Goal: Use online tool/utility: Use online tool/utility

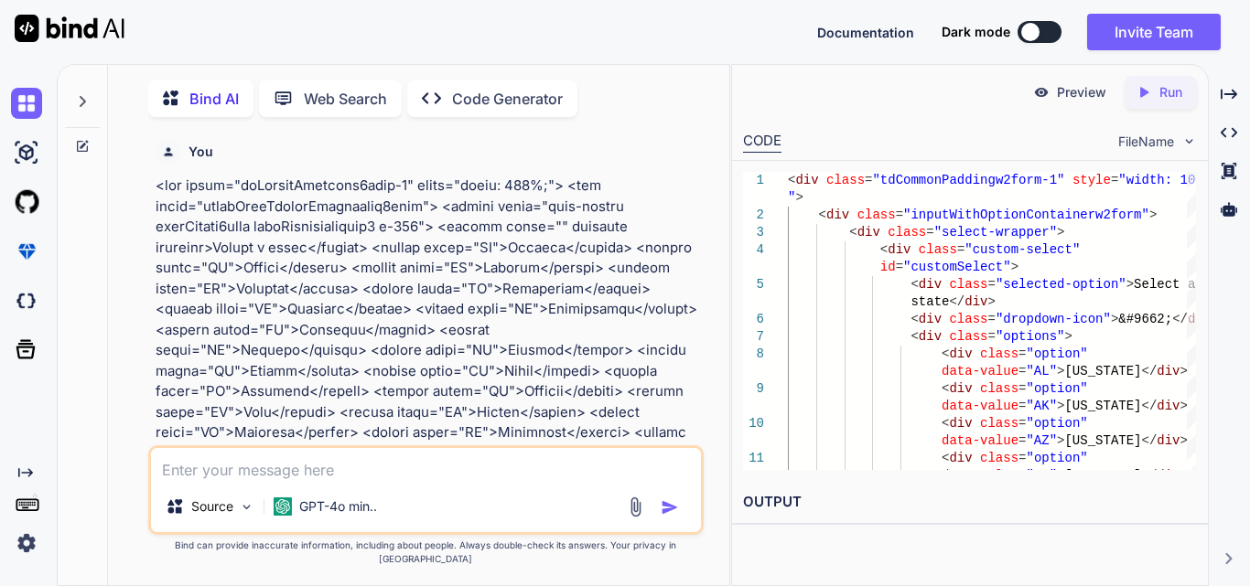
scroll to position [13478, 0]
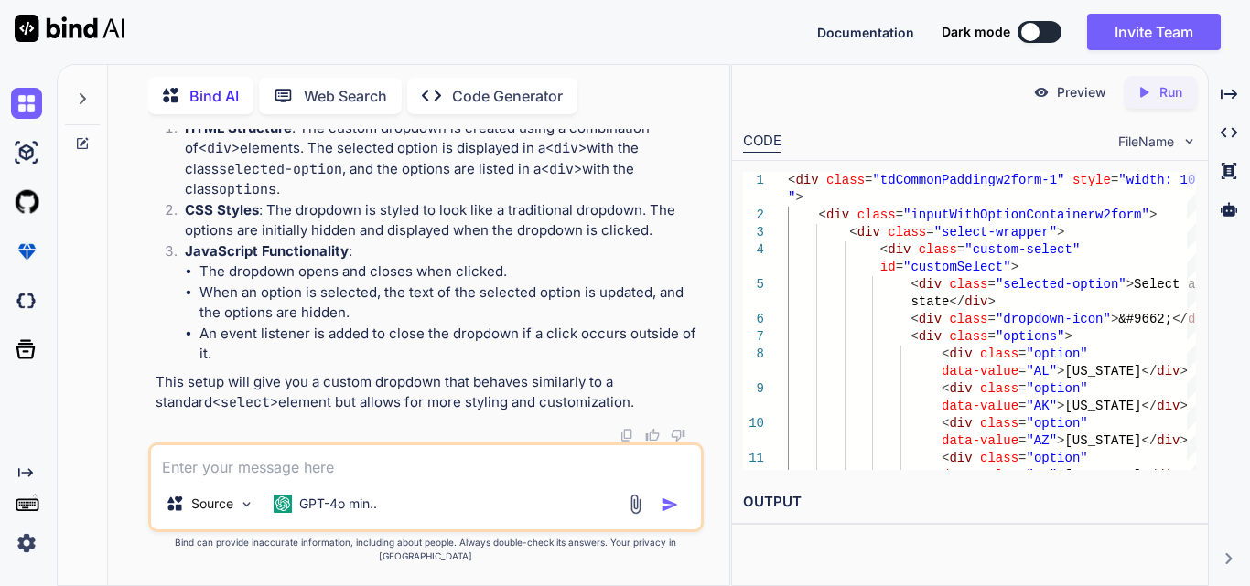
drag, startPoint x: 464, startPoint y: 585, endPoint x: 543, endPoint y: 464, distance: 144.6
click at [543, 464] on textarea at bounding box center [426, 462] width 550 height 33
click at [815, 502] on h2 "OUTPUT" at bounding box center [970, 502] width 476 height 43
click at [358, 478] on textarea at bounding box center [426, 462] width 550 height 33
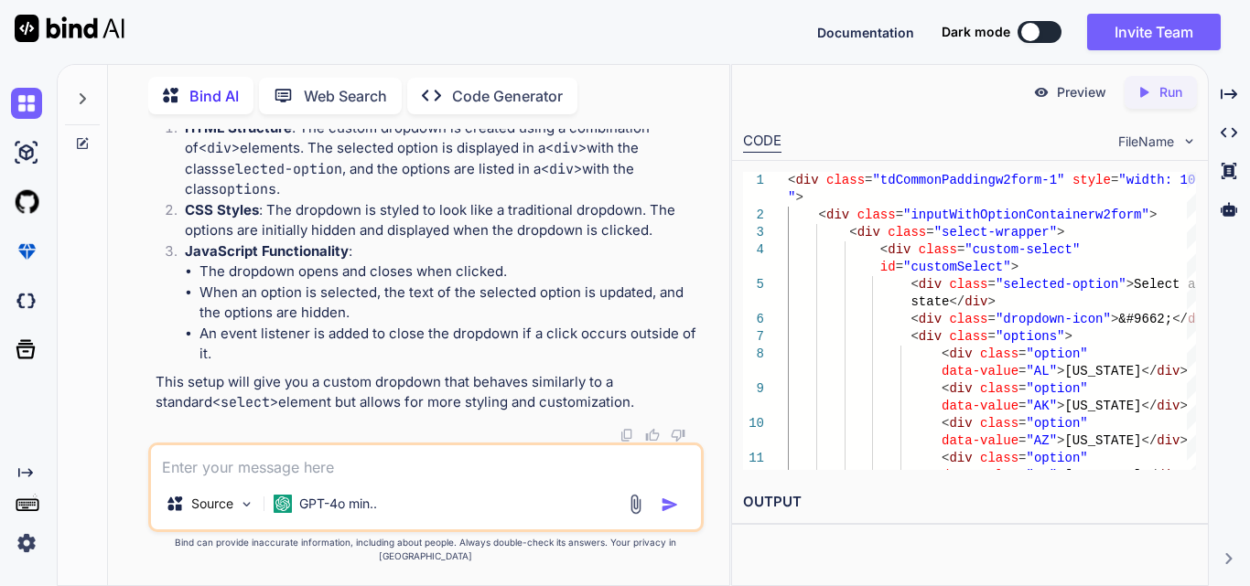
click at [206, 478] on textarea at bounding box center [426, 462] width 550 height 33
paste textarea "<table class="formk2-table"> <tbody> <tr> <td> </td> </tr> </tbody> </table>"
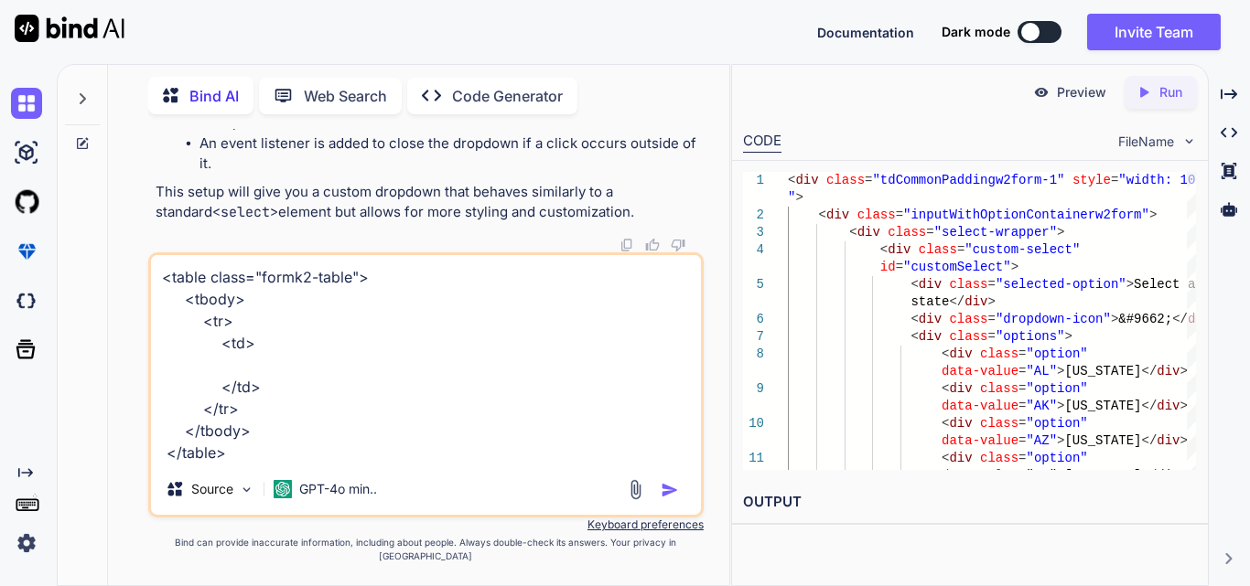
click at [261, 382] on textarea "<table class="formk2-table"> <tbody> <tr> <td> </td> </tr> </tbody> </table>" at bounding box center [426, 359] width 550 height 209
type textarea "<table class="formk2-table"> <tbody> <tr> <td> < </td> </tr> </tbody> </table>"
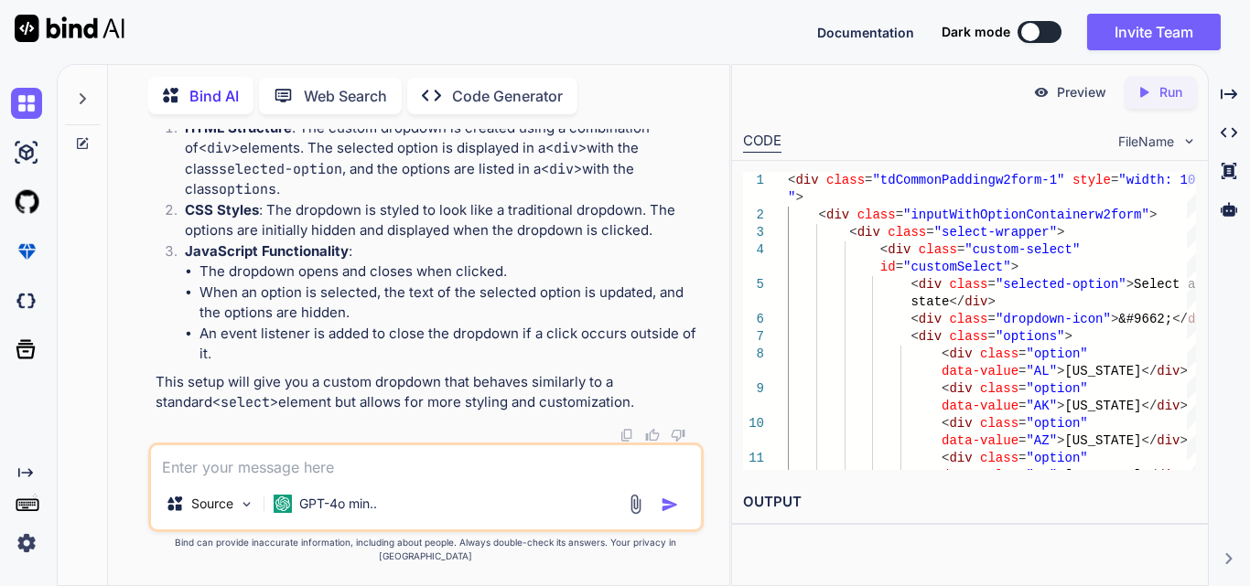
click at [243, 476] on textarea at bounding box center [426, 462] width 550 height 33
paste textarea "<table class="formk2-table"> <tbody> <tr> <td> <label>Earned Income Credit Work…"
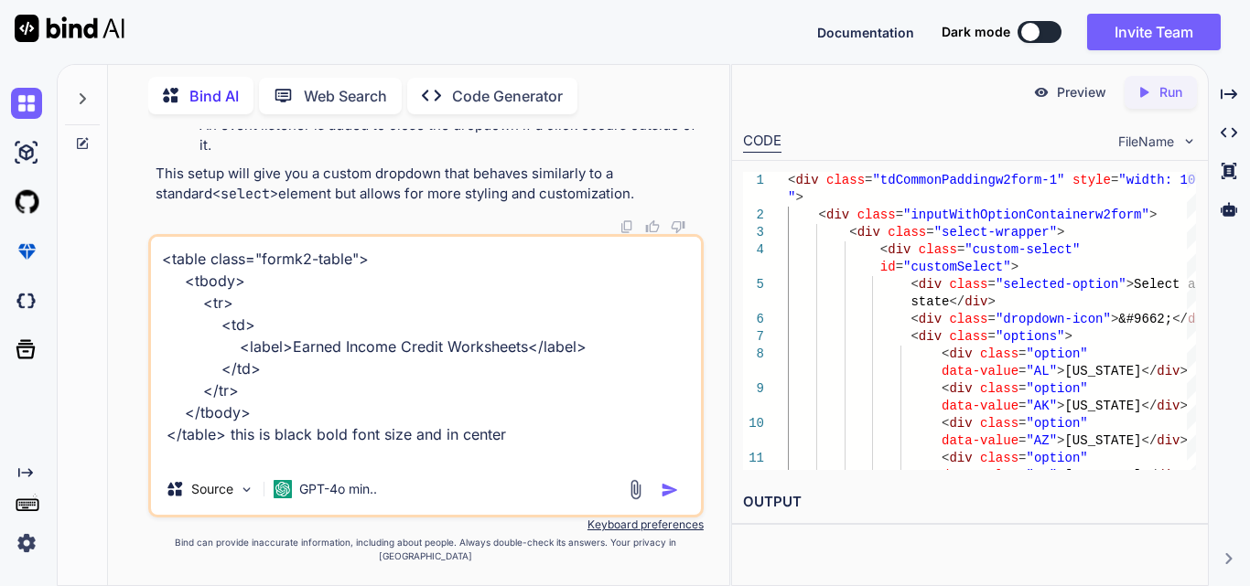
type textarea "<table class="formk2-table"> <tbody> <tr> <td> <label>Earned Income Credit Work…"
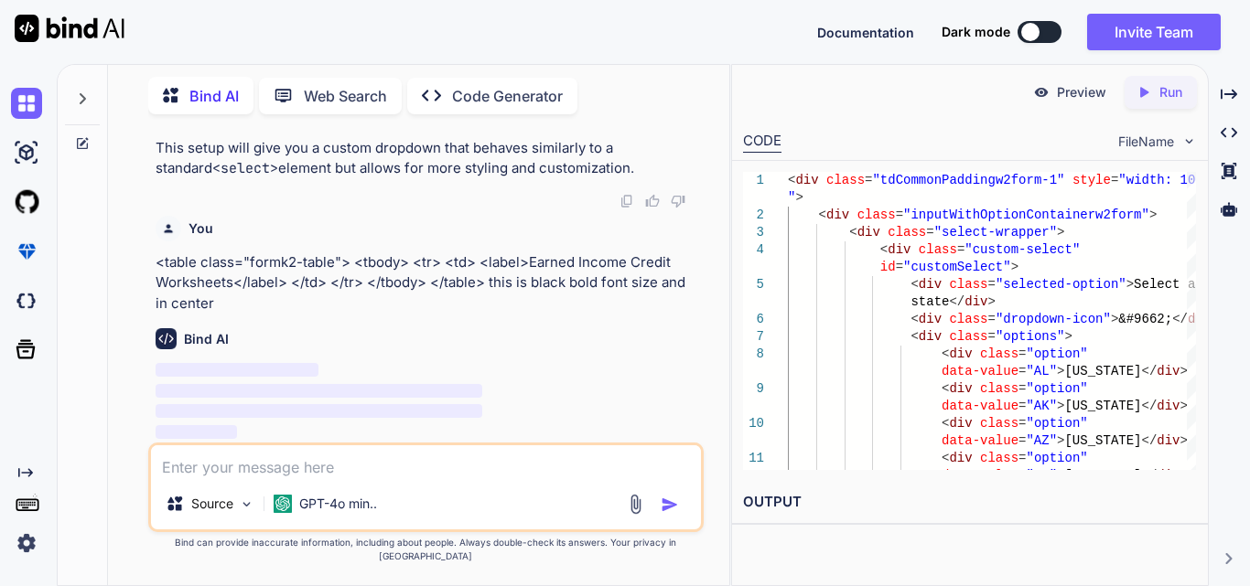
scroll to position [15808, 0]
drag, startPoint x: 220, startPoint y: 324, endPoint x: 153, endPoint y: 276, distance: 82.7
click at [153, 276] on div "You Bind AI To add a dropdown icon (like a caret or arrow) to the right side of…" at bounding box center [428, 286] width 552 height 314
copy p "<table class="formk2-table"> <tbody> <tr> <td> <label>Earned Income Credit Work…"
click at [665, 514] on img "button" at bounding box center [670, 505] width 18 height 18
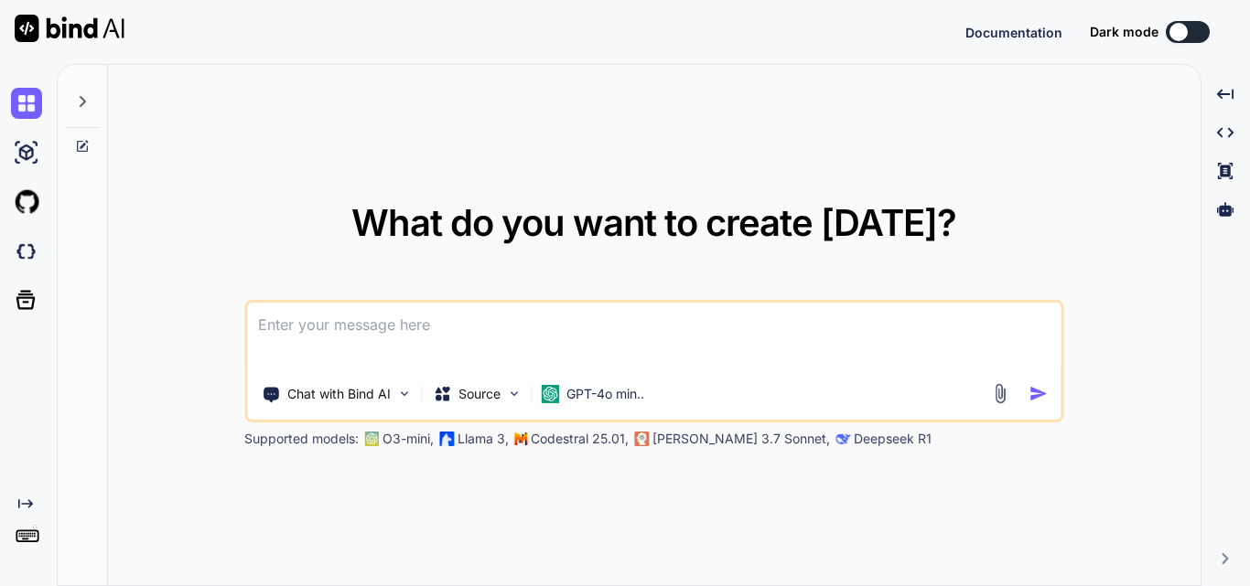
click at [363, 319] on textarea at bounding box center [653, 337] width 813 height 68
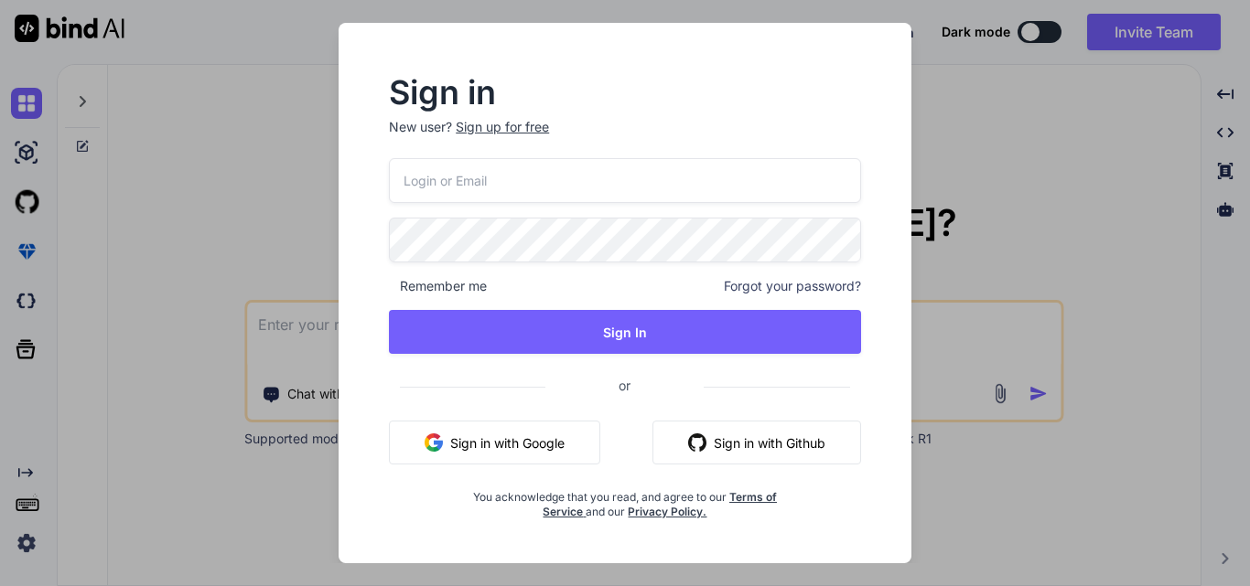
click at [488, 130] on div "Sign up for free" at bounding box center [502, 127] width 93 height 18
type textarea "x"
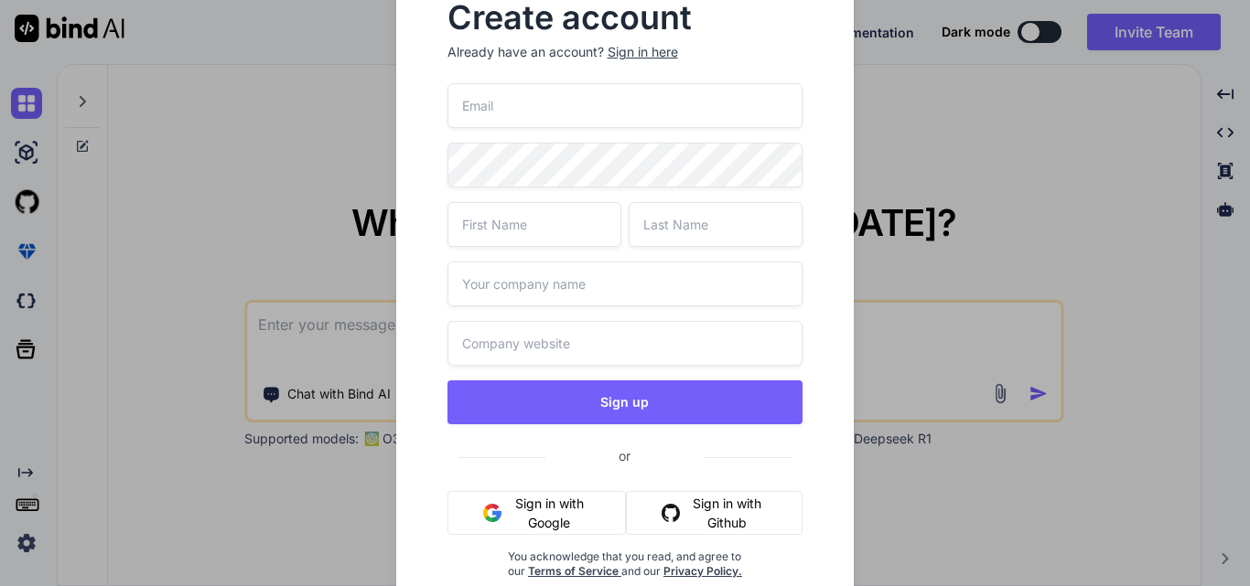
click at [567, 219] on input "text" at bounding box center [534, 224] width 174 height 45
type input "UpendraS"
type textarea "x"
type input "Upendra"
type input "Sahi"
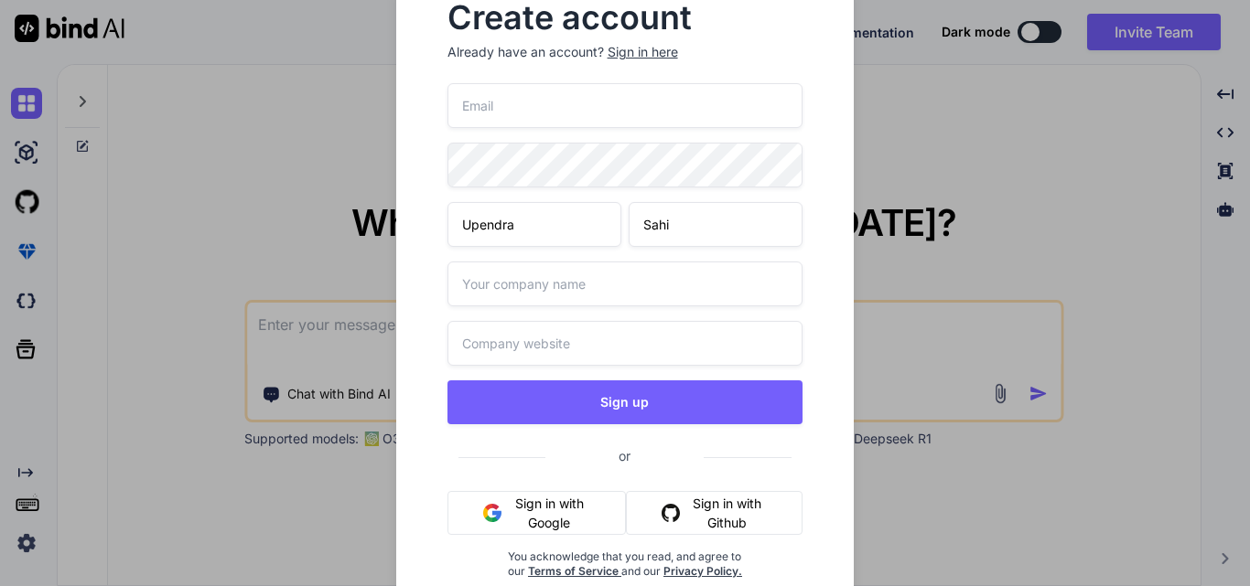
click at [607, 299] on input "text" at bounding box center [625, 284] width 356 height 45
type input "Wipro"
click at [500, 362] on input "text" at bounding box center [625, 343] width 356 height 45
paste input "https://www.google.com/search?q=Wipro&rlz=1C1CHBF_enIN1176IN1176&oq=Wipro&gs_lc…"
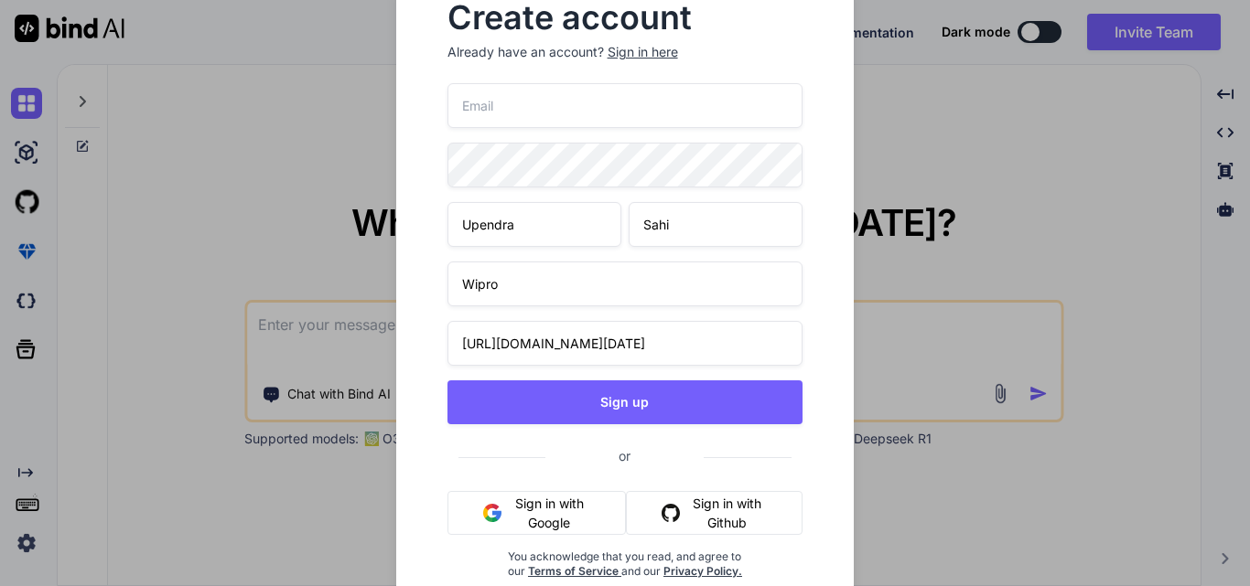
type input "https://www.google.com/search?q=Wipro&rlz=1C1CHBF_enIN1176IN1176&oq=Wipro&gs_lc…"
click at [490, 106] on input "email" at bounding box center [625, 105] width 356 height 45
paste input "maxem92392@noidem.com"
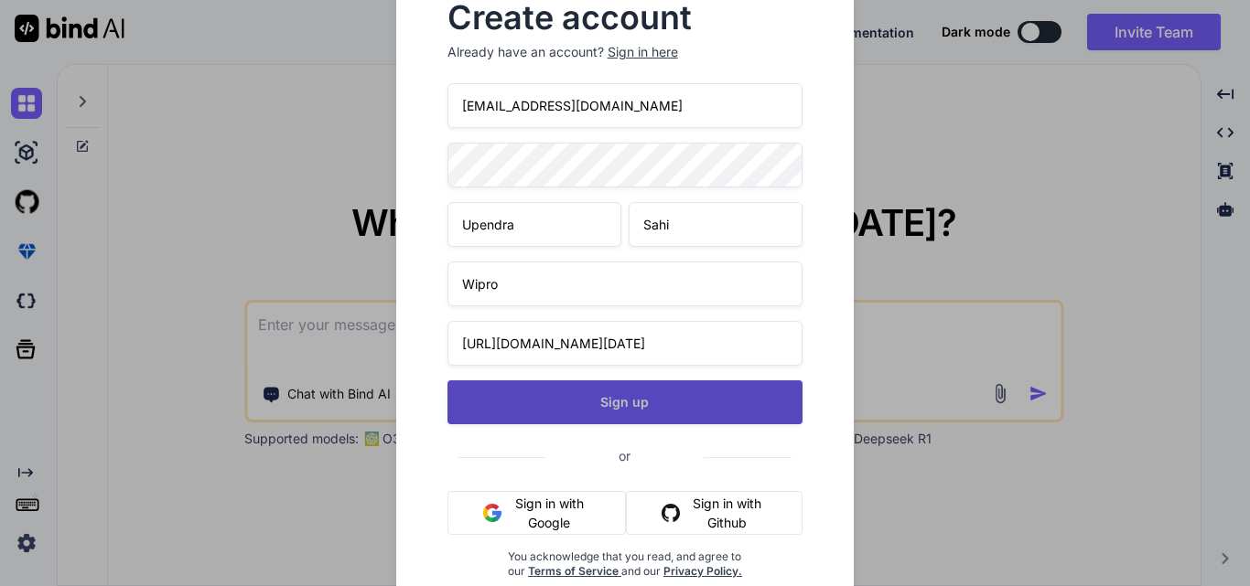
click at [564, 389] on button "Sign up" at bounding box center [625, 403] width 356 height 44
click at [605, 406] on button "Sign up" at bounding box center [625, 403] width 356 height 44
click at [620, 404] on button "Sign up" at bounding box center [625, 403] width 356 height 44
click at [593, 403] on button "Sign up" at bounding box center [625, 403] width 356 height 44
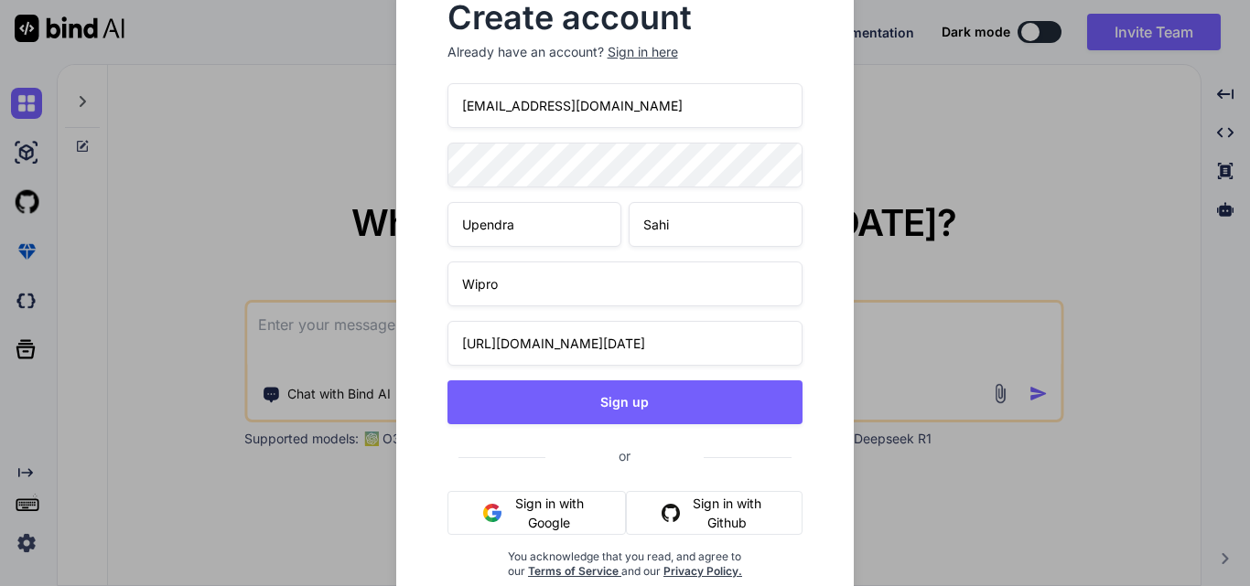
drag, startPoint x: 649, startPoint y: 113, endPoint x: 460, endPoint y: 113, distance: 188.5
click at [460, 113] on input "maxem92392@noidem.com" at bounding box center [625, 105] width 356 height 45
paste input "nevzorovviktor@chatwesi"
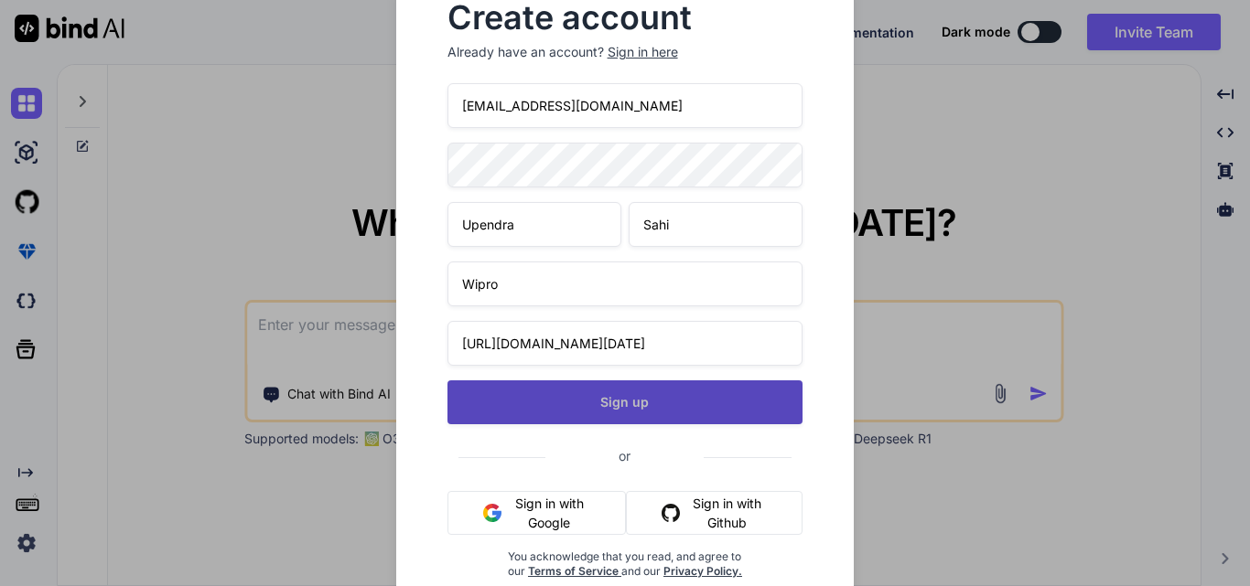
type input "nevzorovviktor@chatwesi.com"
click at [583, 387] on button "Sign up" at bounding box center [625, 403] width 356 height 44
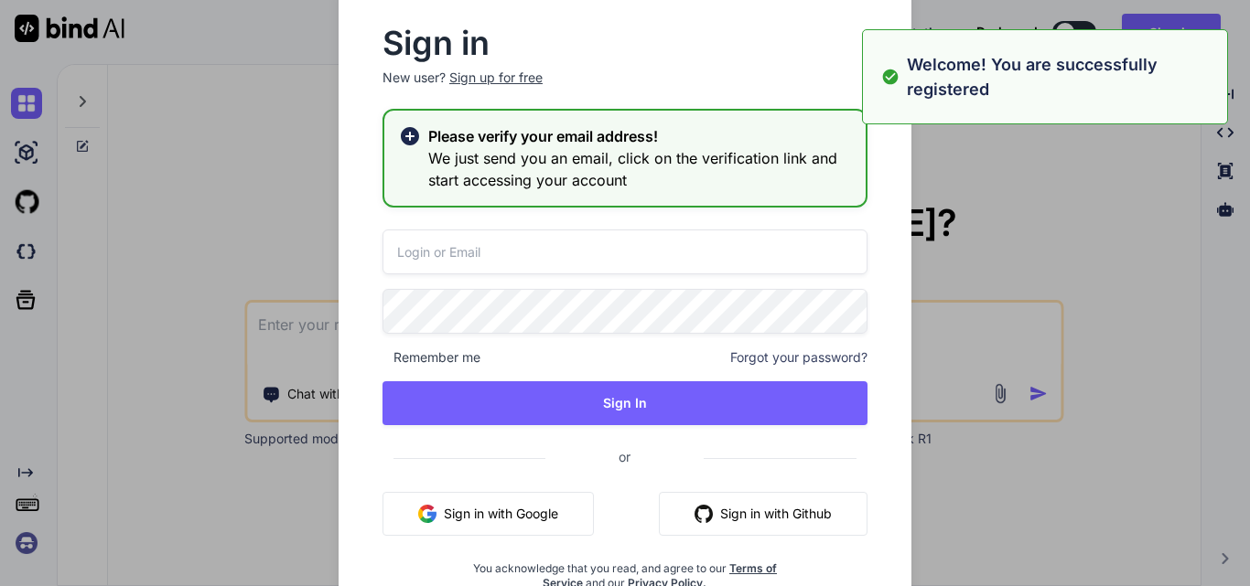
type textarea "x"
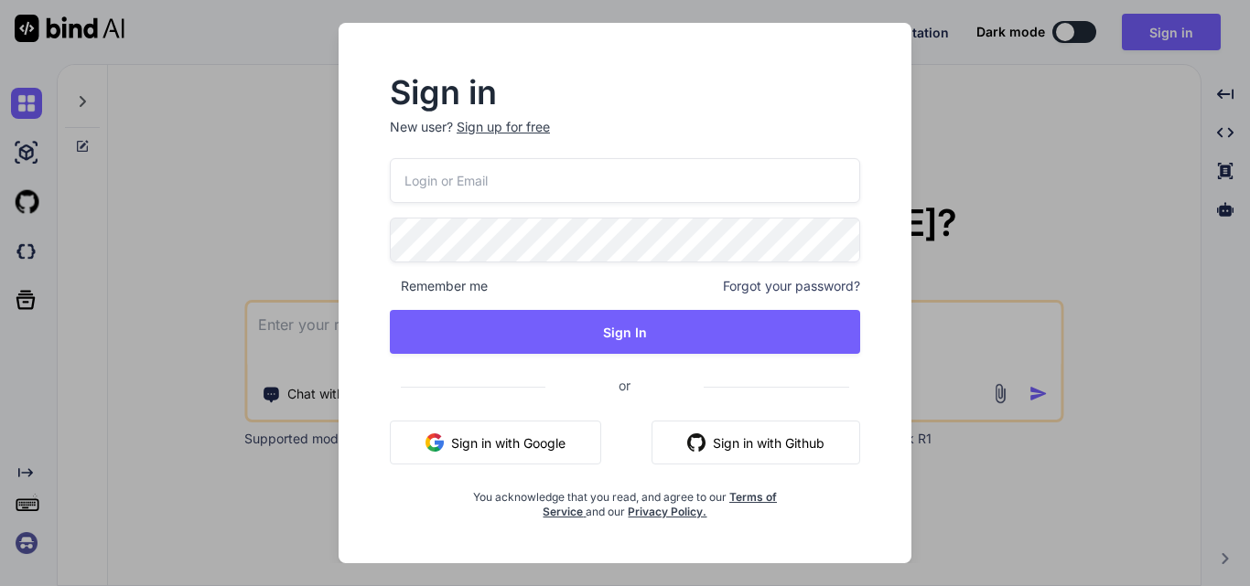
type textarea "x"
click at [476, 169] on input "email" at bounding box center [625, 180] width 472 height 45
paste input "nevzorovviktor@chatwesi.com"
type input "nevzorovviktor@chatwesi.com"
click at [616, 356] on div "nevzorovviktor@chatwesi.com Remember me Forgot your password? Sign In or Sign i…" at bounding box center [625, 338] width 472 height 361
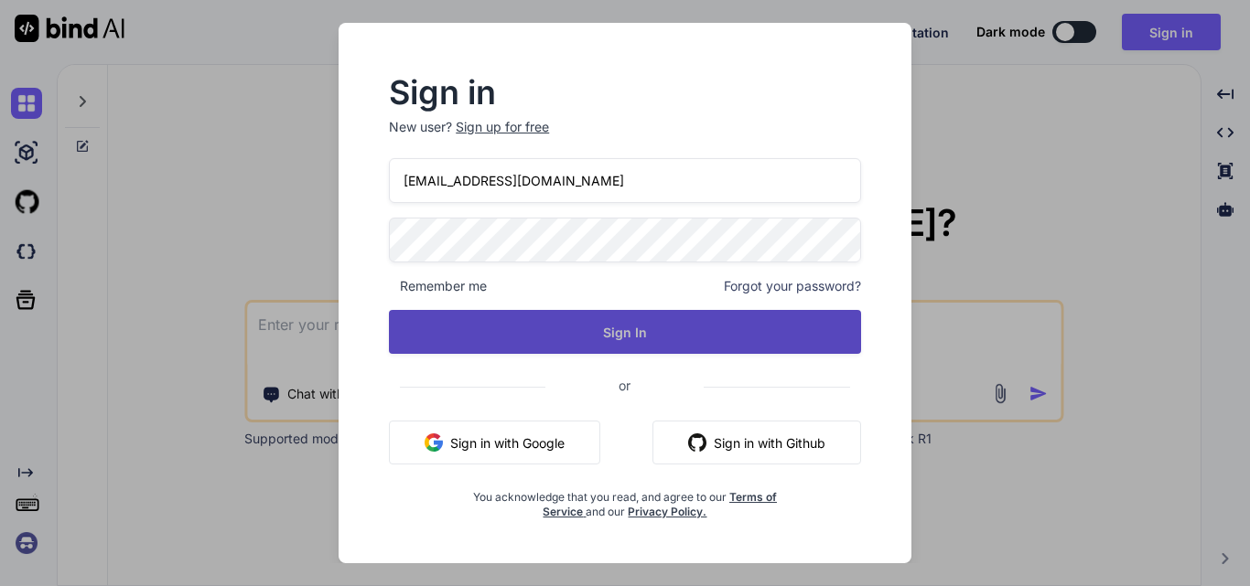
click at [616, 341] on button "Sign In" at bounding box center [625, 332] width 472 height 44
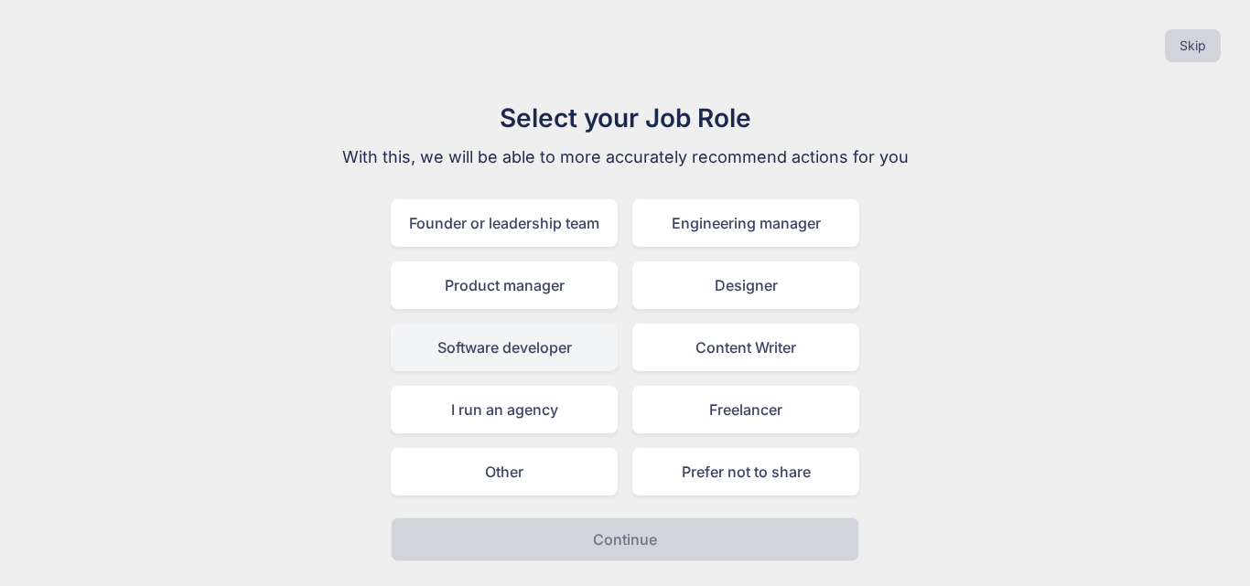
click at [482, 349] on div "Software developer" at bounding box center [504, 348] width 227 height 48
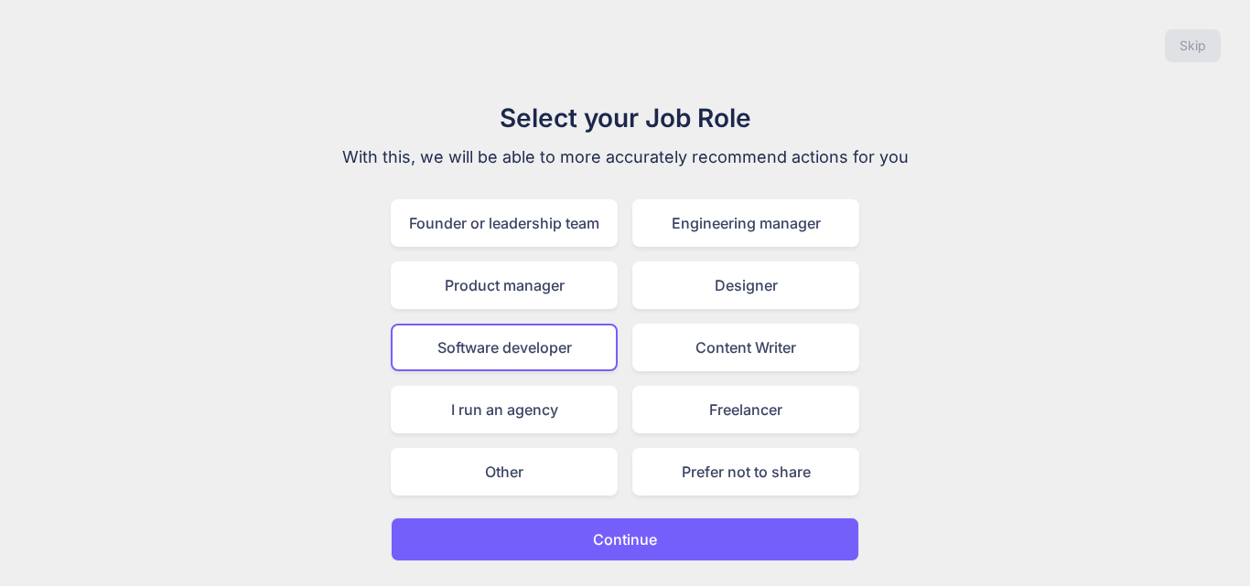
click at [604, 526] on button "Continue" at bounding box center [625, 540] width 468 height 44
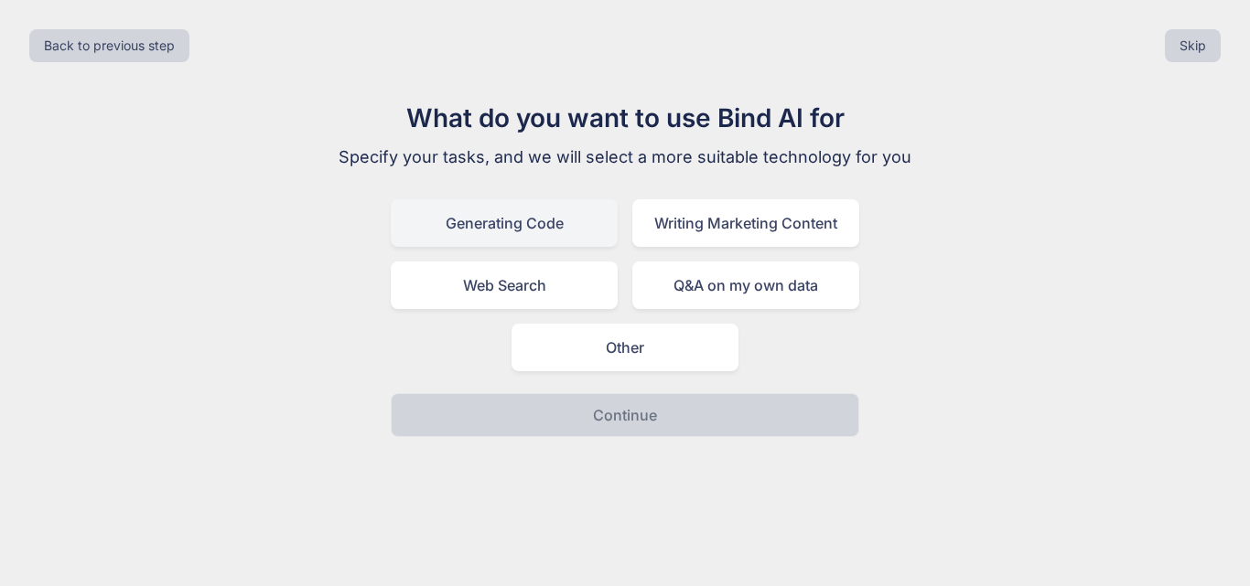
click at [498, 230] on div "Generating Code" at bounding box center [504, 223] width 227 height 48
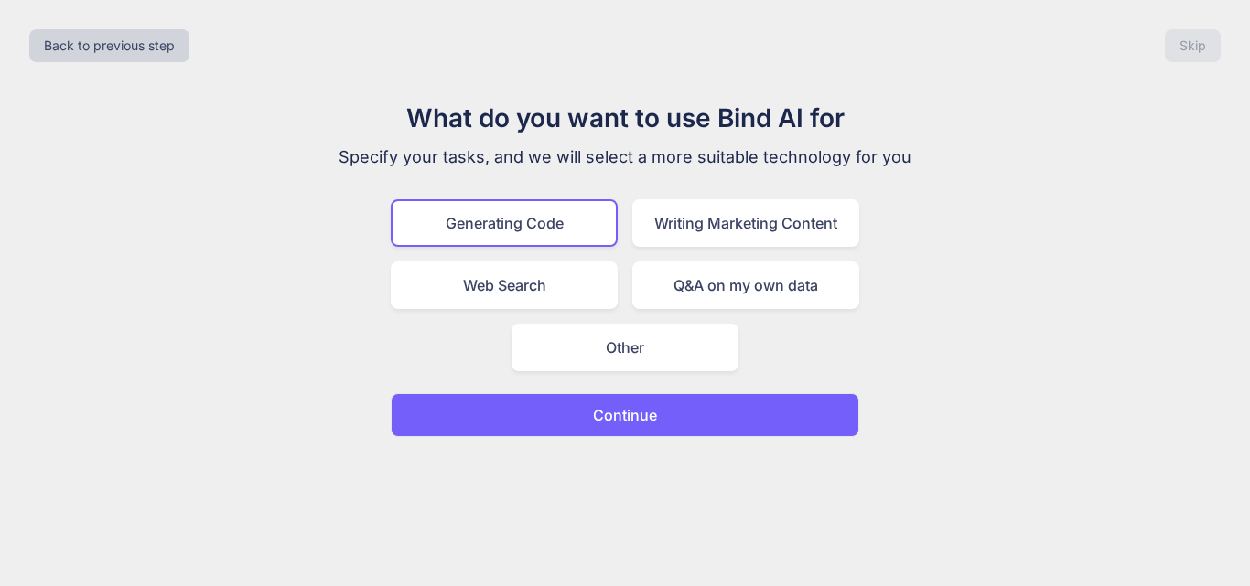
click at [580, 440] on div "Back to previous step Skip What do you want to use Bind AI for Specify your tas…" at bounding box center [625, 293] width 1250 height 586
click at [583, 419] on button "Continue" at bounding box center [625, 415] width 468 height 44
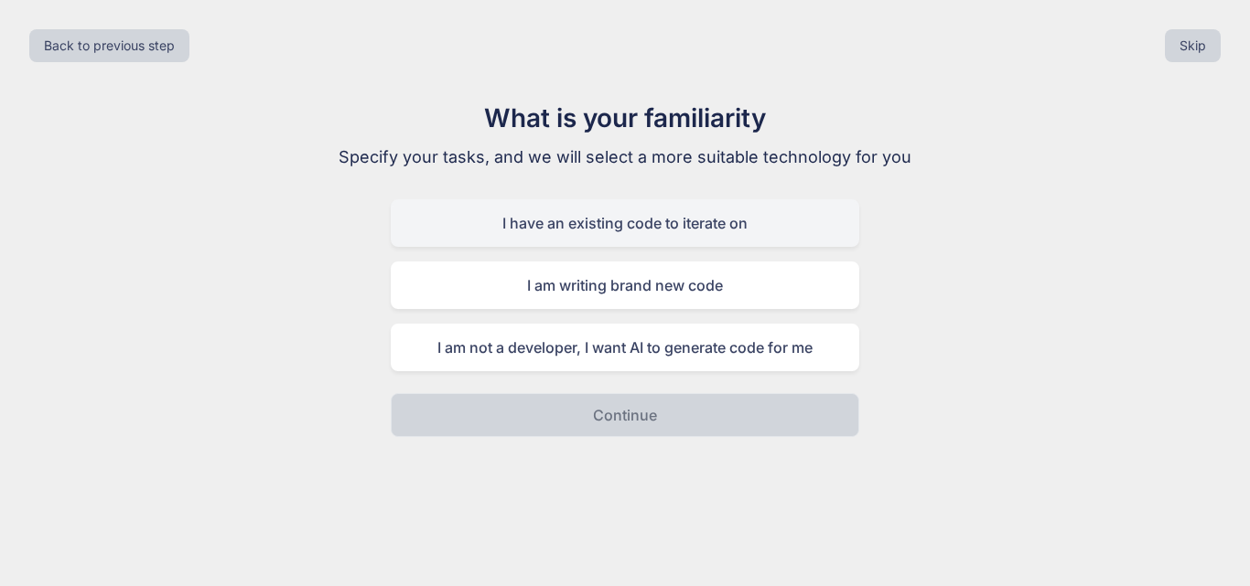
click at [504, 229] on div "I have an existing code to iterate on" at bounding box center [625, 223] width 468 height 48
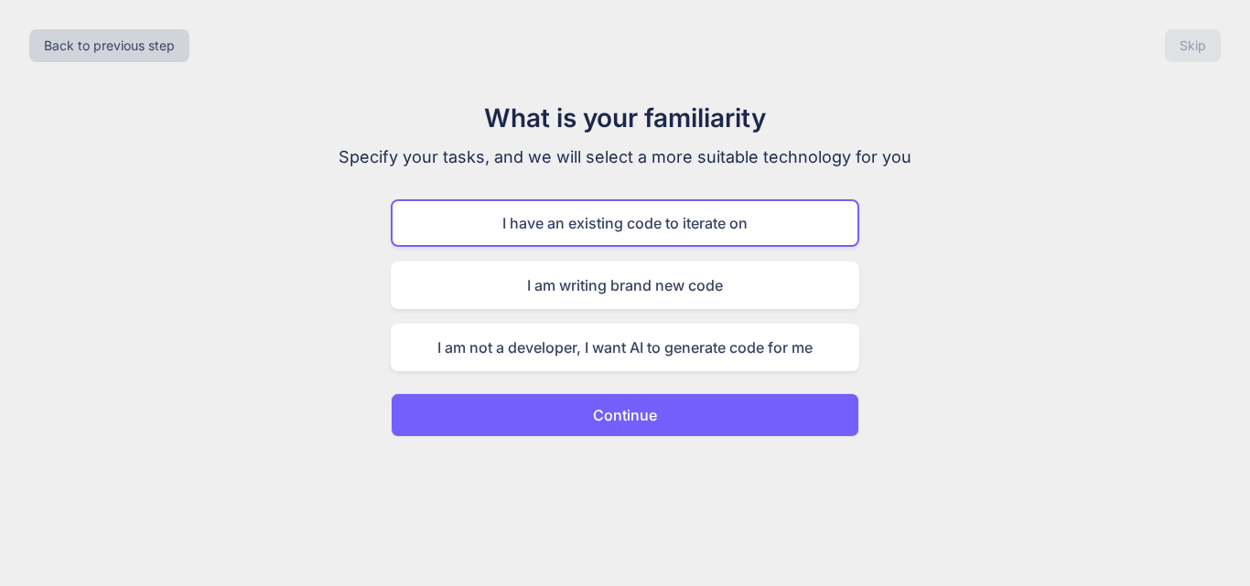
click at [589, 411] on button "Continue" at bounding box center [625, 415] width 468 height 44
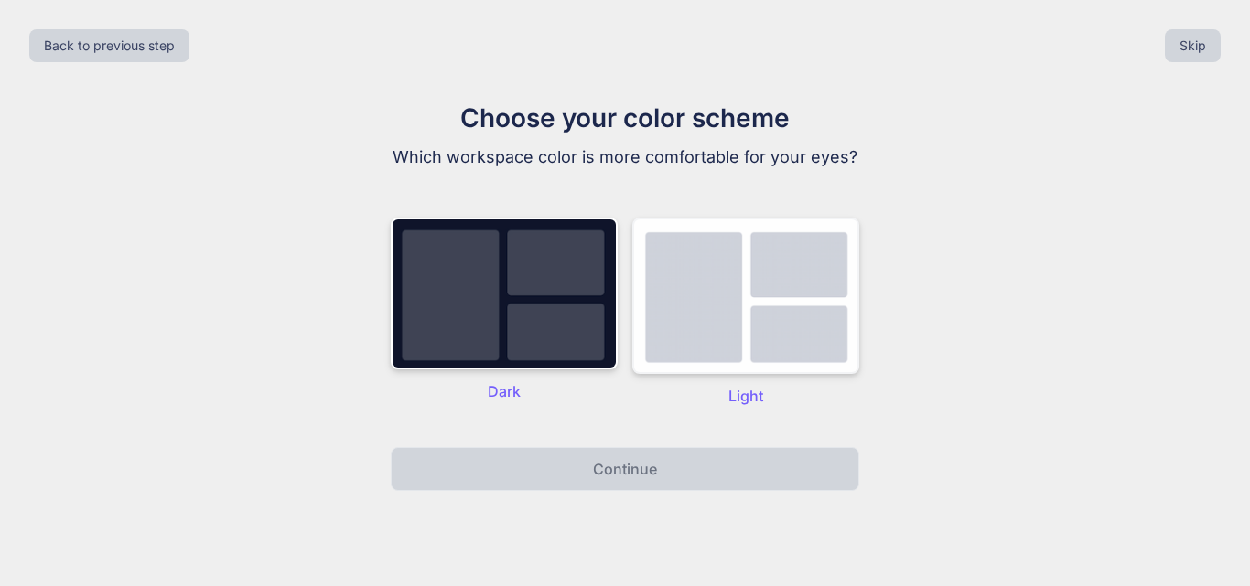
drag, startPoint x: 694, startPoint y: 354, endPoint x: 668, endPoint y: 371, distance: 31.7
click at [696, 354] on img at bounding box center [745, 296] width 227 height 156
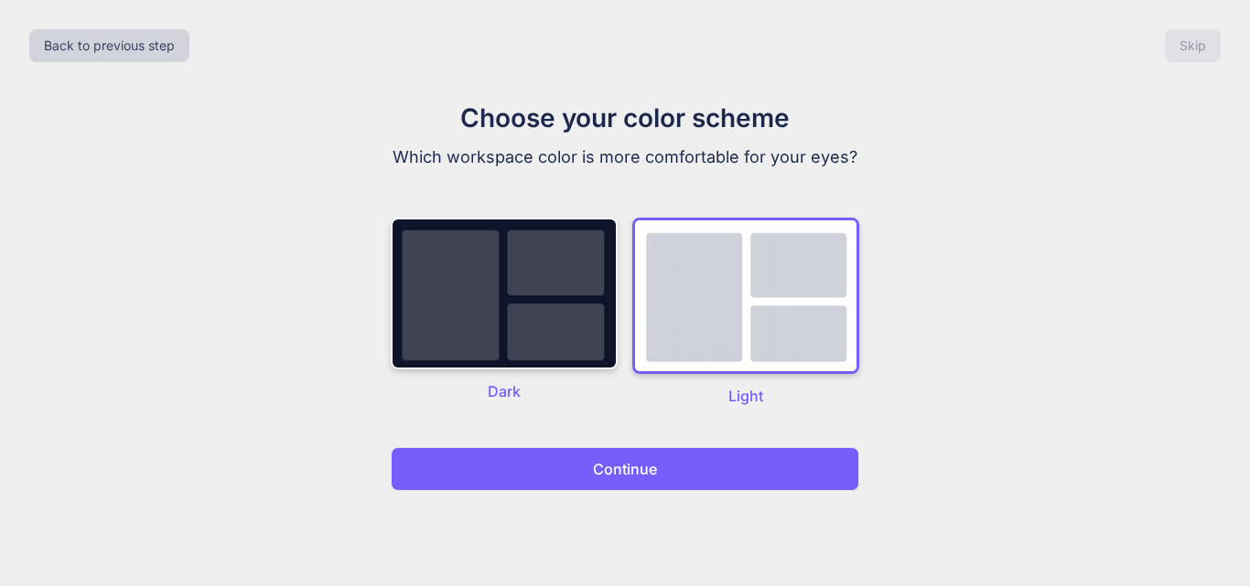
click at [614, 477] on p "Continue" at bounding box center [625, 469] width 64 height 22
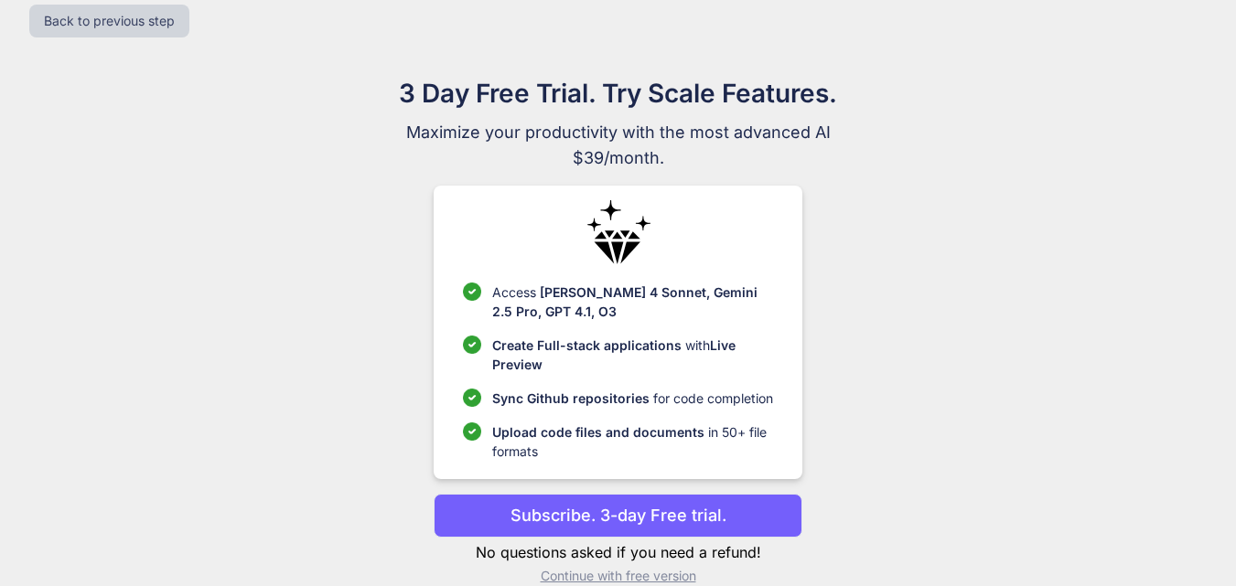
scroll to position [53, 0]
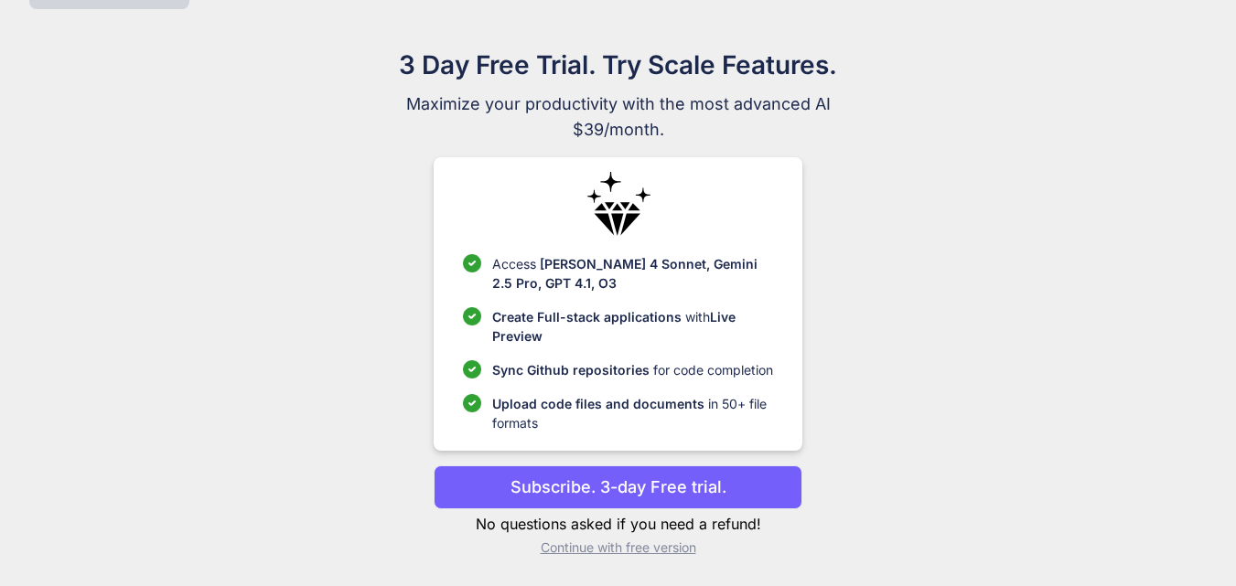
click at [580, 546] on p "Continue with free version" at bounding box center [618, 548] width 369 height 18
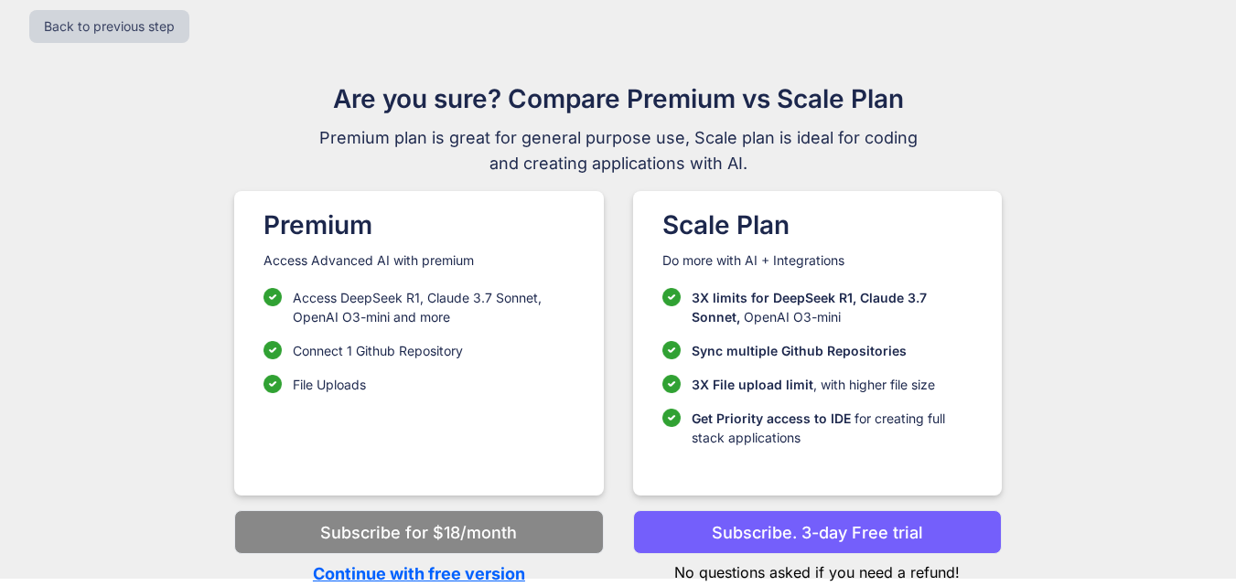
click at [442, 570] on p "Continue with free version" at bounding box center [418, 574] width 369 height 25
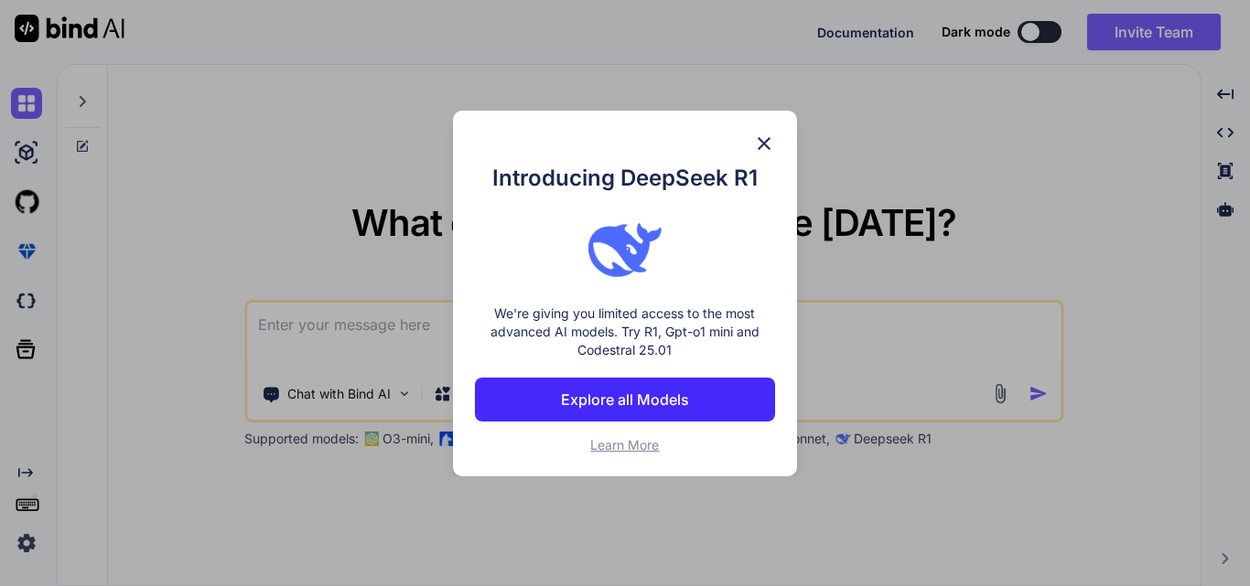
click at [764, 136] on img at bounding box center [764, 144] width 22 height 22
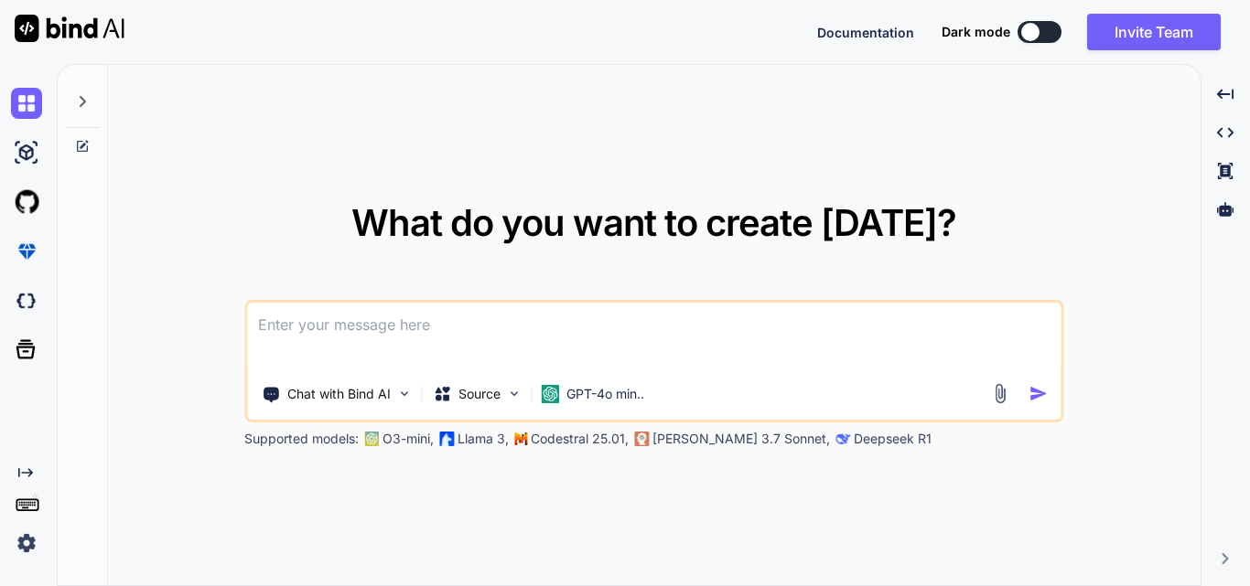
type textarea "x"
click at [290, 320] on textarea at bounding box center [653, 337] width 813 height 68
paste textarea "<table class="formk2-table"> <tbody> <tr> <td> <label>Earned Income Credit Work…"
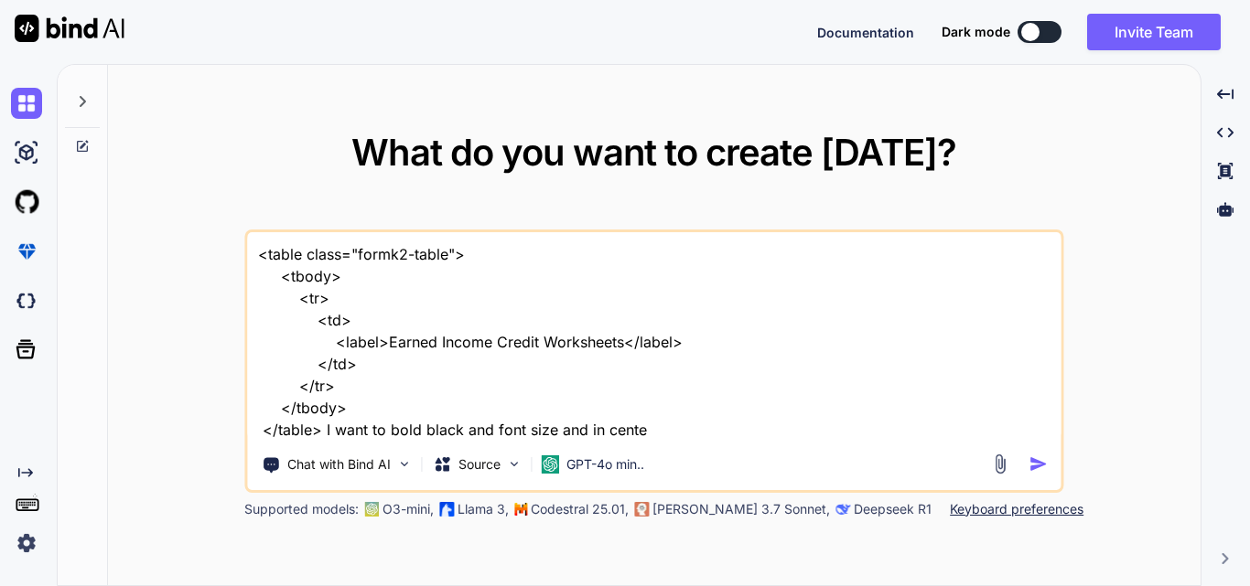
type textarea "<table class="formk2-table"> <tbody> <tr> <td> <label>Earned Income Credit Work…"
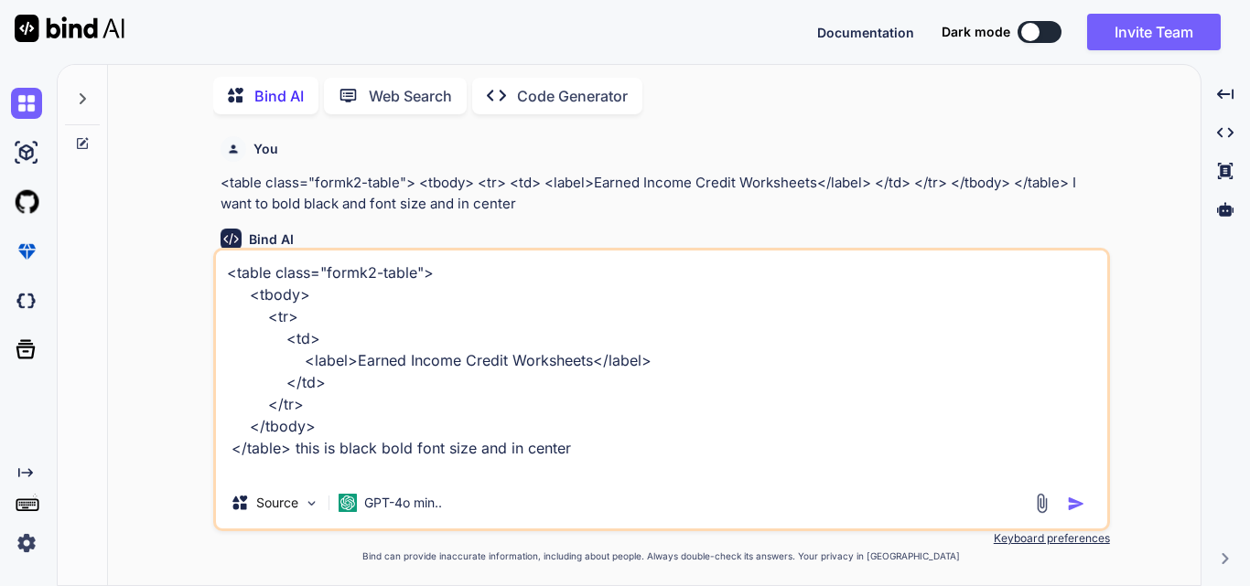
scroll to position [4, 0]
click at [1071, 508] on img "button" at bounding box center [1076, 504] width 18 height 18
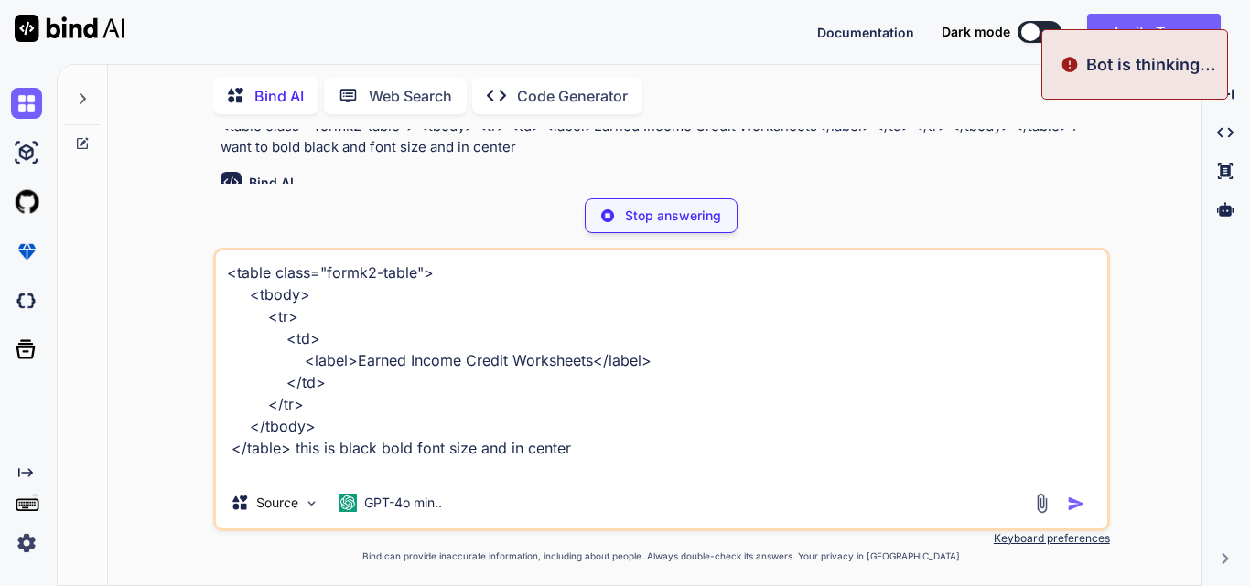
scroll to position [91, 0]
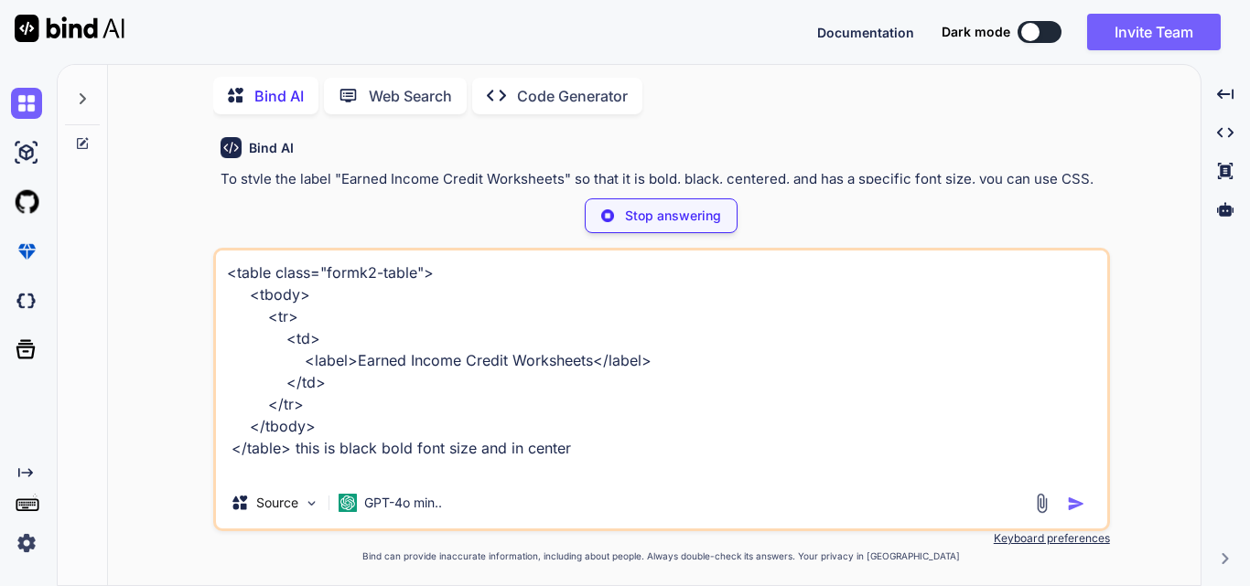
click at [1136, 302] on div "You <table class="formk2-table"> <tbody> <tr> <td> <label>Earned Income Credit …" at bounding box center [662, 357] width 1078 height 457
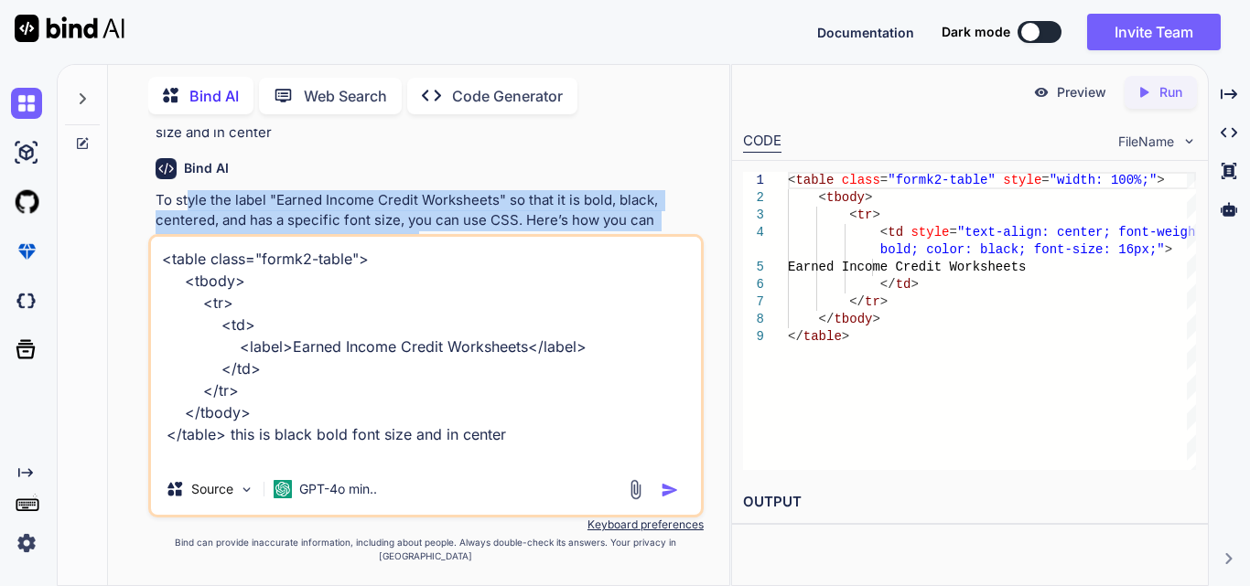
scroll to position [183, 0]
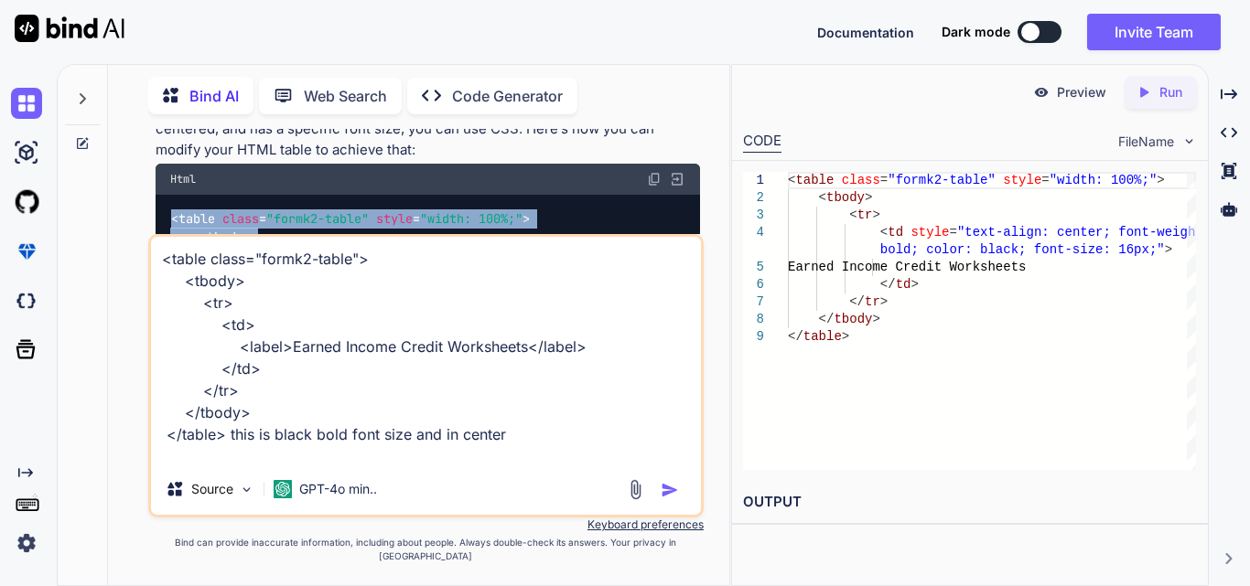
drag, startPoint x: 202, startPoint y: 155, endPoint x: 188, endPoint y: 214, distance: 61.2
click at [167, 211] on div "< table class = "formk2-table" style = "width: 100%;" > < tbody > < tr > < td s…" at bounding box center [428, 275] width 544 height 160
copy code "< table class = "formk2-table" style = "width: 100%;" > < tbody > < tr > < td s…"
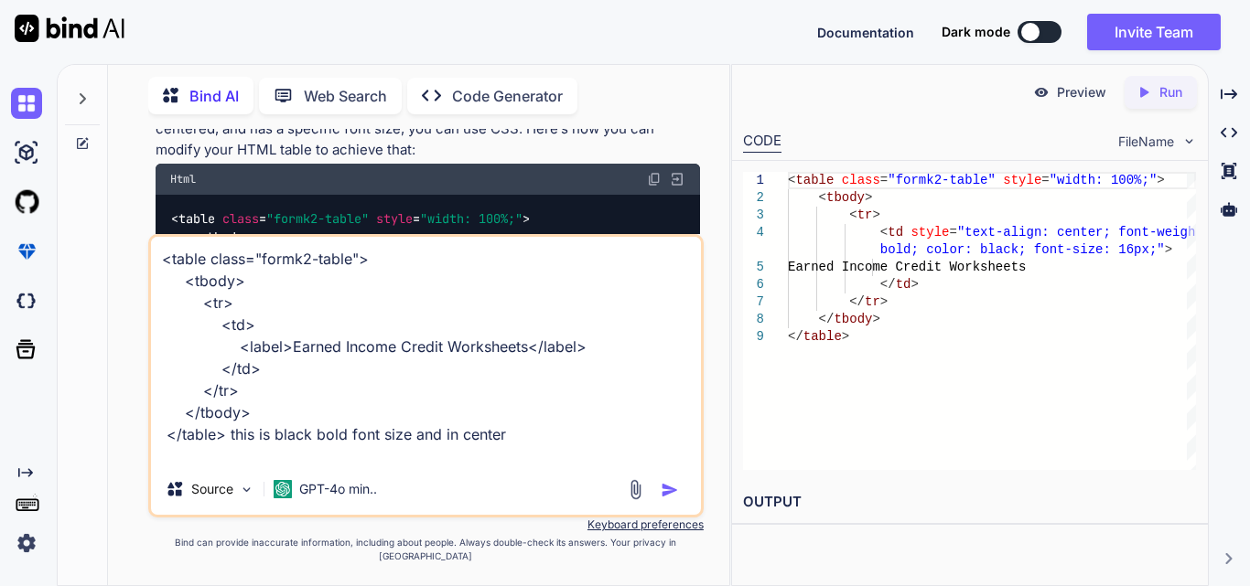
click at [554, 451] on textarea "<table class="formk2-table"> <tbody> <tr> <td> <label>Earned Income Credit Work…" at bounding box center [426, 350] width 550 height 227
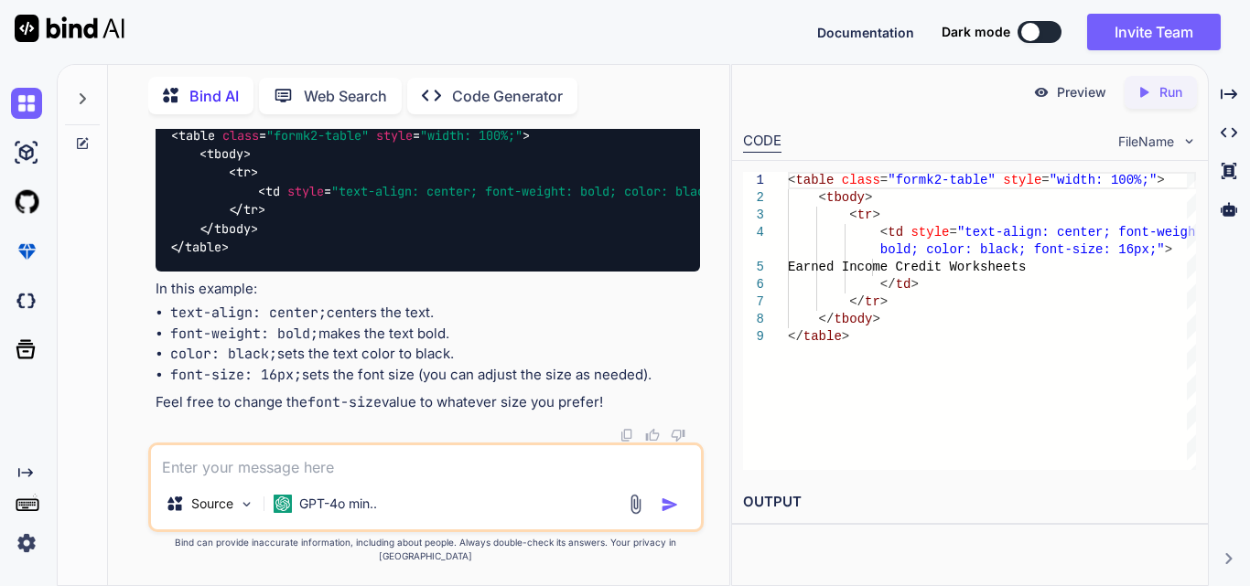
scroll to position [274, 0]
click at [264, 475] on textarea at bounding box center [426, 462] width 550 height 33
paste textarea "<td style="width:30%;border-left:1px solid gray;"> <div class="label"> <label c…"
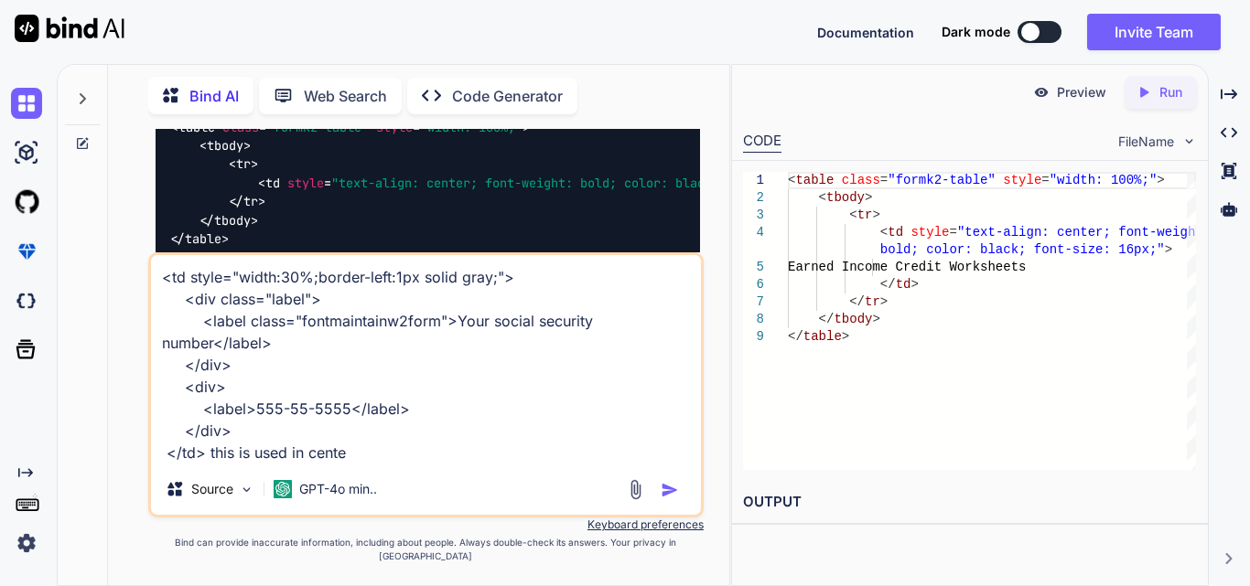
type textarea "<td style="width:30%;border-left:1px solid gray;"> <div class="label"> <label c…"
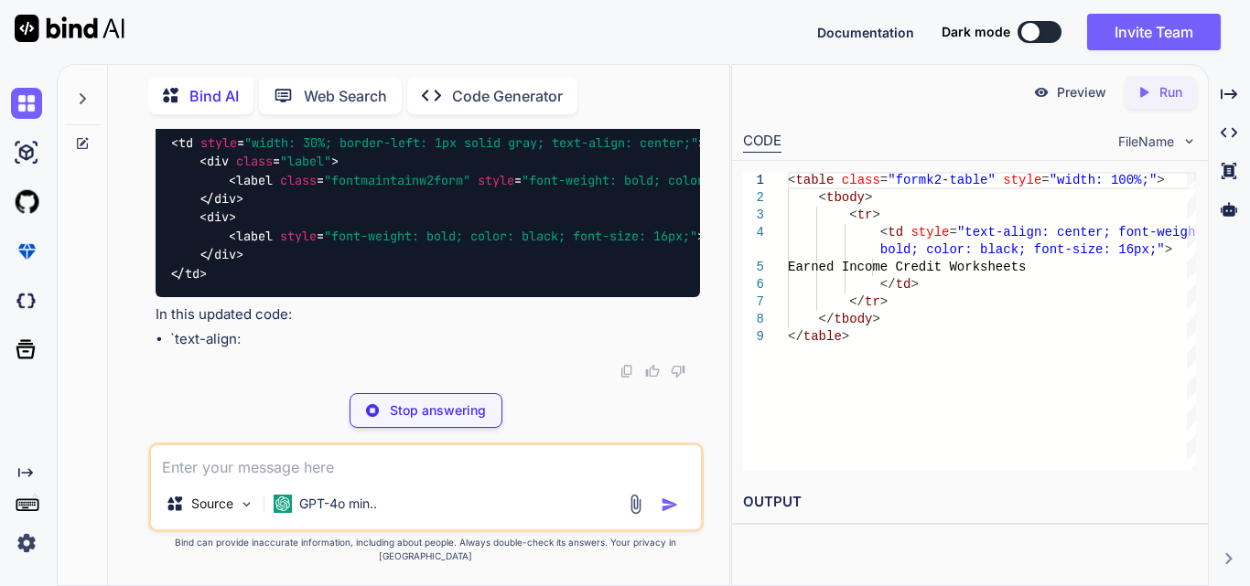
scroll to position [855, 0]
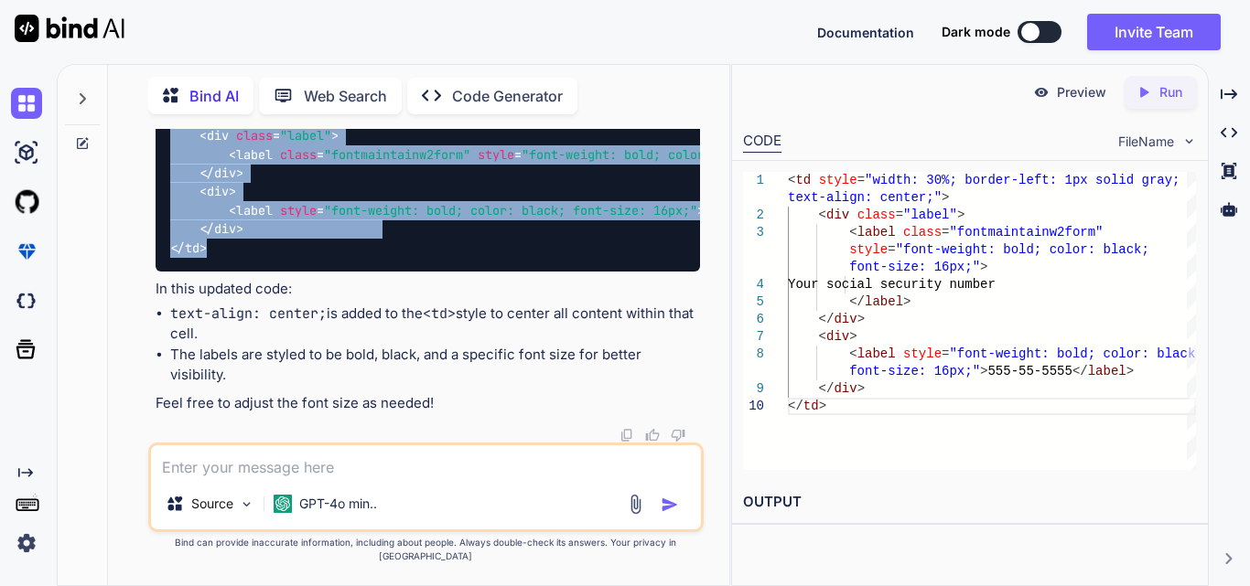
drag, startPoint x: 220, startPoint y: 325, endPoint x: 160, endPoint y: 156, distance: 179.7
click at [160, 156] on div "< td style = "width: 30%; border-left: 1px solid gray; text-align: center;" > <…" at bounding box center [428, 182] width 544 height 178
copy code "< td style = "width: 30%; border-left: 1px solid gray; text-align: center;" > <…"
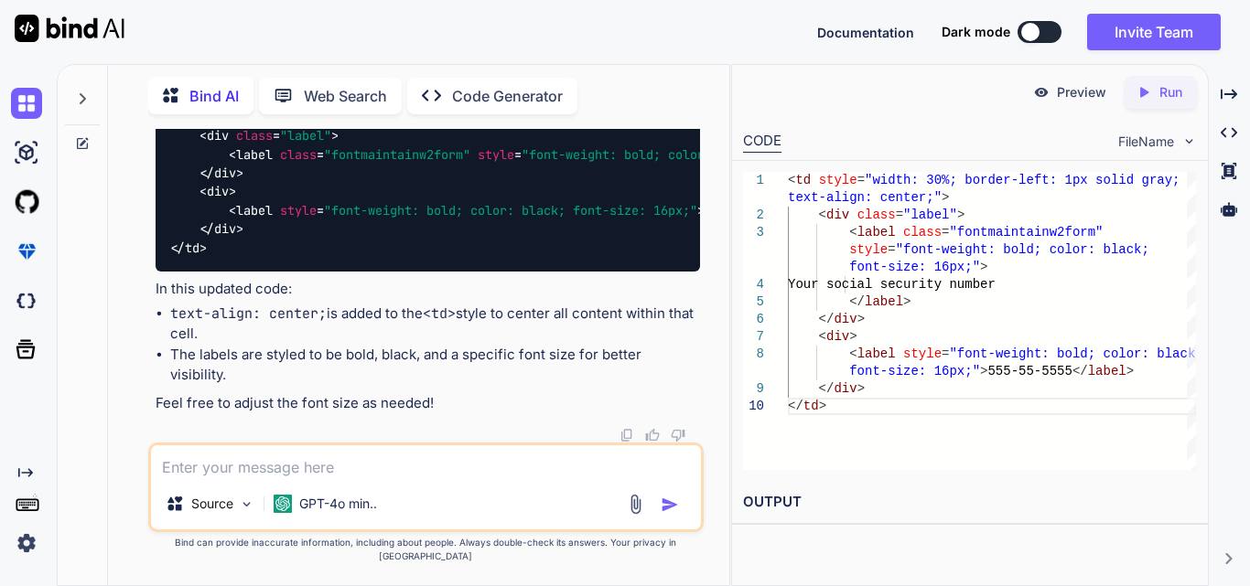
click at [359, 478] on textarea at bounding box center [426, 462] width 550 height 33
paste textarea "<td> <label>Earned Income Credit Calculation.</label> </td>"
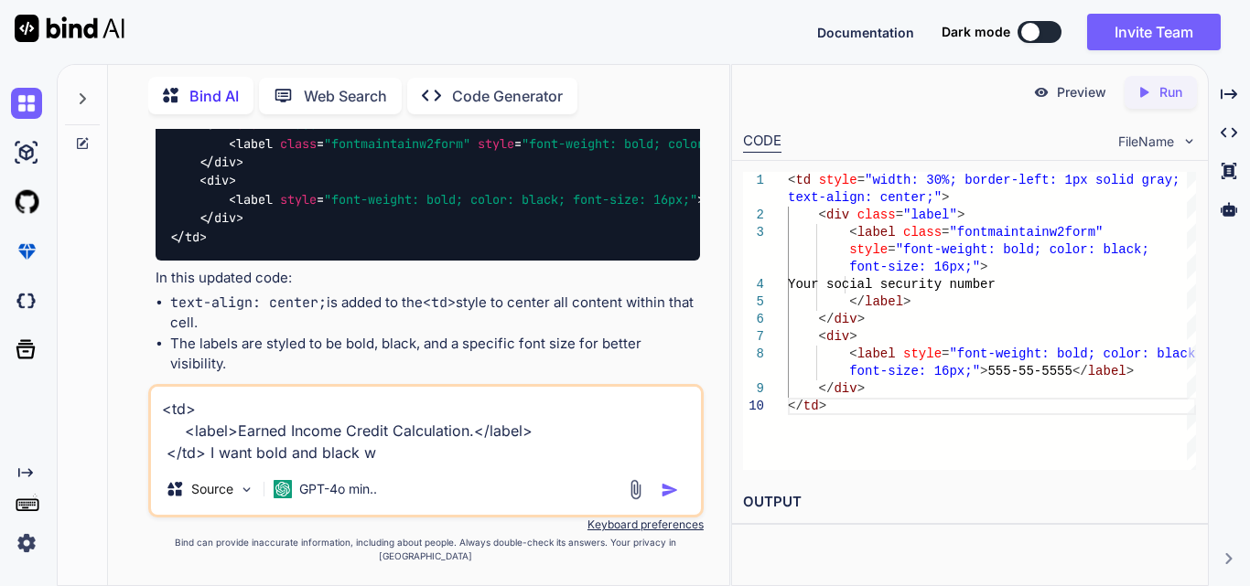
type textarea "<td> <label>Earned Income Credit Calculation.</label> </td> I want bold and bla…"
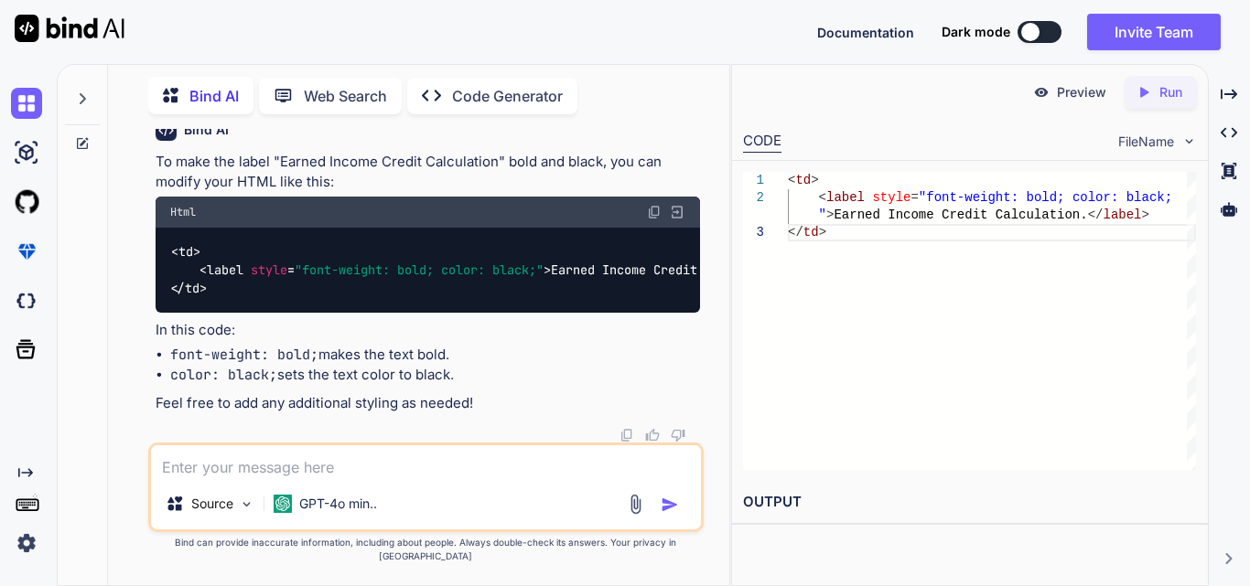
scroll to position [1328, 0]
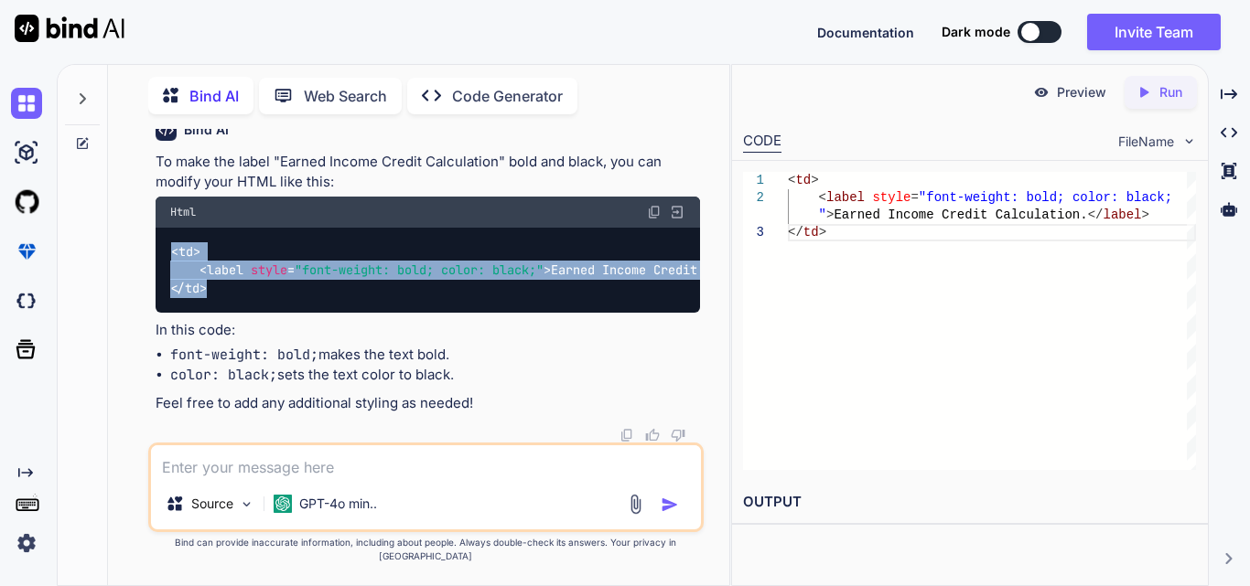
drag, startPoint x: 231, startPoint y: 295, endPoint x: 165, endPoint y: 255, distance: 76.7
click at [165, 255] on div "< td > < label style = "font-weight: bold; color: black;" > Earned Income Credi…" at bounding box center [428, 270] width 544 height 85
copy code "< td > < label style = "font-weight: bold; color: black;" > Earned Income Credi…"
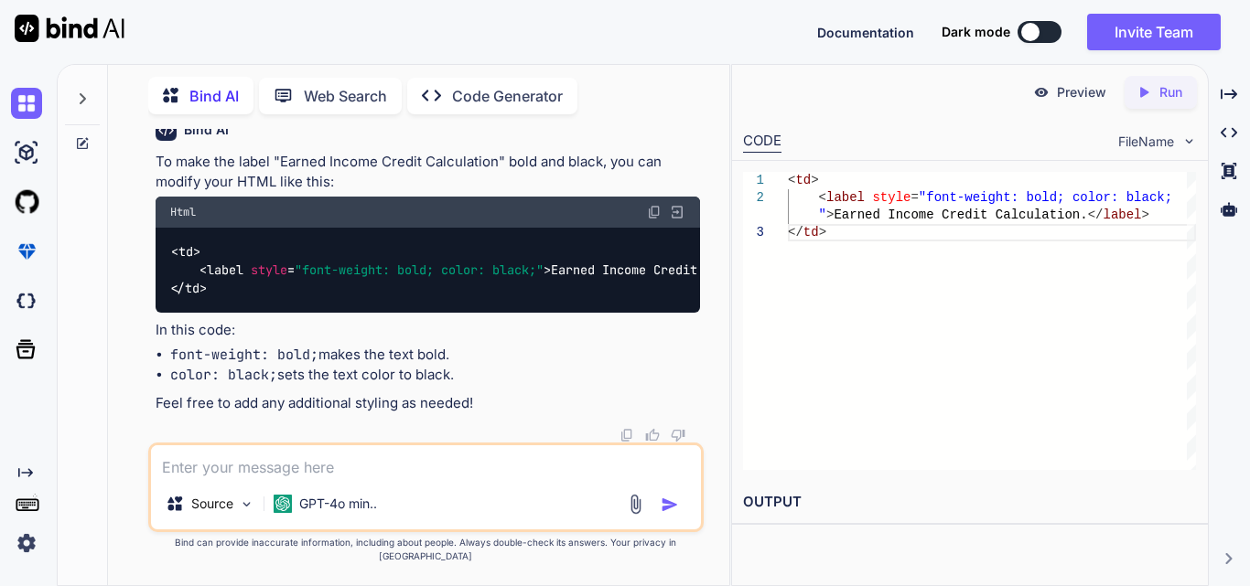
click at [314, 478] on textarea at bounding box center [426, 462] width 550 height 33
paste textarea "<div class="label"> <label style="color: black; font-weight: bold;">1.</label> …"
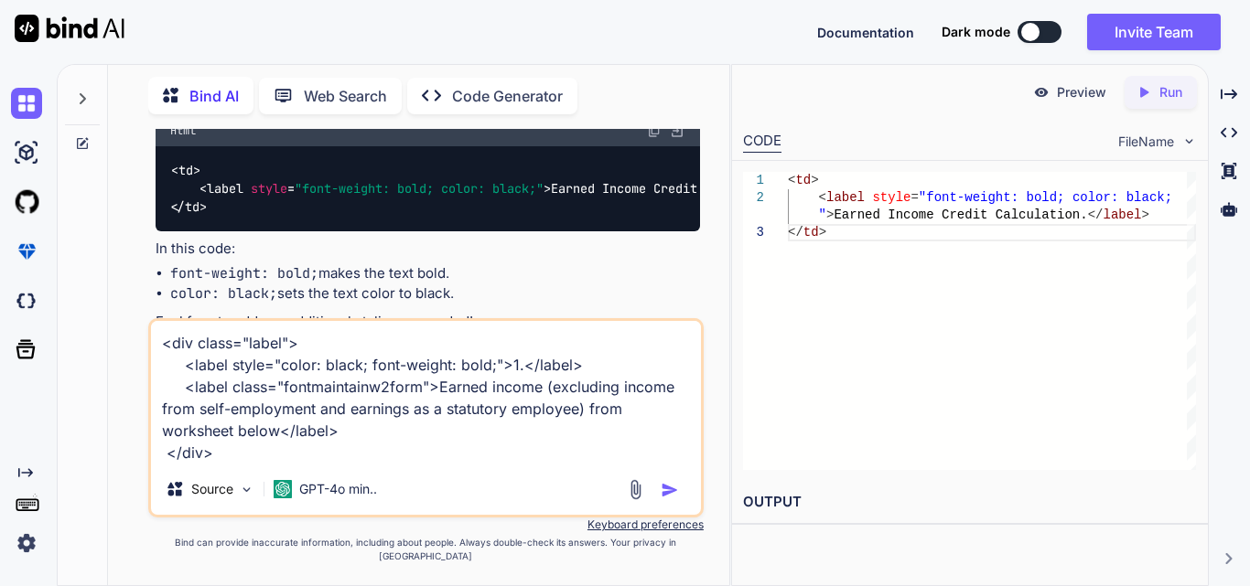
drag, startPoint x: 582, startPoint y: 381, endPoint x: 180, endPoint y: 378, distance: 401.6
click at [180, 378] on textarea "<div class="label"> <label style="color: black; font-weight: bold;">1.</label> …" at bounding box center [426, 392] width 550 height 143
click at [234, 464] on textarea "<div class="label"> <label style="color: black; font-weight: bold;">1.</label> …" at bounding box center [426, 392] width 550 height 143
paste textarea "<label style="color: black; font-weight: bold;">1.</label>"
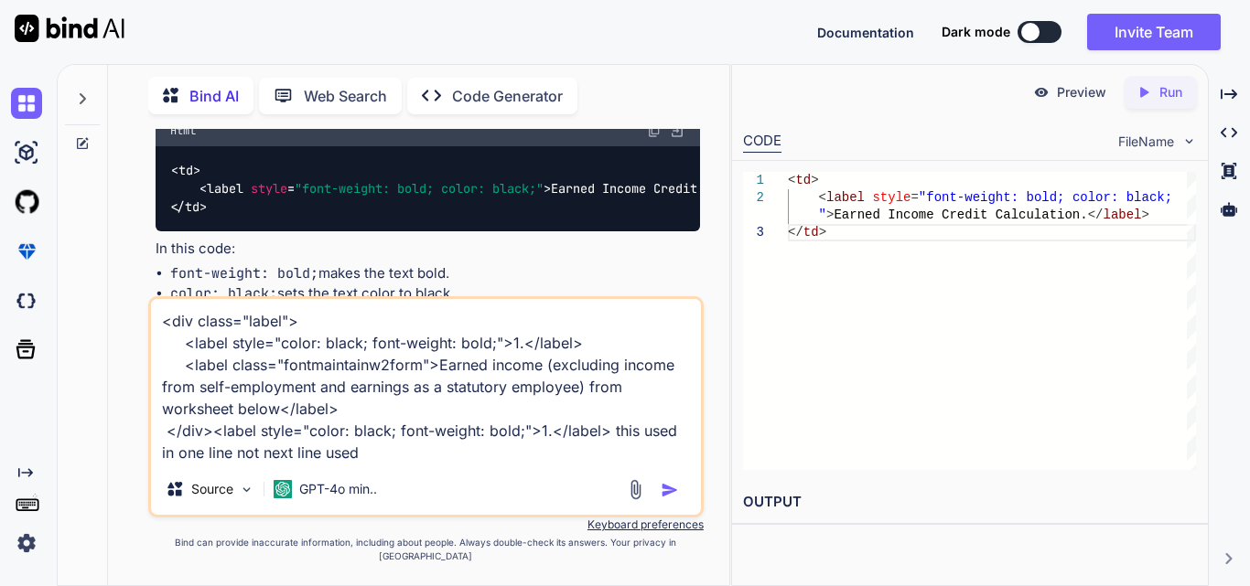
type textarea "<div class="label"> <label style="color: black; font-weight: bold;">1.</label> …"
drag, startPoint x: 367, startPoint y: 474, endPoint x: 145, endPoint y: 311, distance: 274.8
click at [145, 311] on div "You <table class="formk2-table"> <tbody> <tr> <td> <label>Earned Income Credit …" at bounding box center [426, 357] width 607 height 457
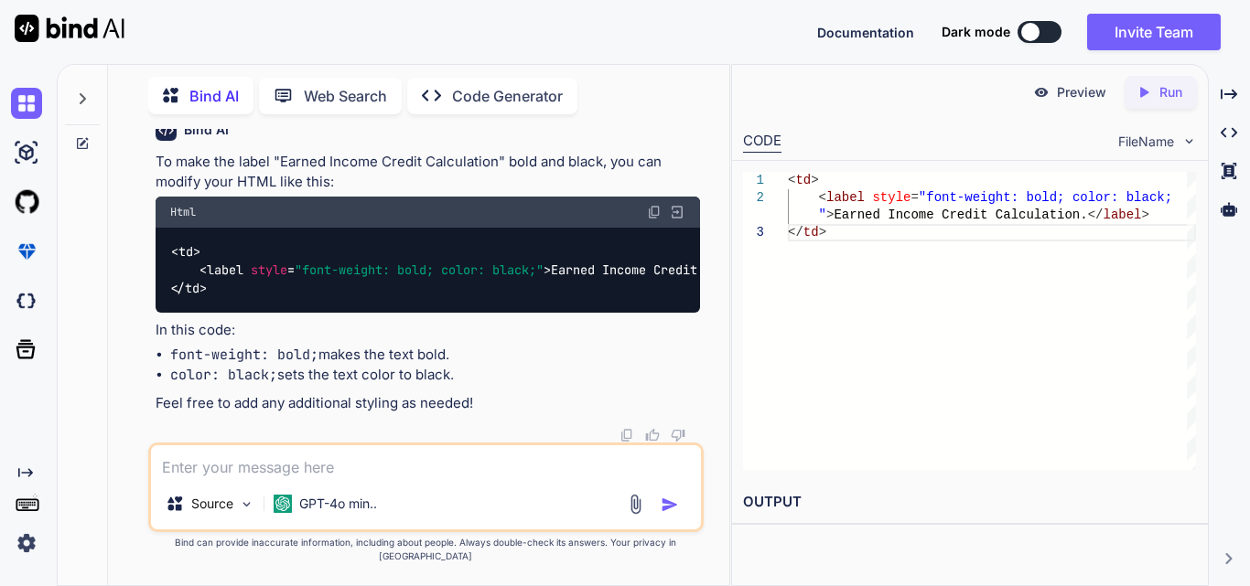
click at [200, 478] on textarea at bounding box center [426, 462] width 550 height 33
paste textarea "<table class="formk2-table2"> <tbody> <tr> <td> <label style="font-weight: bold…"
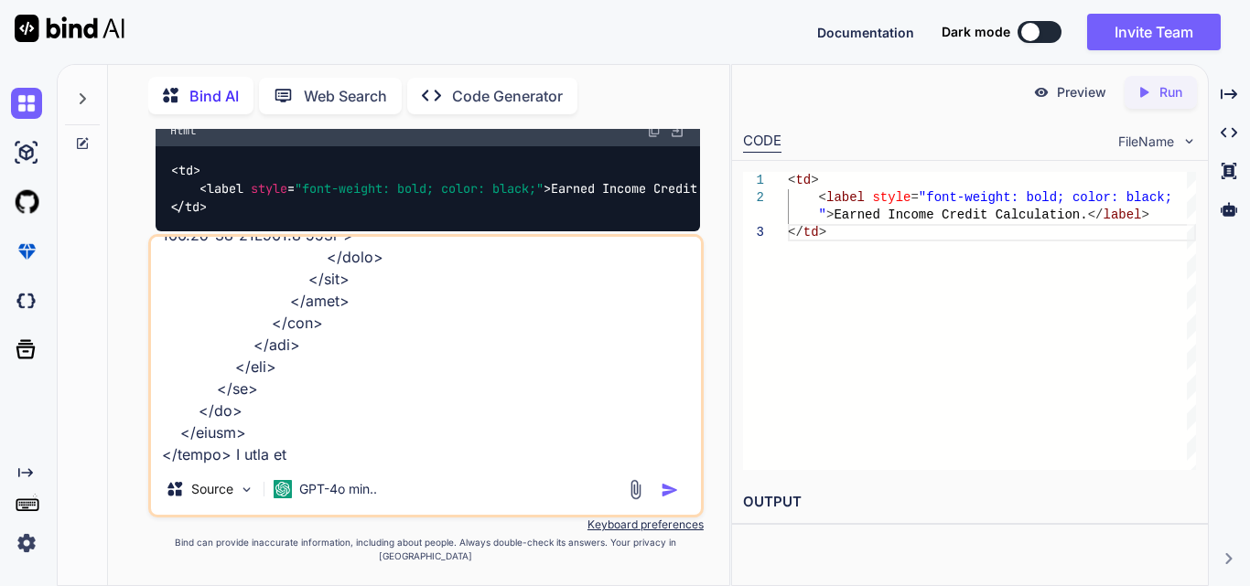
type textarea "<table class="formk2-table2"> <tbody> <tr> <td> <label style="font-weight: bold…"
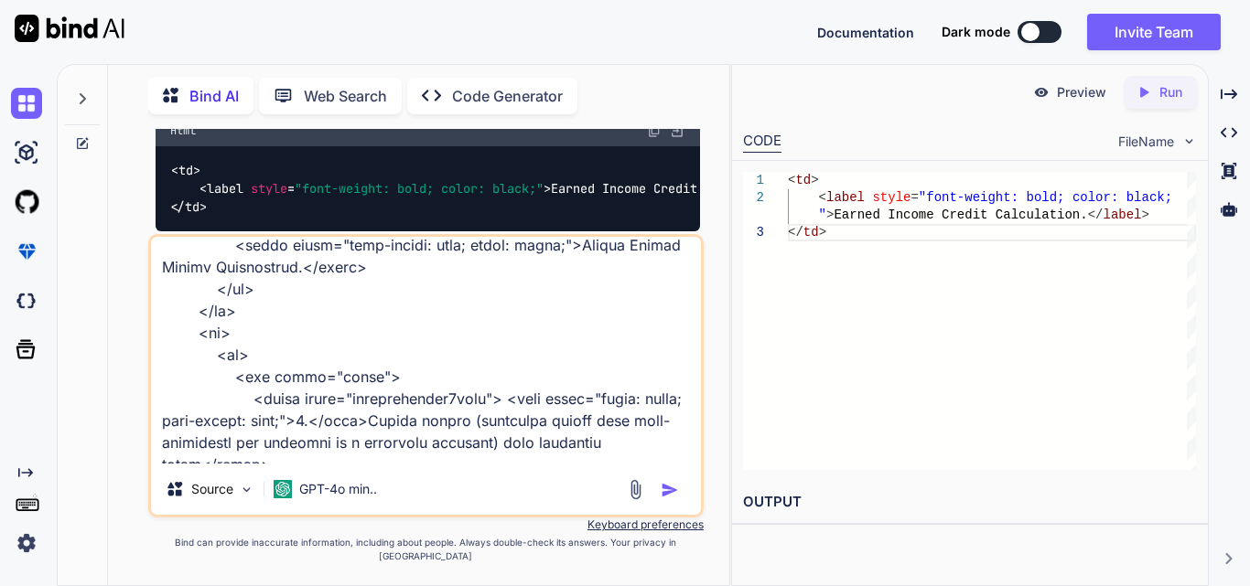
scroll to position [0, 0]
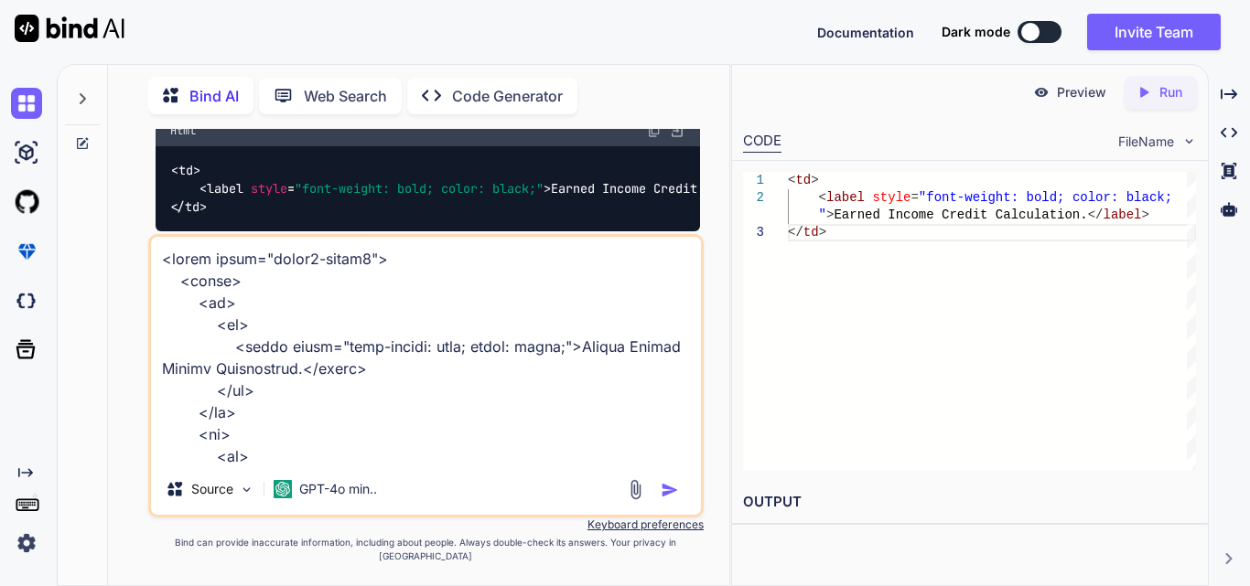
drag, startPoint x: 551, startPoint y: 366, endPoint x: 554, endPoint y: 392, distance: 25.9
click at [554, 392] on textarea at bounding box center [426, 350] width 550 height 227
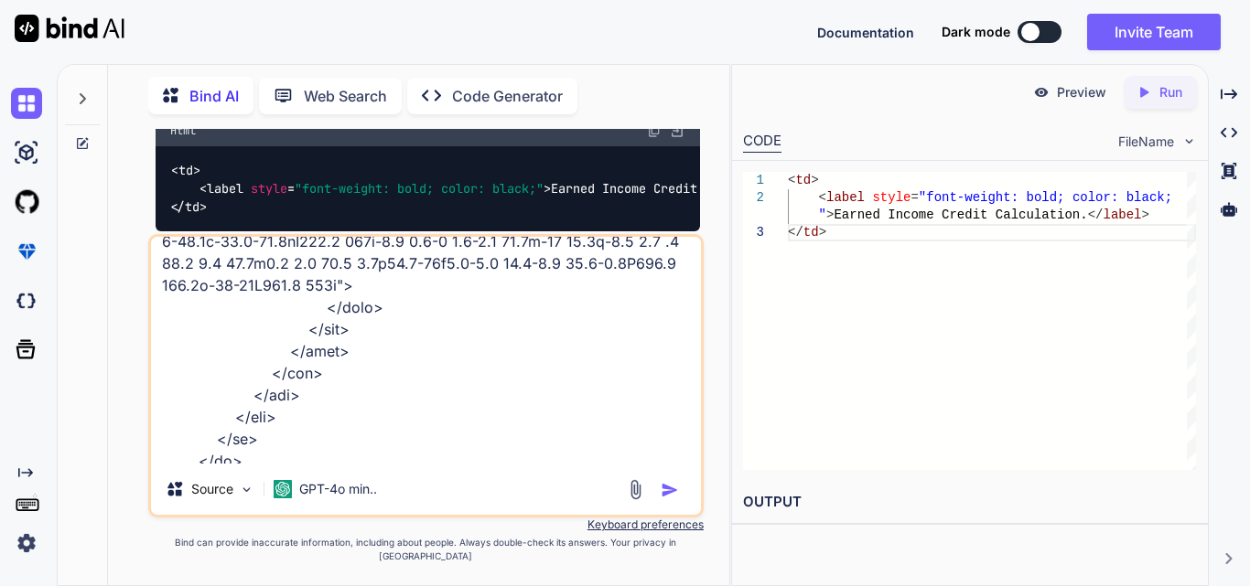
scroll to position [992, 0]
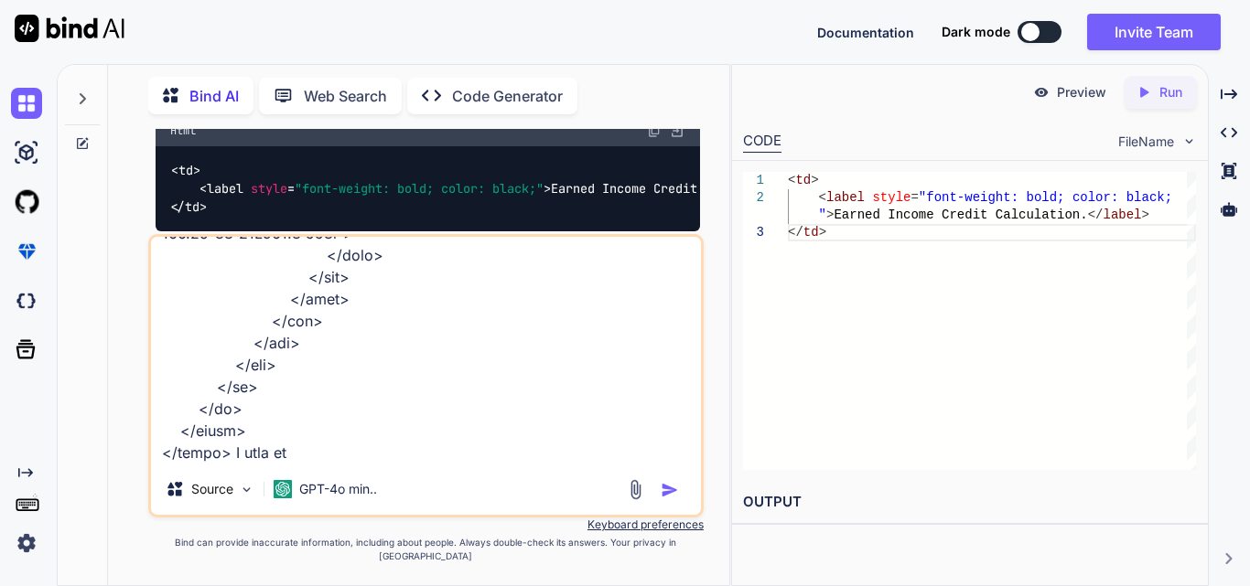
drag, startPoint x: 330, startPoint y: 446, endPoint x: 294, endPoint y: 468, distance: 42.7
click at [294, 464] on textarea at bounding box center [426, 350] width 550 height 227
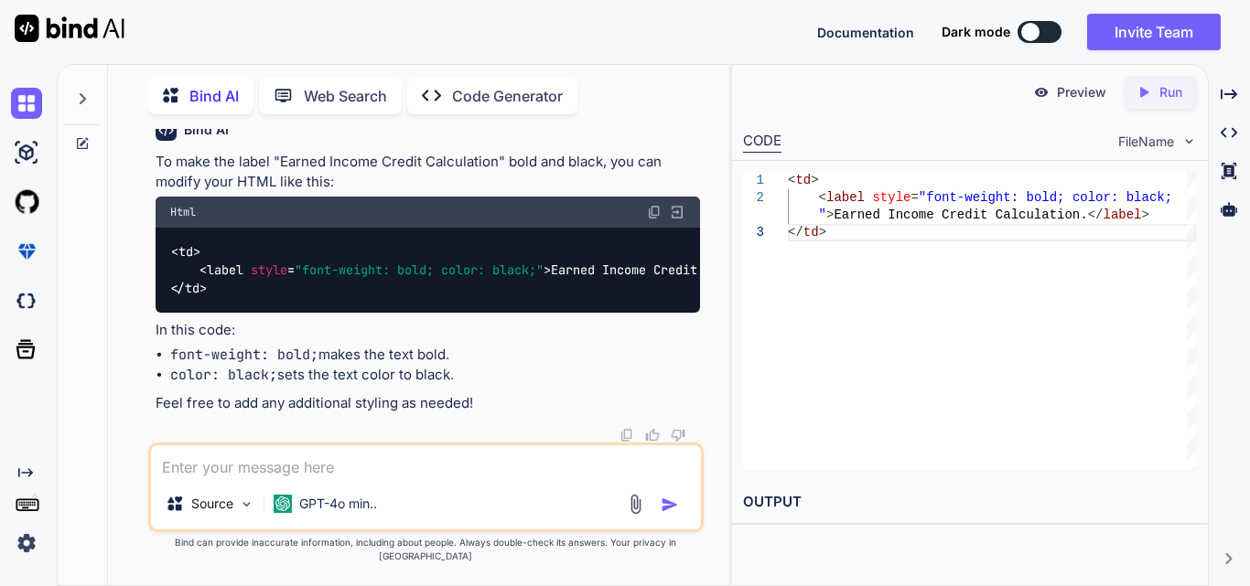
scroll to position [0, 0]
click at [258, 478] on textarea at bounding box center [426, 462] width 550 height 33
paste textarea "<table class="formk2-table2"> <tbody> <tr> <td> <label style="font-weight: bold…"
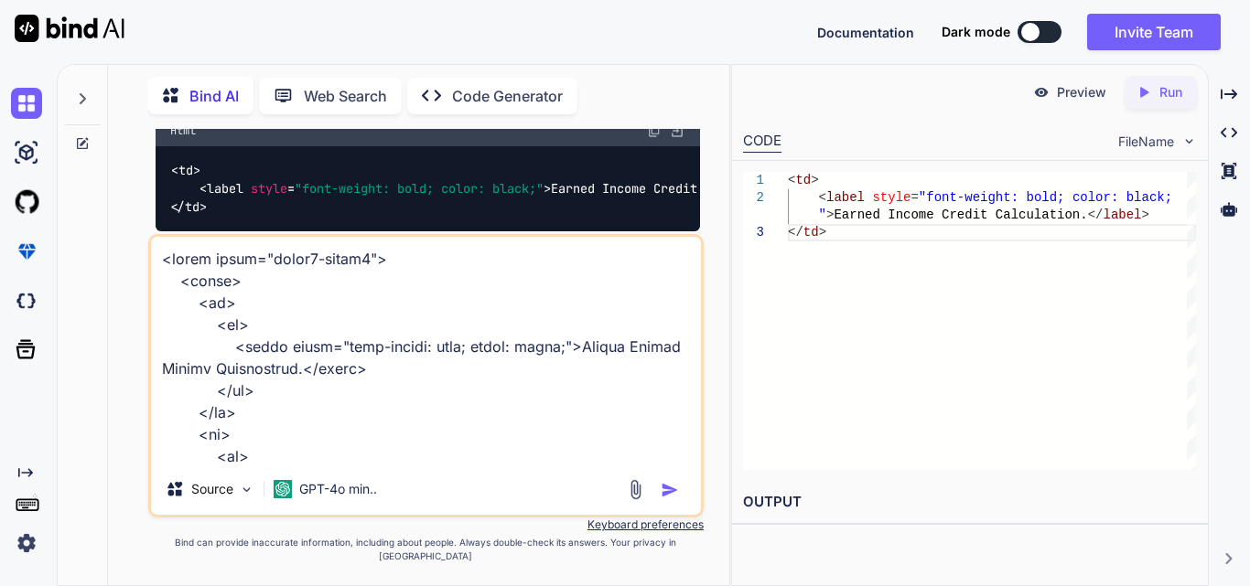
drag, startPoint x: 551, startPoint y: 363, endPoint x: 556, endPoint y: 389, distance: 26.2
click at [556, 389] on textarea at bounding box center [426, 350] width 550 height 227
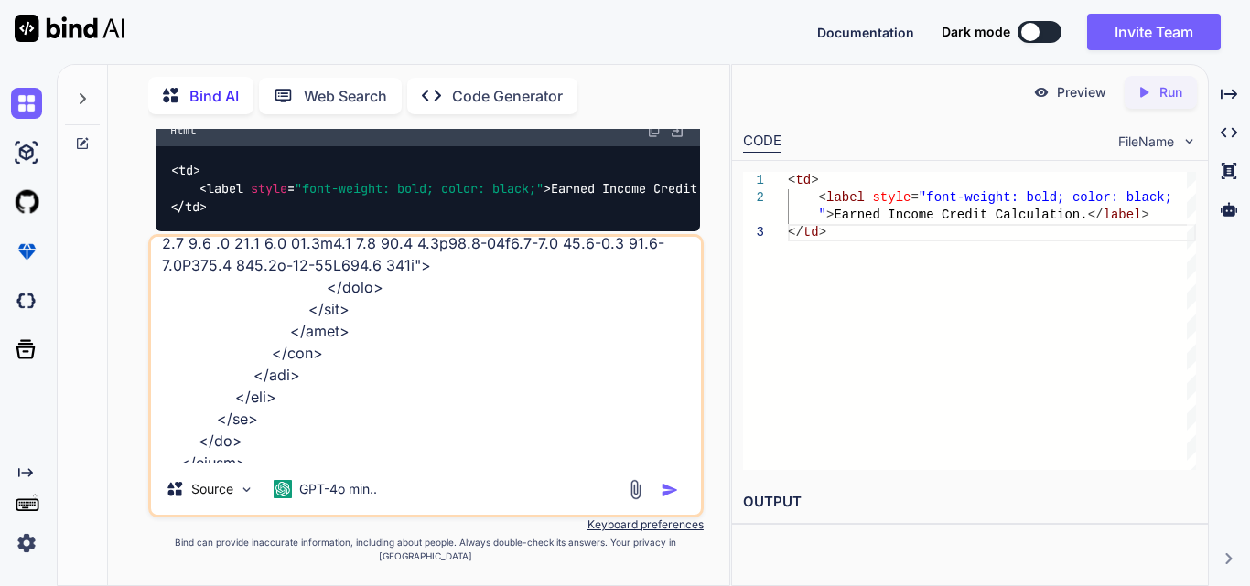
scroll to position [992, 0]
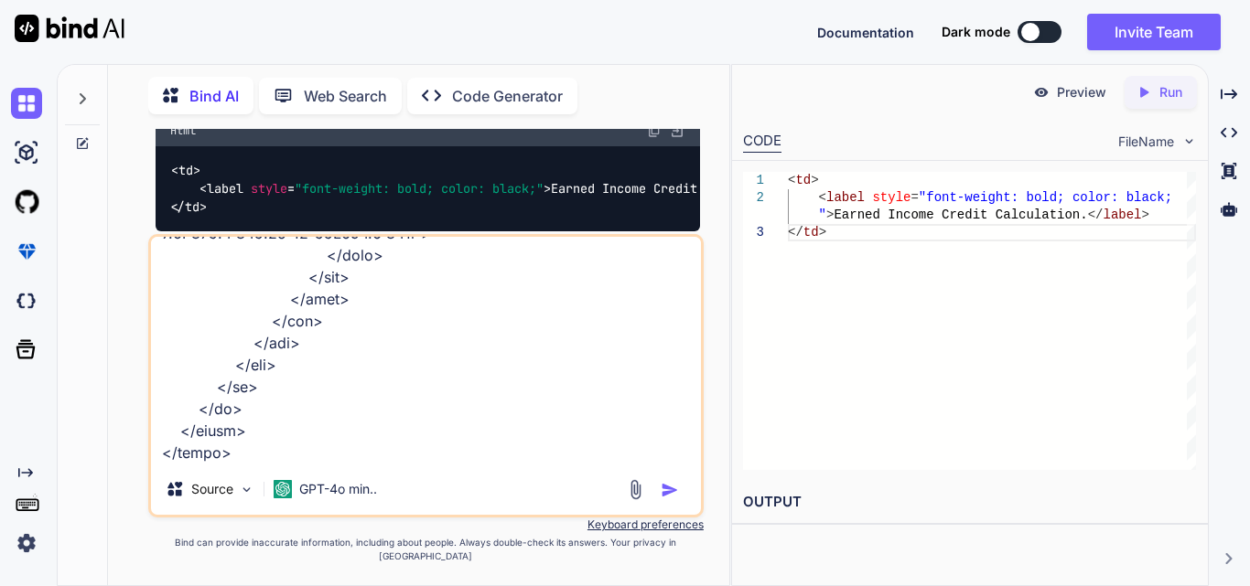
click at [259, 464] on textarea at bounding box center [426, 350] width 550 height 227
paste textarea "Earned Income Credit Calculation.</label>"
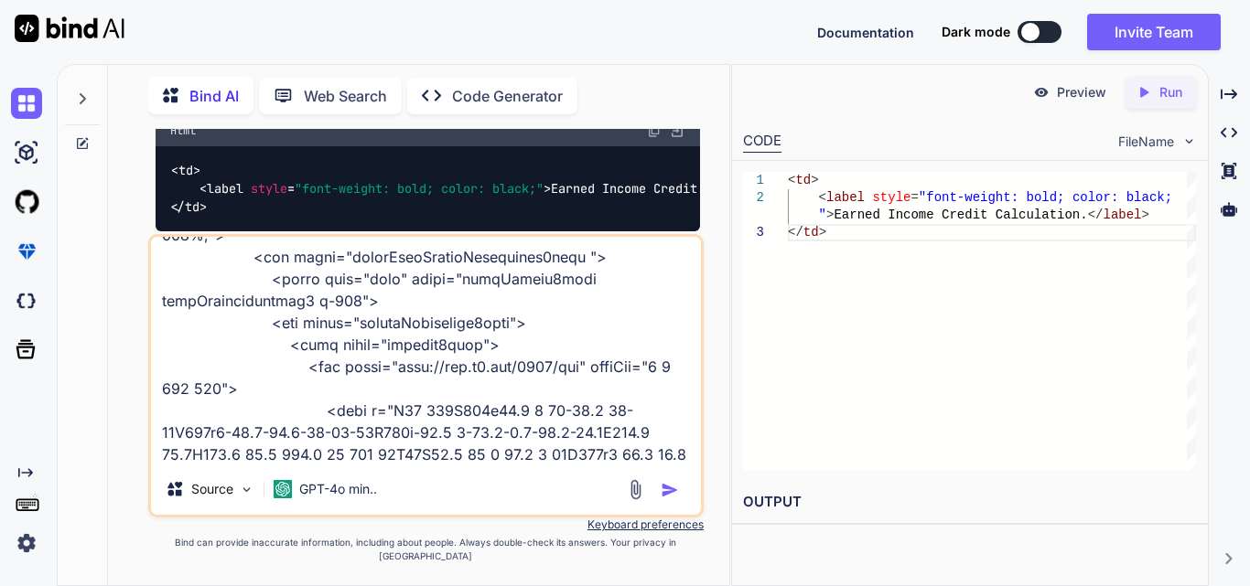
scroll to position [371, 0]
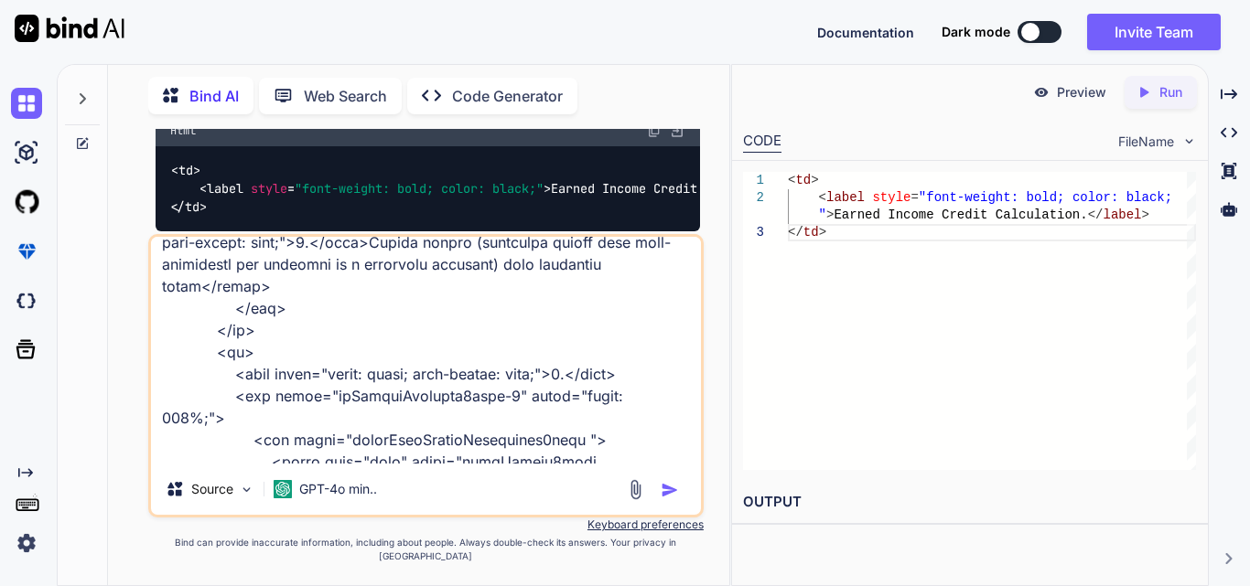
drag, startPoint x: 210, startPoint y: 276, endPoint x: 290, endPoint y: 392, distance: 140.1
click at [290, 392] on textarea at bounding box center [426, 350] width 550 height 227
click at [311, 353] on textarea at bounding box center [426, 350] width 550 height 227
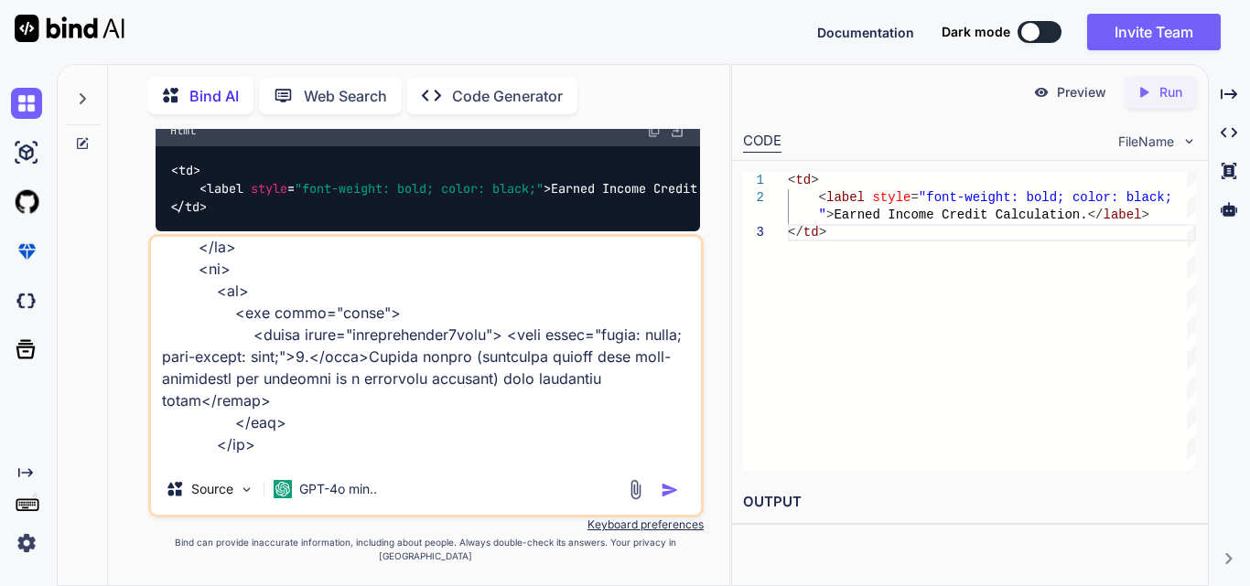
scroll to position [280, 0]
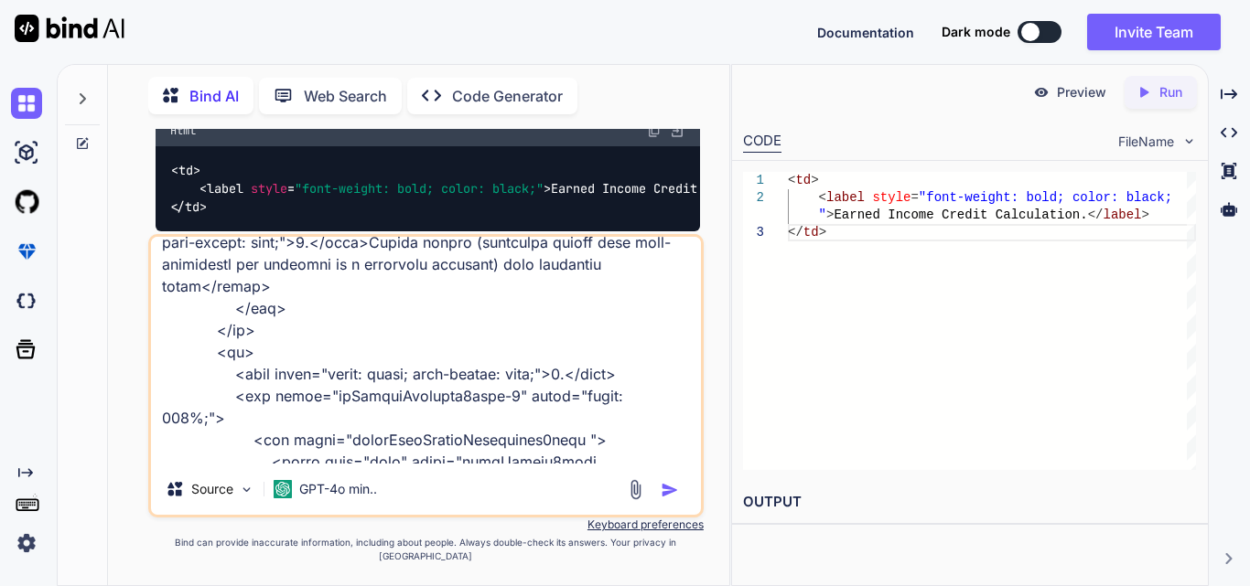
drag, startPoint x: 207, startPoint y: 373, endPoint x: 270, endPoint y: 350, distance: 67.1
click at [270, 350] on textarea at bounding box center [426, 350] width 550 height 227
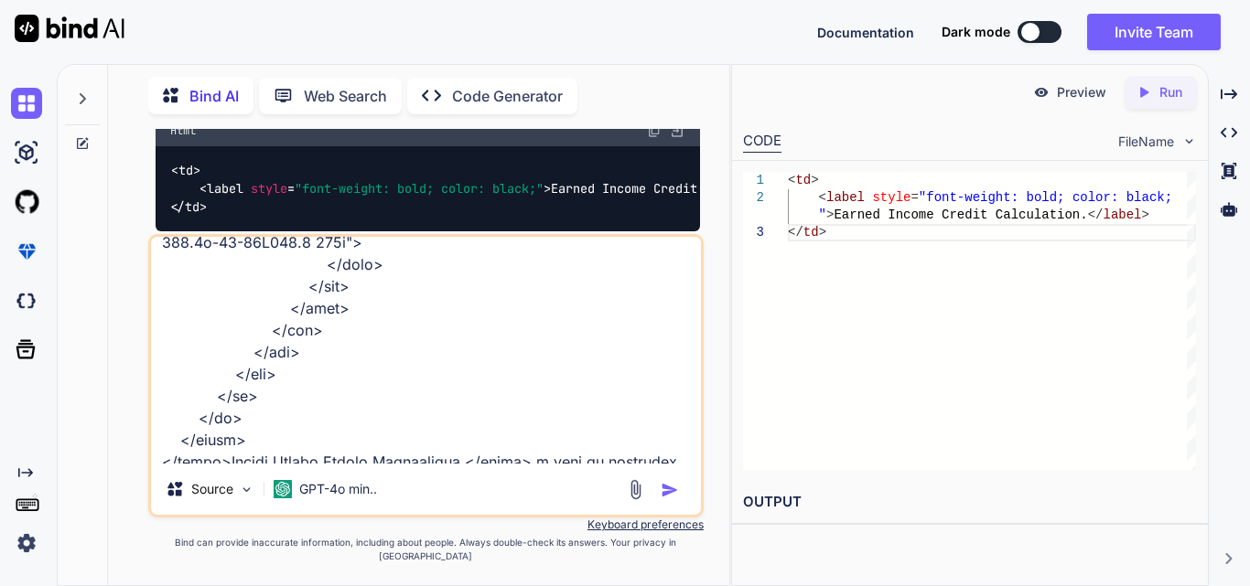
scroll to position [1014, 0]
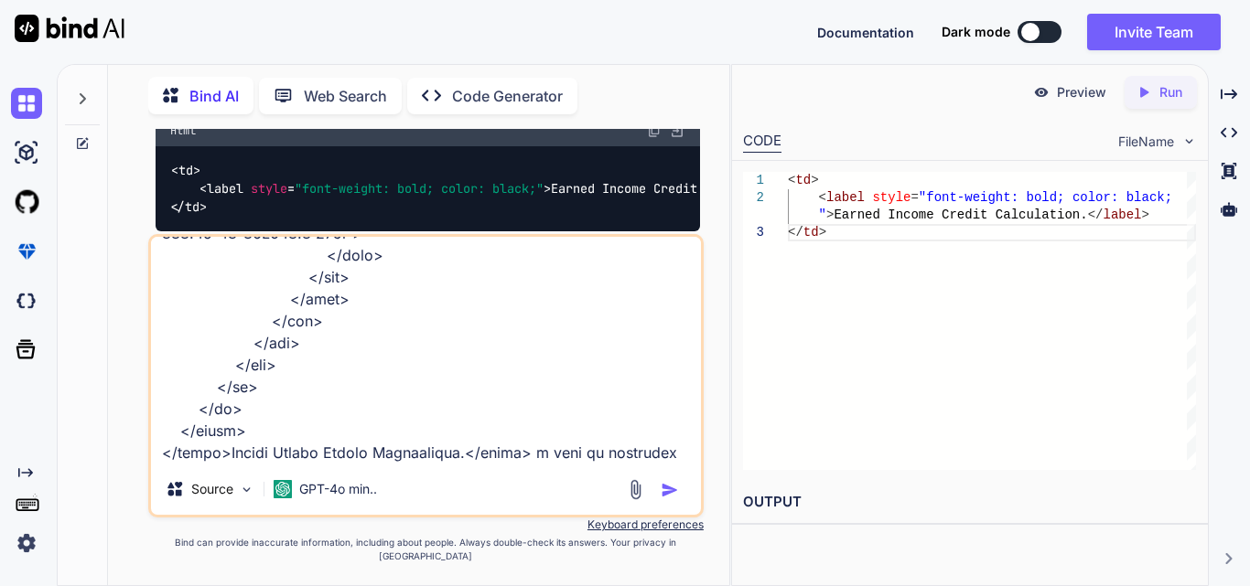
click at [432, 464] on textarea at bounding box center [426, 350] width 550 height 227
paste textarea "<td> <div class="label"> <label class="fontmaintainw2form"> <span style="color:…"
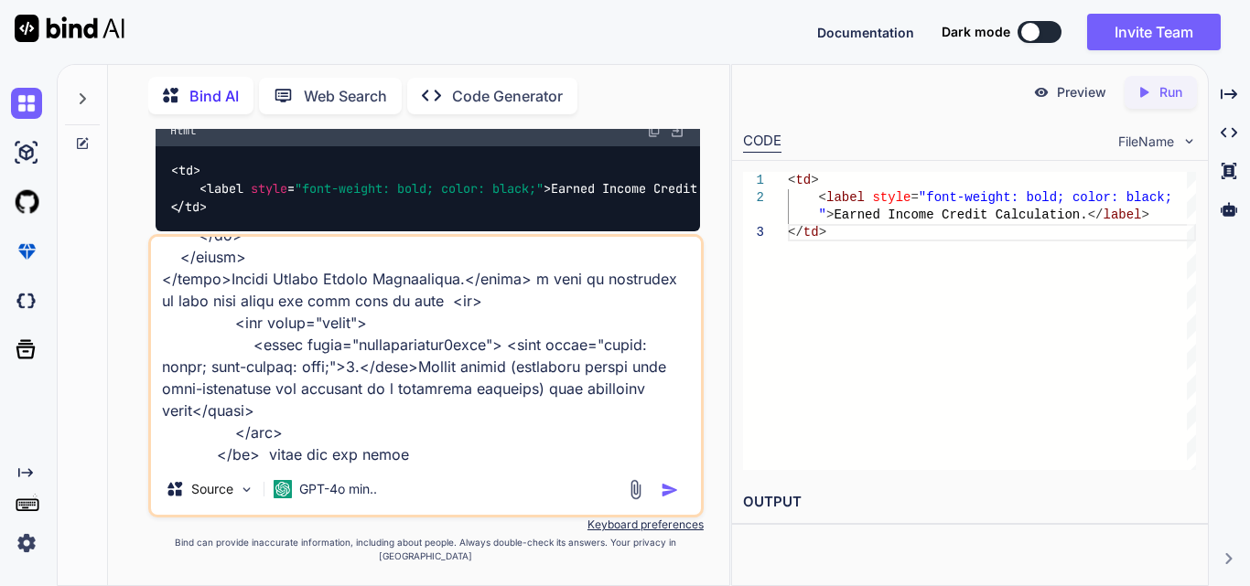
type textarea "<table class="formk2-table2"> <tbody> <tr> <td> <label style="font-weight: bold…"
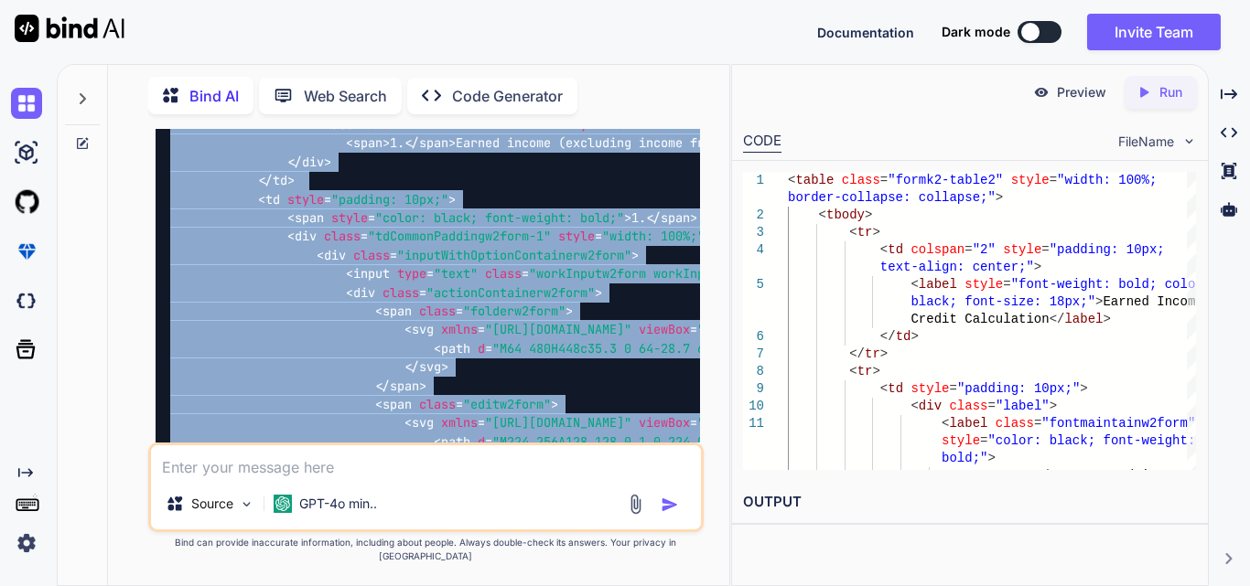
scroll to position [2411, 0]
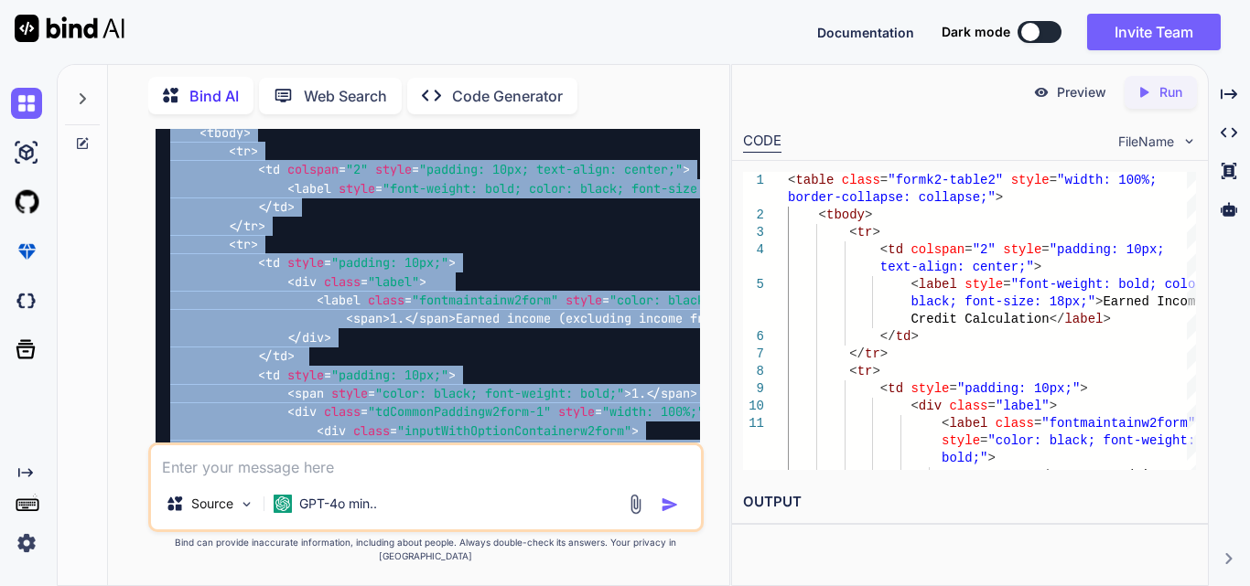
drag, startPoint x: 239, startPoint y: 255, endPoint x: 155, endPoint y: 193, distance: 104.7
click at [156, 193] on div "< table class = "formk2-table2" style = "width: 100%; border-collapse: collapse…" at bounding box center [428, 460] width 544 height 738
copy code "< table class = "formk2-table2" style = "width: 100%; border-collapse: collapse…"
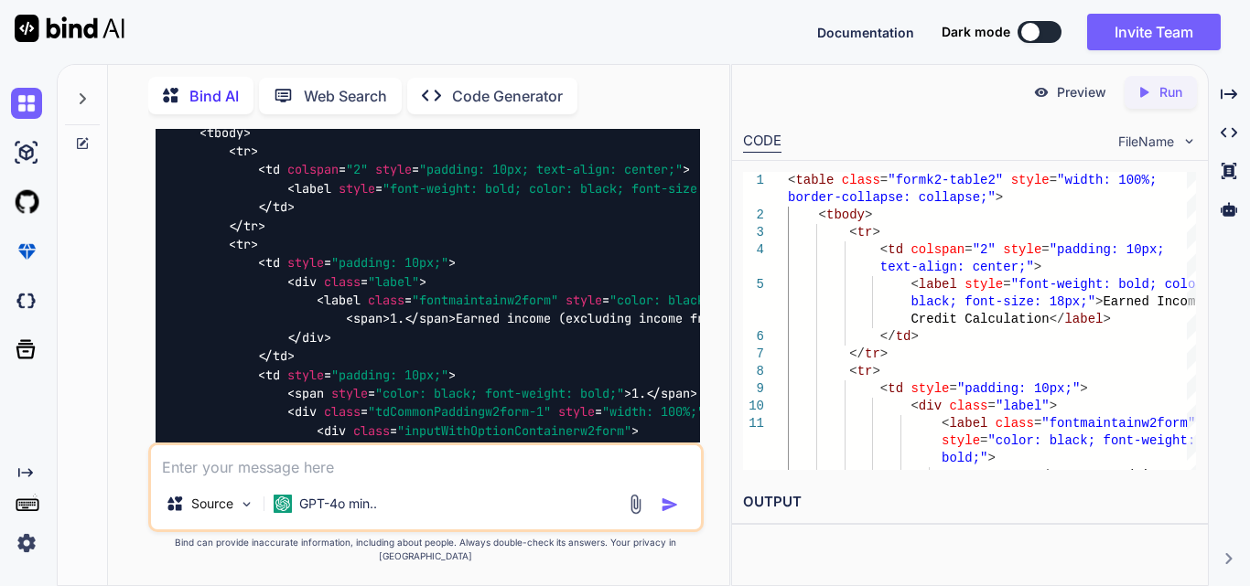
click at [302, 478] on textarea at bounding box center [426, 462] width 550 height 33
paste textarea "<table class="formk2-table2"> <tbody> <tr> <td> <label style="font-weight: bold…"
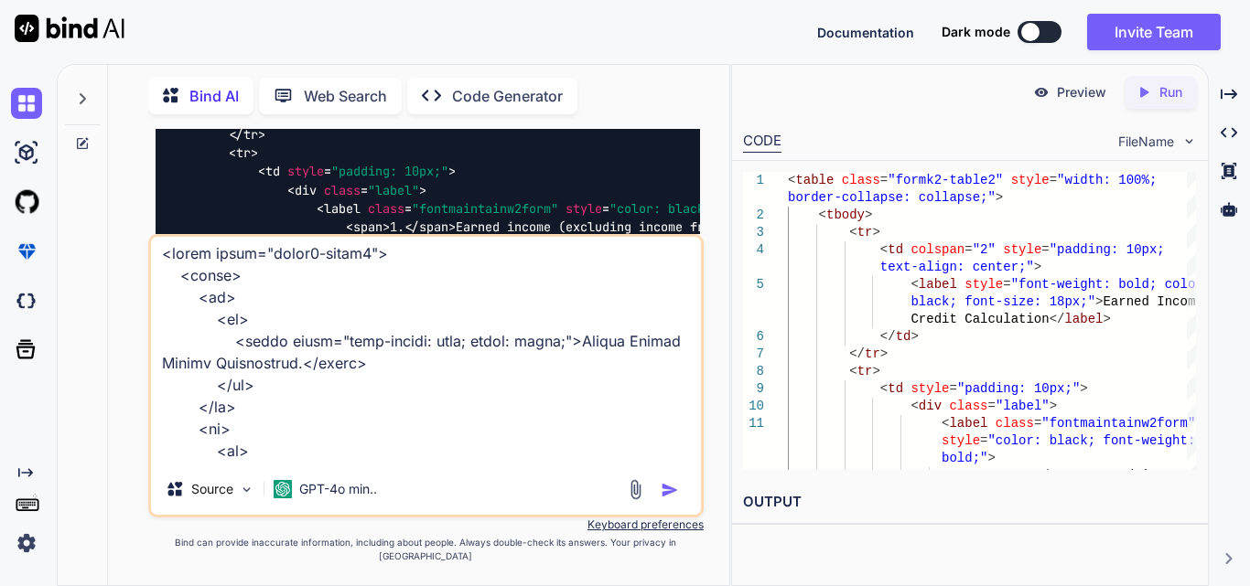
scroll to position [0, 0]
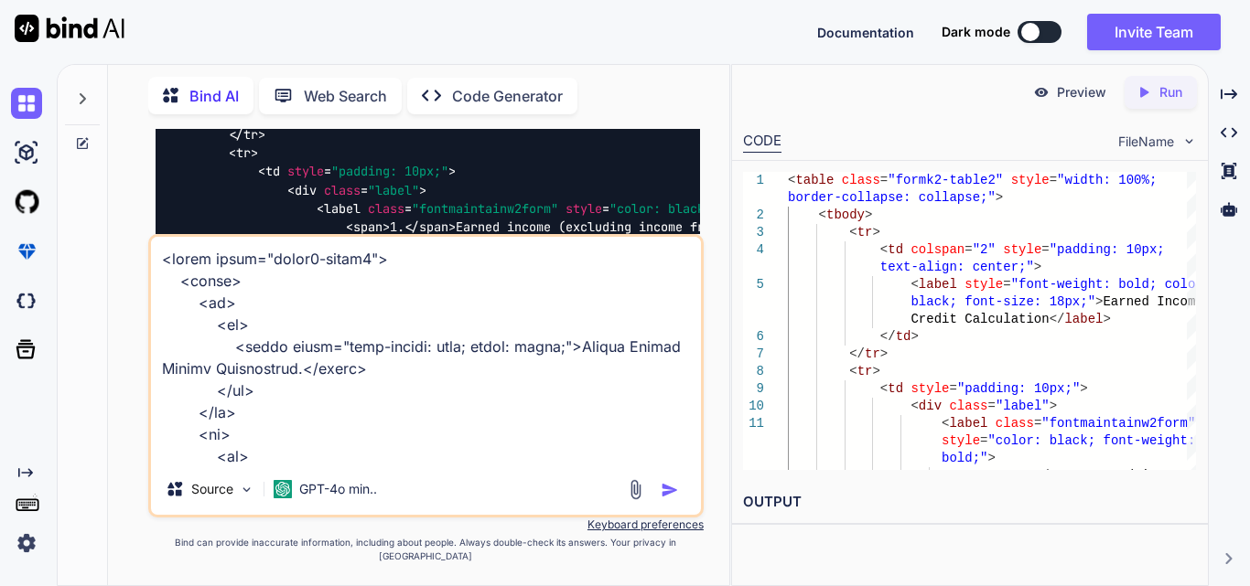
drag, startPoint x: 564, startPoint y: 366, endPoint x: 567, endPoint y: 377, distance: 11.3
click at [567, 377] on textarea at bounding box center [426, 350] width 550 height 227
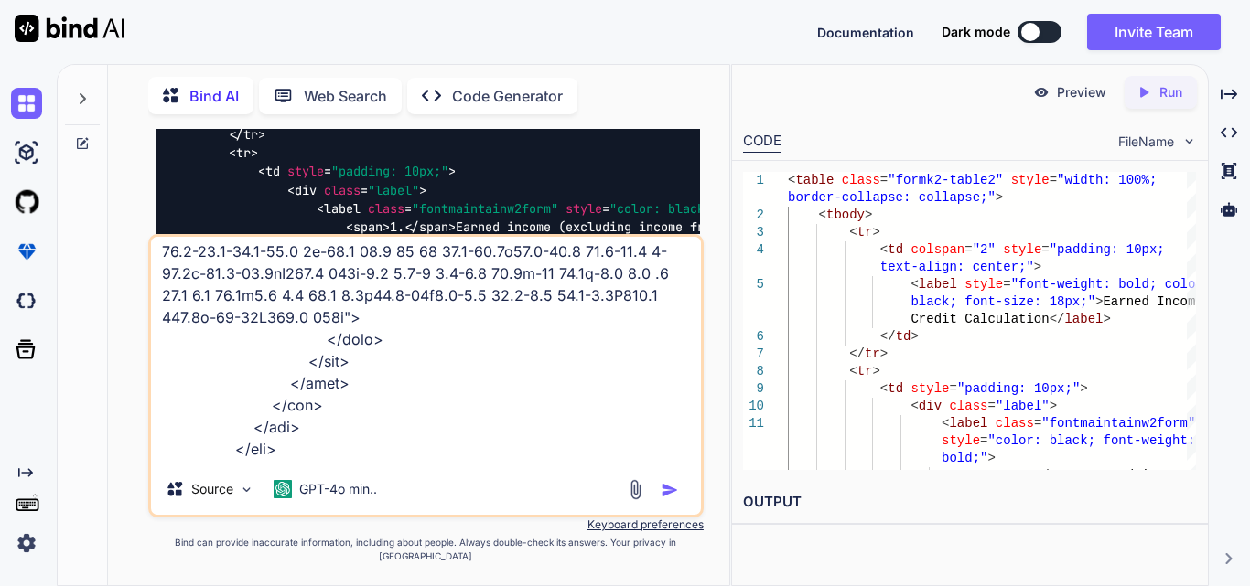
scroll to position [992, 0]
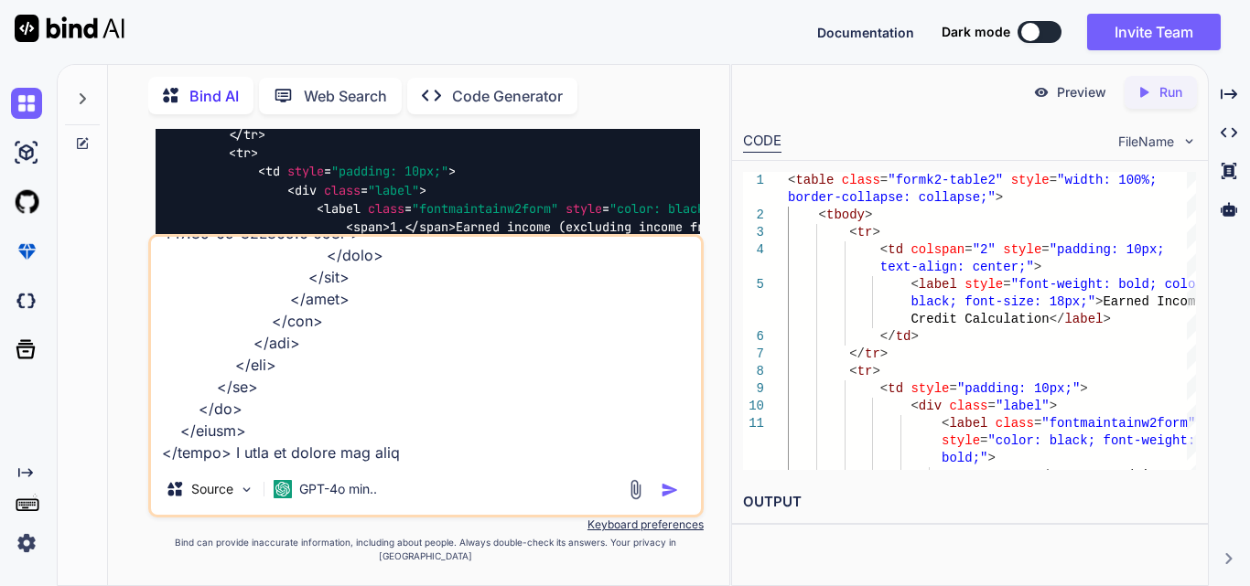
click at [452, 464] on textarea at bounding box center [426, 350] width 550 height 227
paste textarea "Earned Income Credit Calculation.</label>"
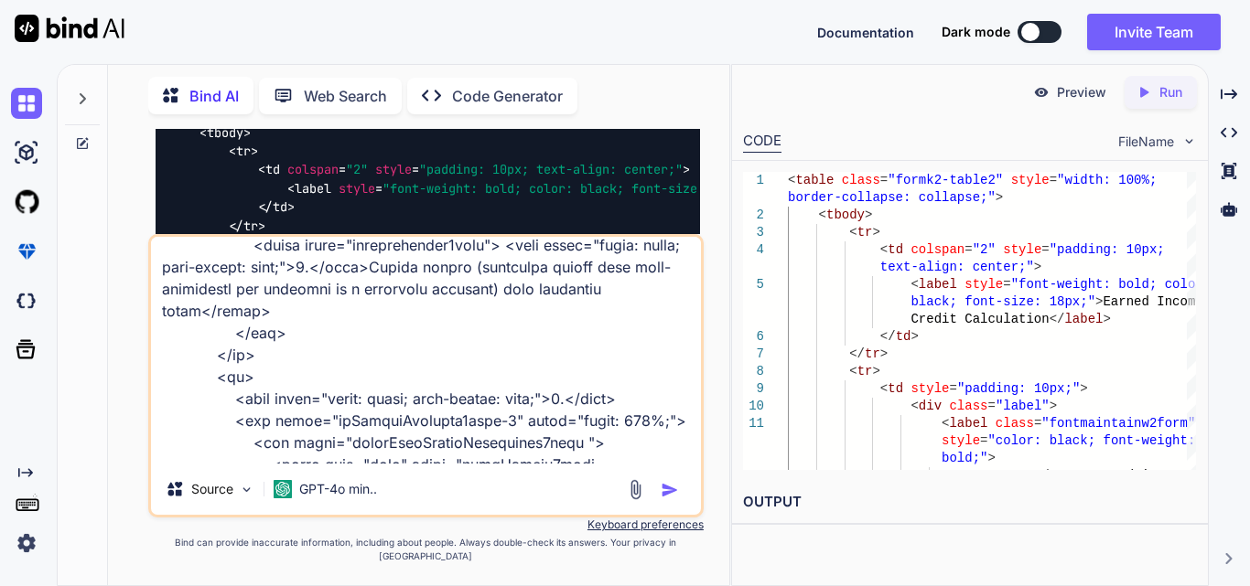
scroll to position [257, 0]
drag, startPoint x: 416, startPoint y: 439, endPoint x: 567, endPoint y: 325, distance: 189.4
click at [567, 325] on textarea at bounding box center [426, 350] width 550 height 227
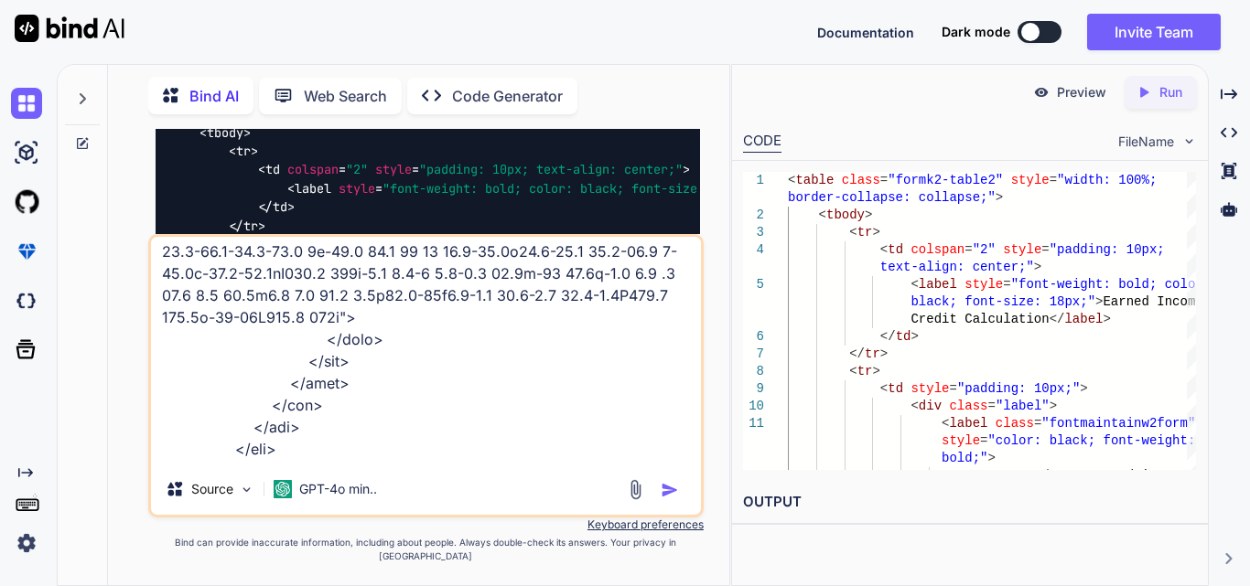
scroll to position [1014, 0]
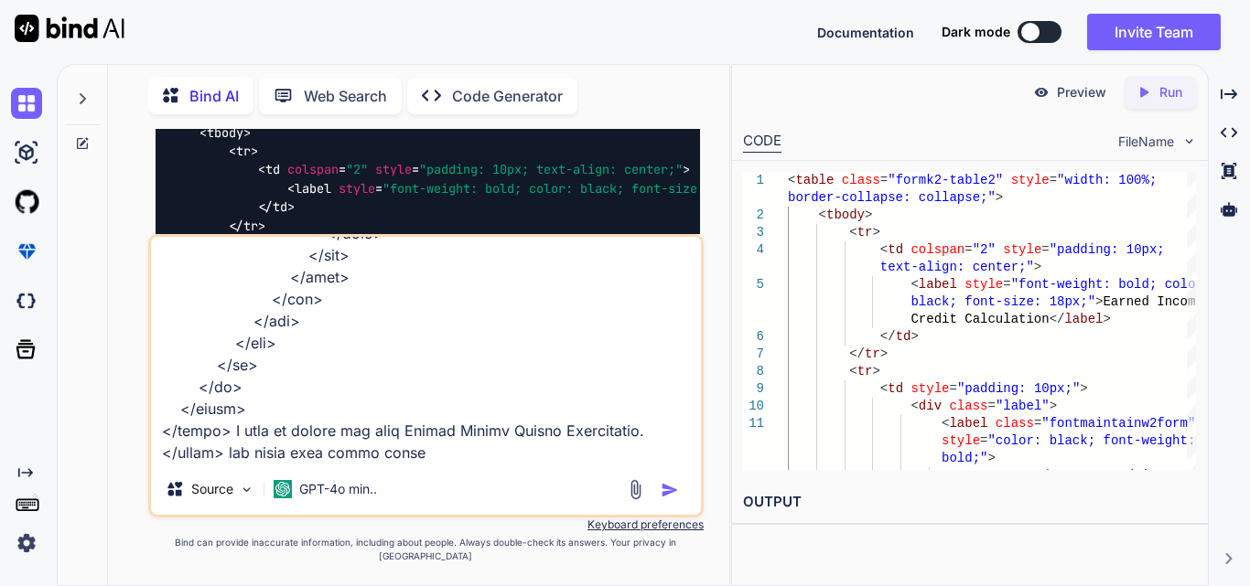
click at [472, 464] on textarea at bounding box center [426, 350] width 550 height 227
paste textarea "Earned income (excluding income from self-employment and earnings as a statutor…"
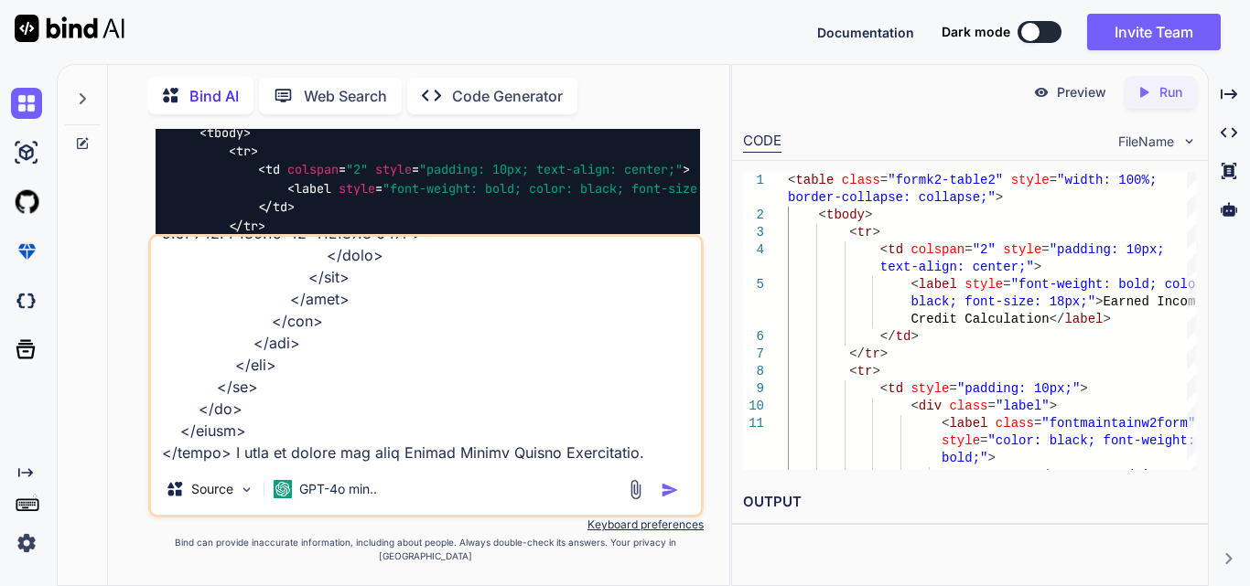
scroll to position [1056, 0]
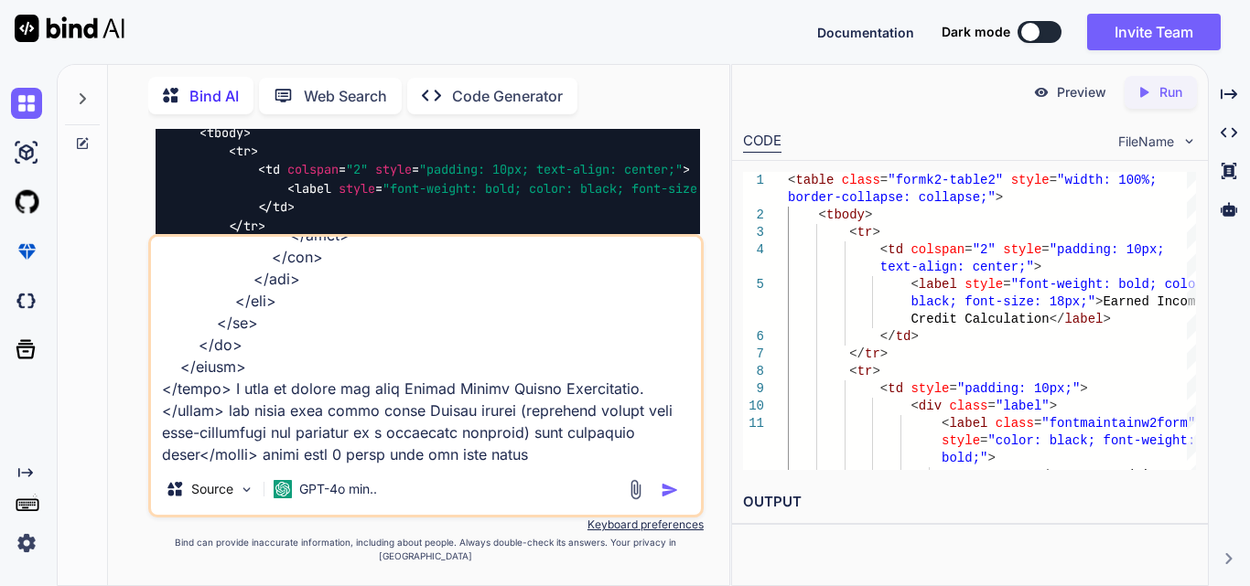
type textarea "<table class="formk2-table2"> <tbody> <tr> <td> <label style="font-weight: bold…"
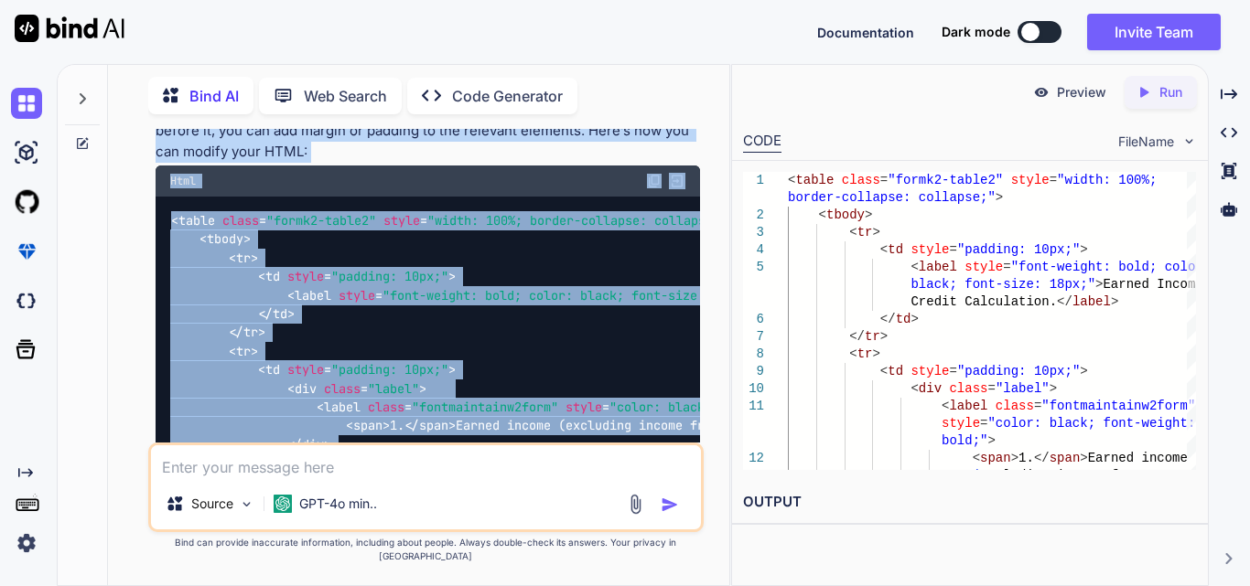
scroll to position [4039, 0]
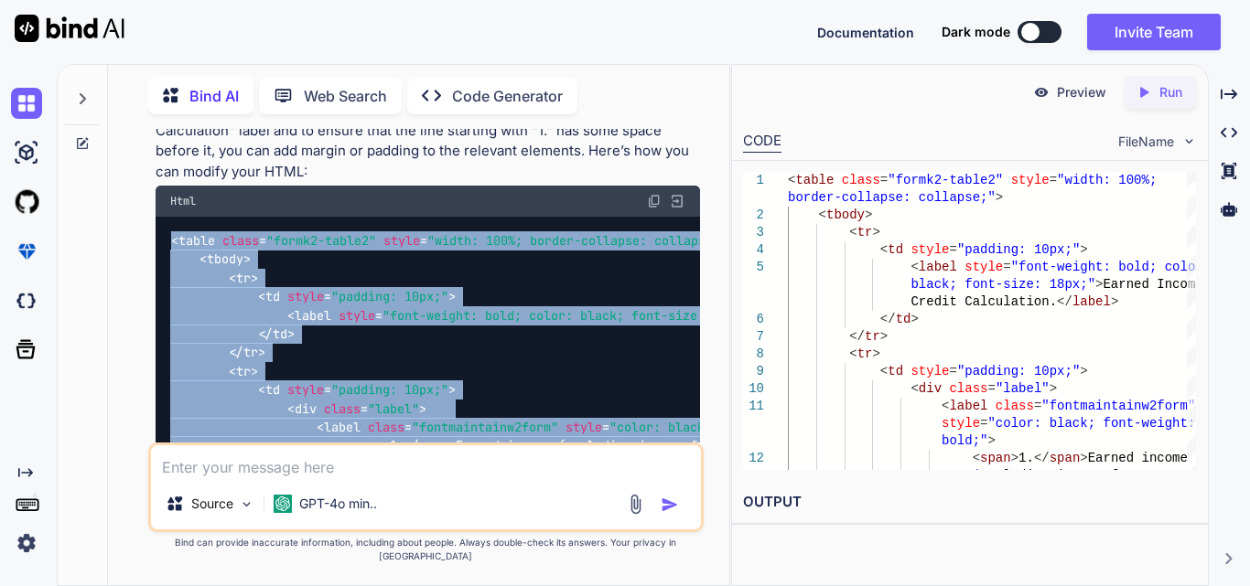
drag, startPoint x: 243, startPoint y: 274, endPoint x: 174, endPoint y: 345, distance: 99.6
copy code "< table class = "formk2-table2" style = "width: 100%; border-collapse: collapse…"
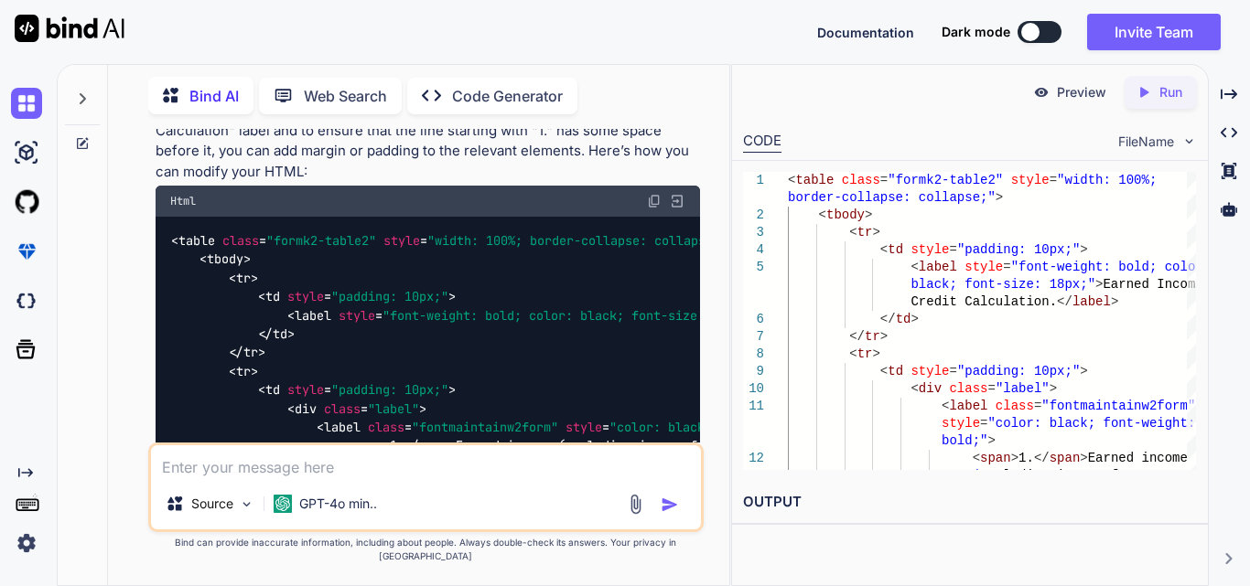
click at [313, 478] on textarea at bounding box center [426, 462] width 550 height 33
paste textarea "<td> <span style="color: black; font-weight: bold;">1.</span> <div class="tdCom…"
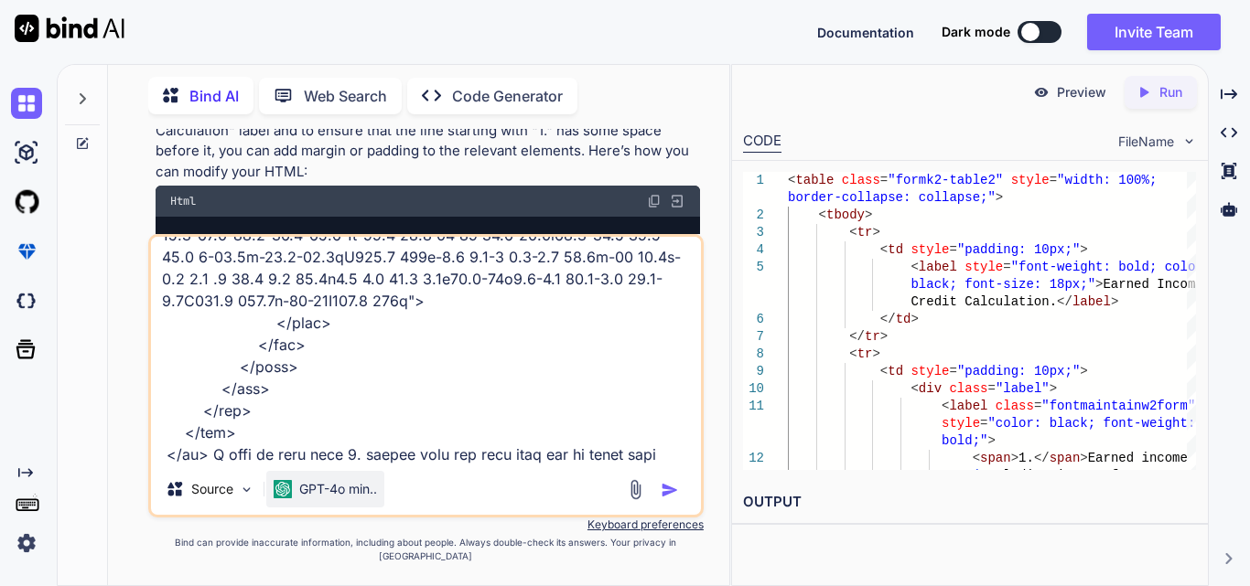
type textarea "<td> <span style="color: black; font-weight: bold;">1.</span> <div class="tdCom…"
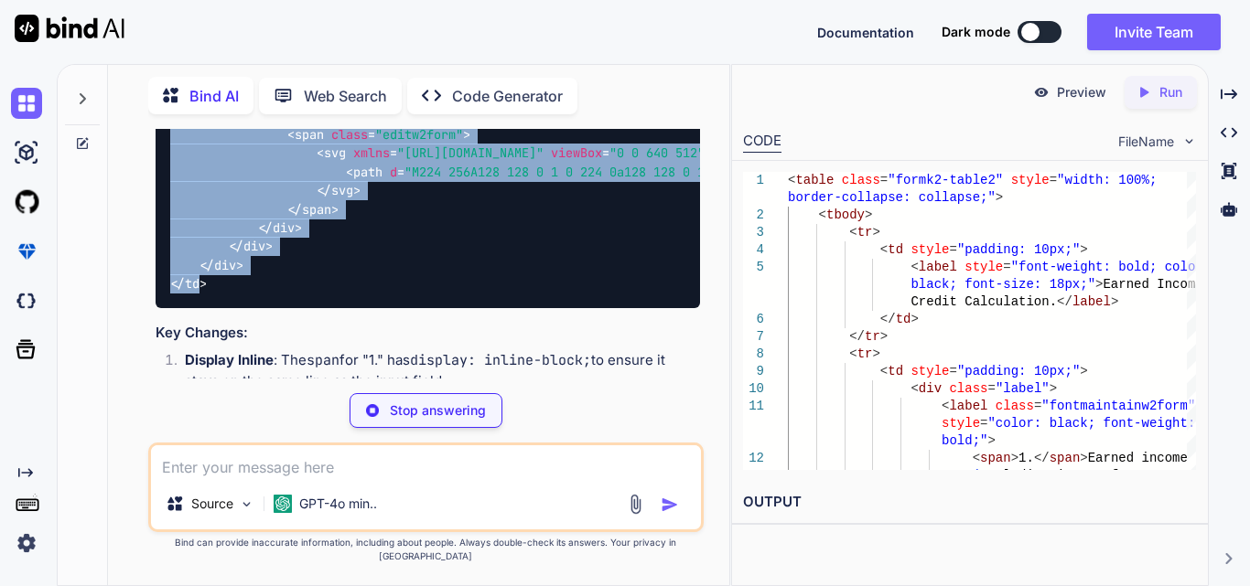
scroll to position [6151, 0]
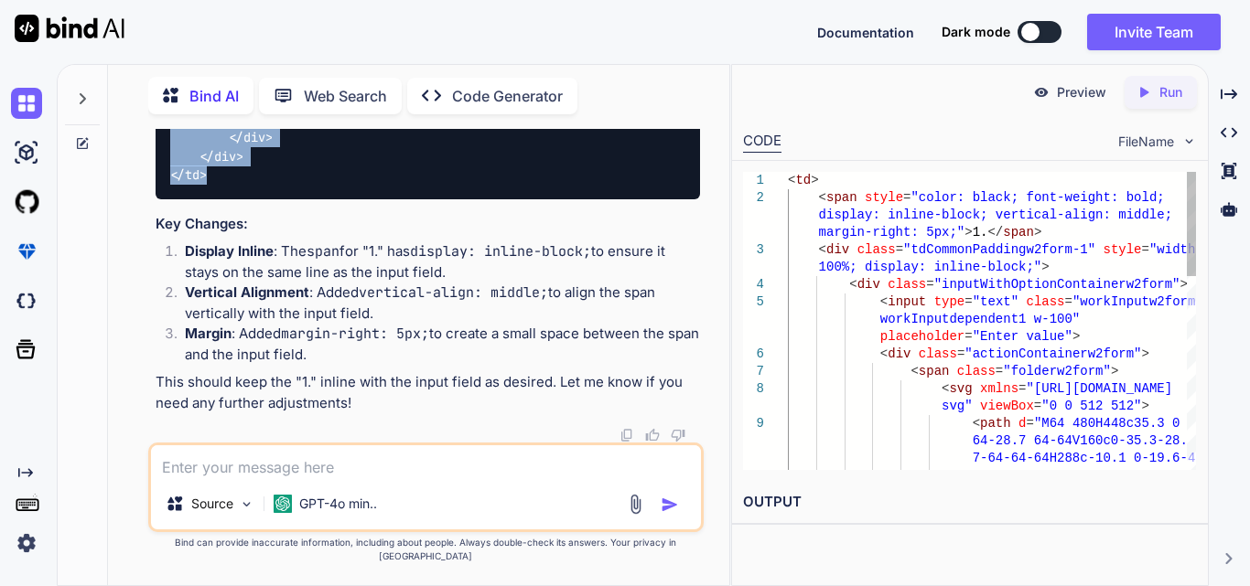
drag, startPoint x: 167, startPoint y: 172, endPoint x: 215, endPoint y: 206, distance: 58.4
copy code "< td > < span style = "color: black; font-weight: bold; display: inline-block; …"
click at [453, 530] on div "Source GPT-4o min.." at bounding box center [426, 508] width 550 height 44
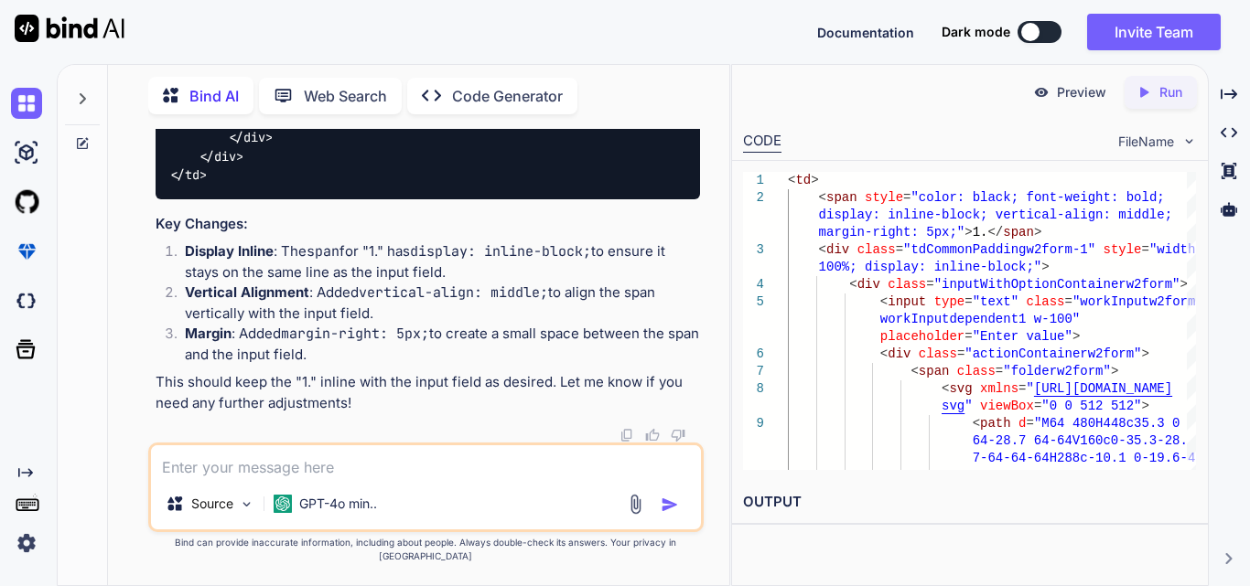
click at [247, 478] on textarea at bounding box center [426, 462] width 550 height 33
paste textarea "<label class="fontmaintainw2form"> <span style="color: black; font-weight: bold…"
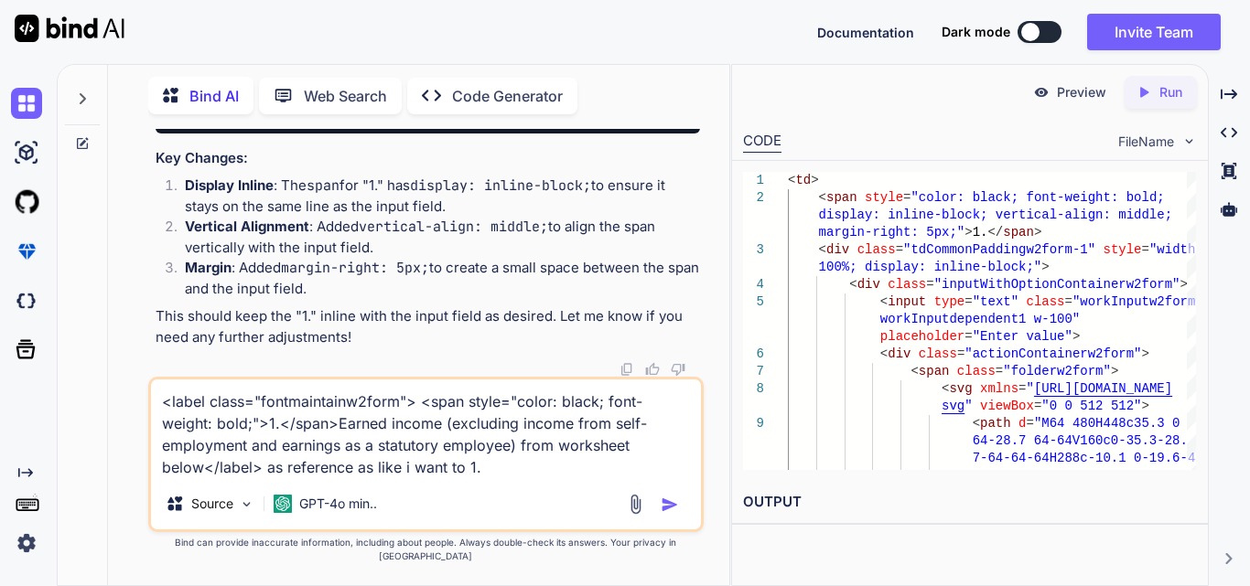
paste textarea "<td> <span style="color: black; font-weight: bold; display: inline-block; verti…"
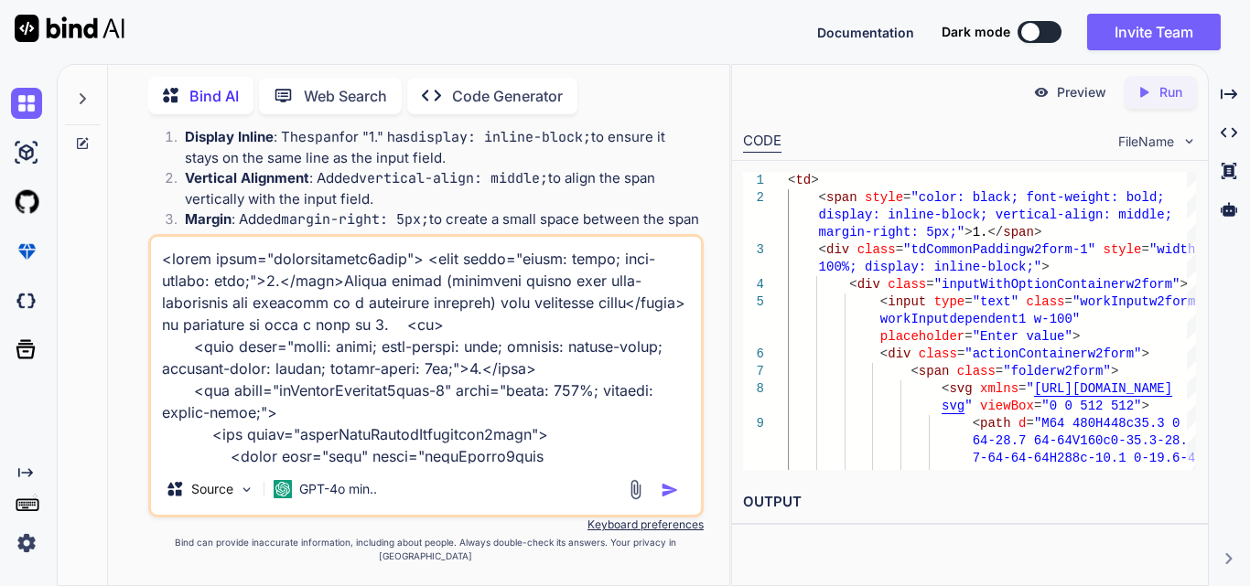
scroll to position [617, 0]
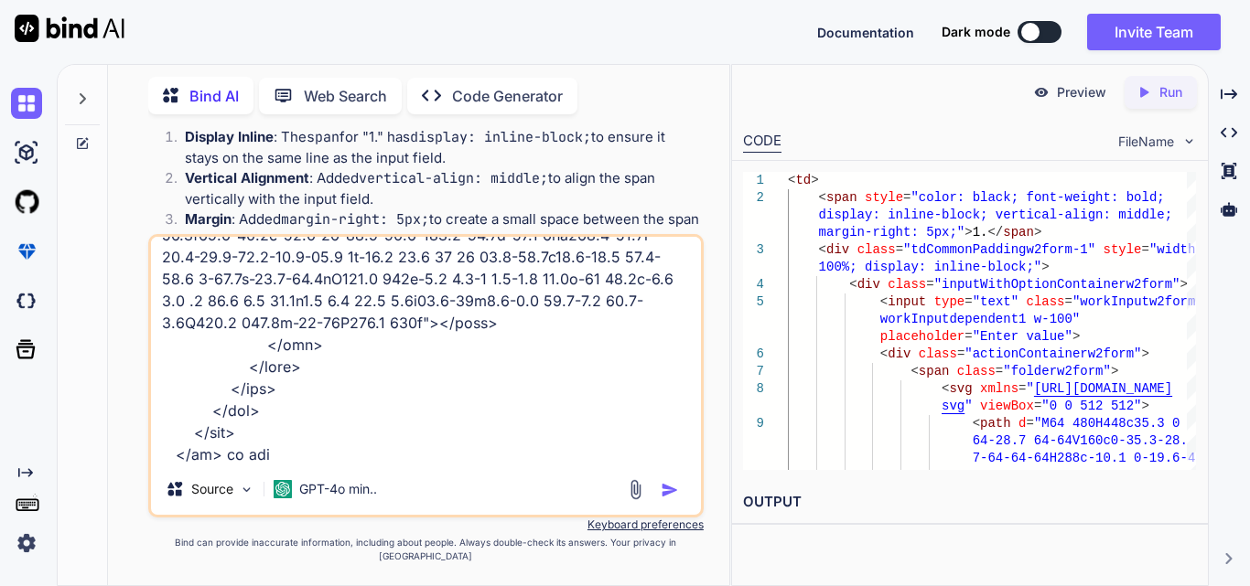
type textarea "<label class="fontmaintainw2form"> <span style="color: black; font-weight: bold…"
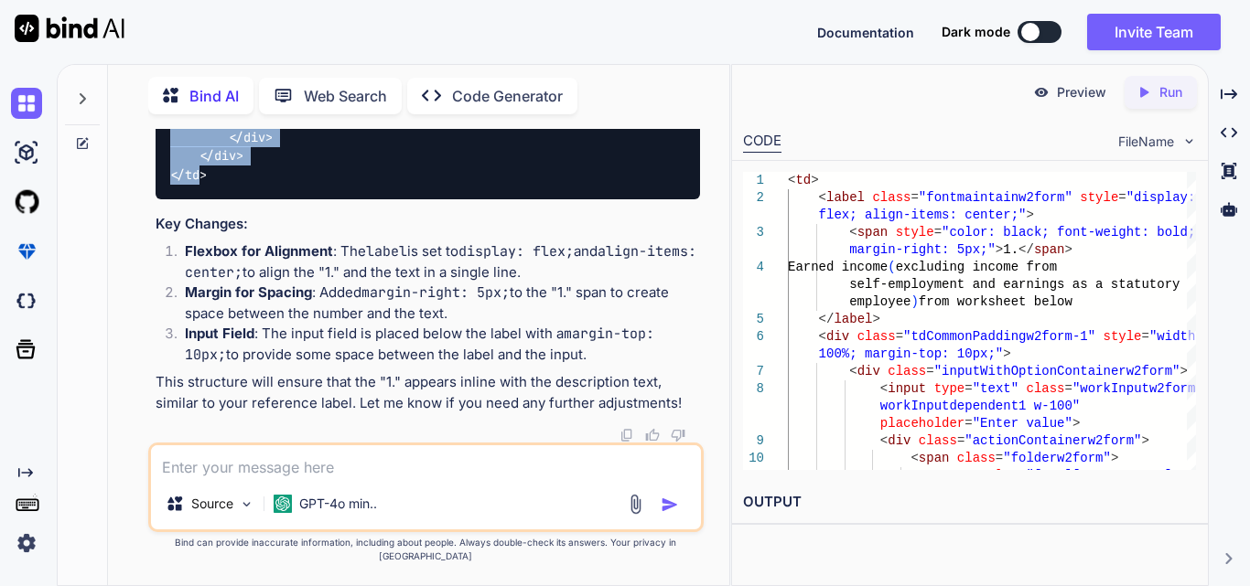
scroll to position [7456, 0]
drag, startPoint x: 167, startPoint y: 202, endPoint x: 219, endPoint y: 260, distance: 77.1
copy code "< td > < label class = "fontmaintainw2form" style = "display: flex; align-items…"
click at [288, 473] on textarea at bounding box center [426, 462] width 550 height 33
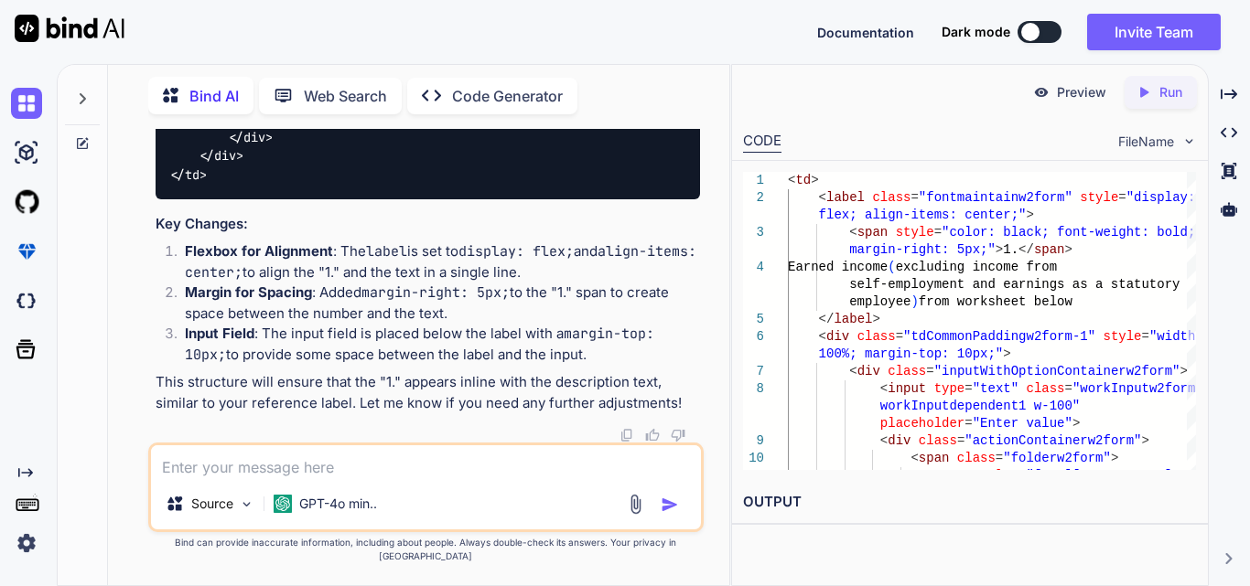
paste textarea "<td> <span style="color: black; font-weight: bold; display: inline-block; verti…"
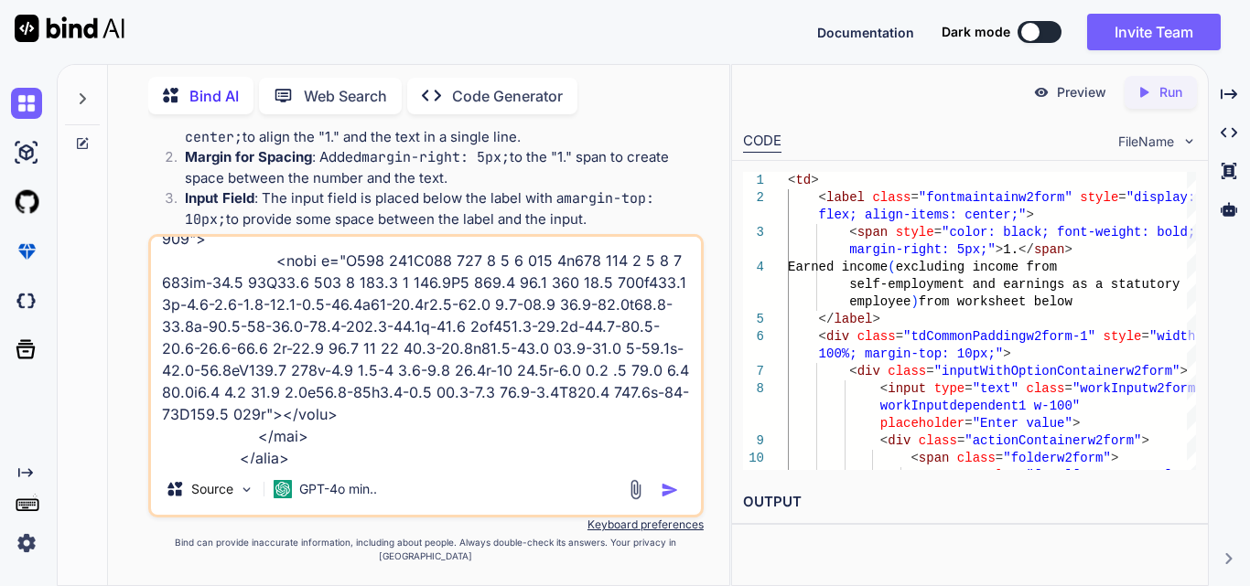
scroll to position [553, 0]
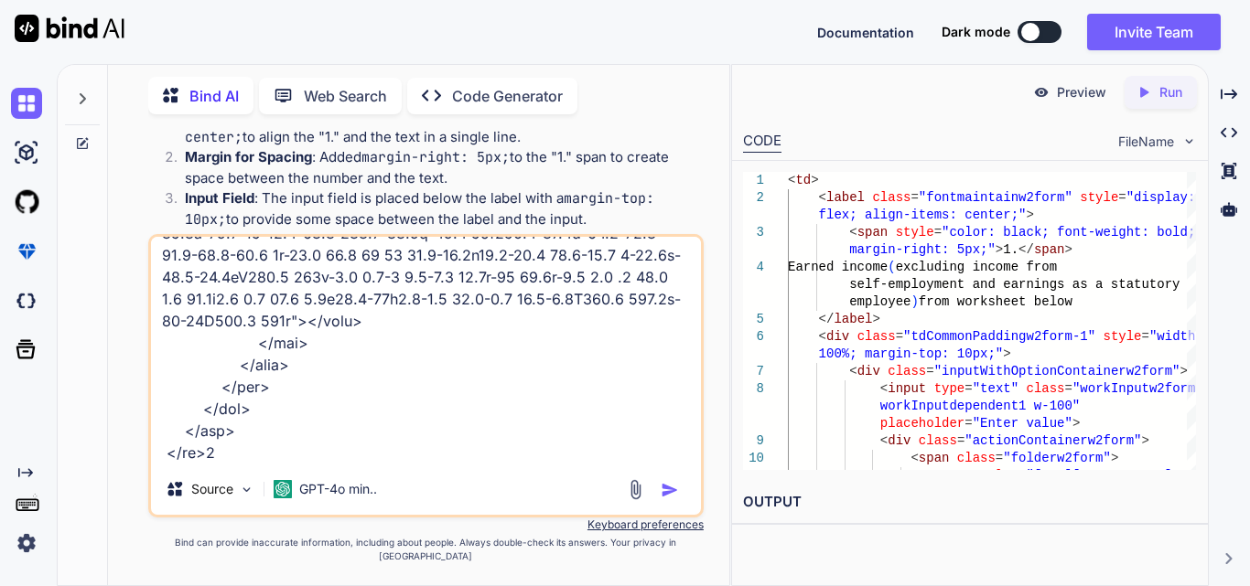
click at [235, 464] on textarea at bounding box center [426, 350] width 550 height 227
type textarea "<td> <span style="color: black; font-weight: bold; display: inline-block; verti…"
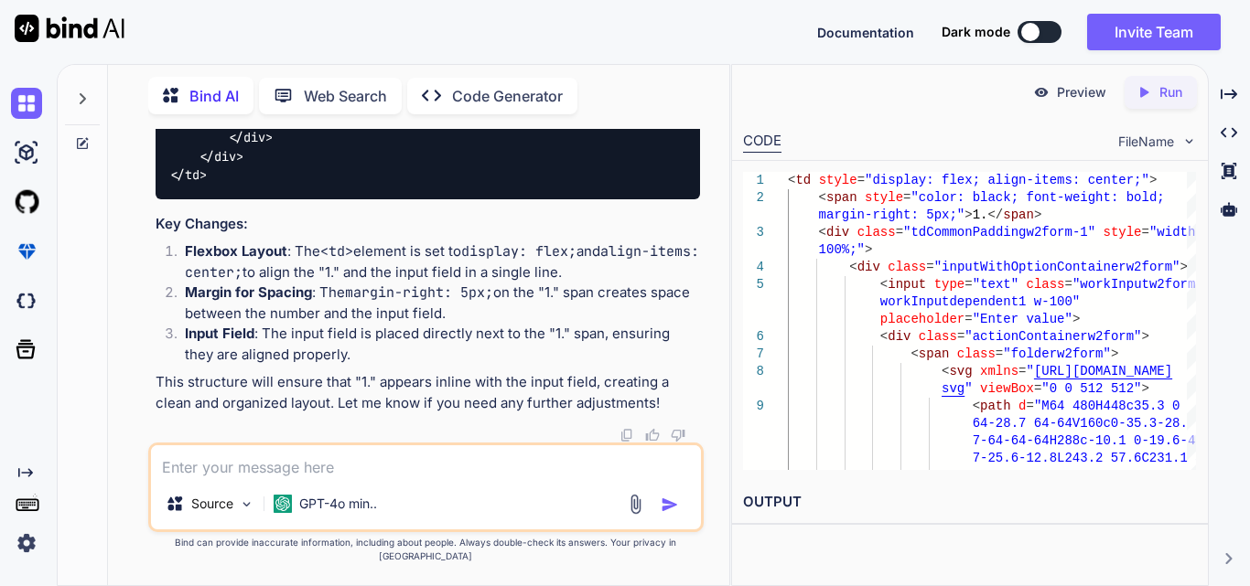
scroll to position [8592, 0]
drag, startPoint x: 167, startPoint y: 174, endPoint x: 221, endPoint y: 354, distance: 188.1
copy code "< td style = "display: flex; align-items: center;" > < span style = "color: bla…"
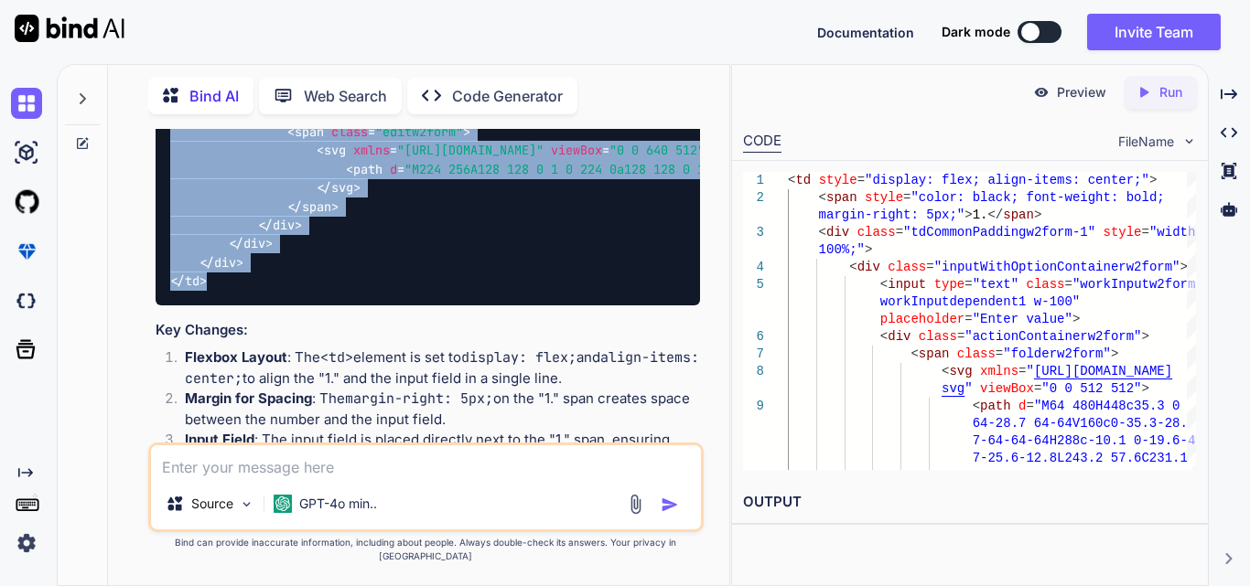
scroll to position [8409, 0]
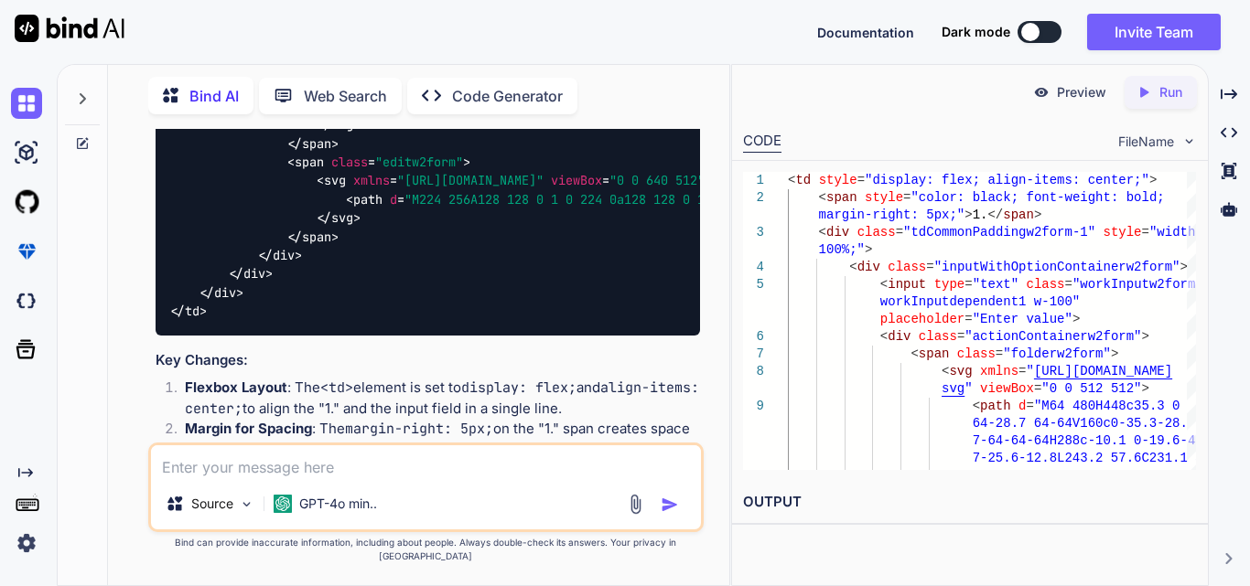
click at [207, 478] on textarea at bounding box center [426, 462] width 550 height 33
paste textarea "<tr> <td style="padding: 10px"> <div class="label"> <label class="fontmaintainw…"
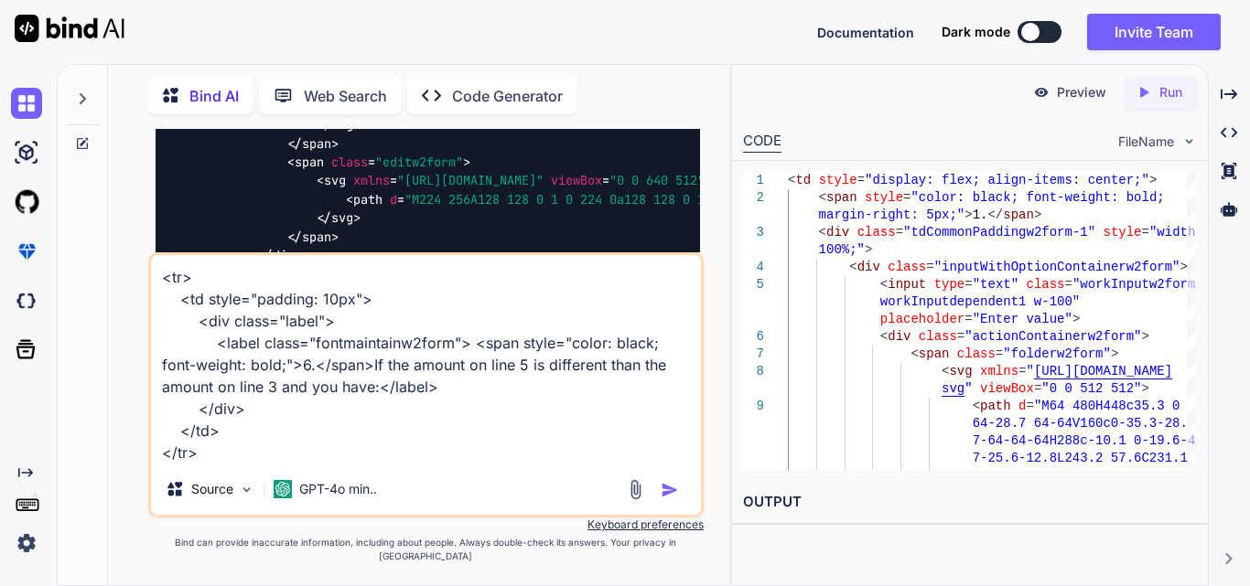
drag, startPoint x: 338, startPoint y: 382, endPoint x: 466, endPoint y: 357, distance: 130.4
click at [466, 357] on textarea "<tr> <td style="padding: 10px"> <div class="label"> <label class="fontmaintainw…" at bounding box center [426, 359] width 550 height 209
click at [237, 464] on textarea "<tr> <td style="padding: 10px"> <div class="label"> <label class="fontmaintainw…" at bounding box center [426, 359] width 550 height 209
paste textarea "<span style="color: black; font-weight: bold;">6.</span>"
click at [537, 464] on textarea "<tr> <td style="padding: 10px"> <div class="label"> <label class="fontmaintainw…" at bounding box center [426, 359] width 550 height 209
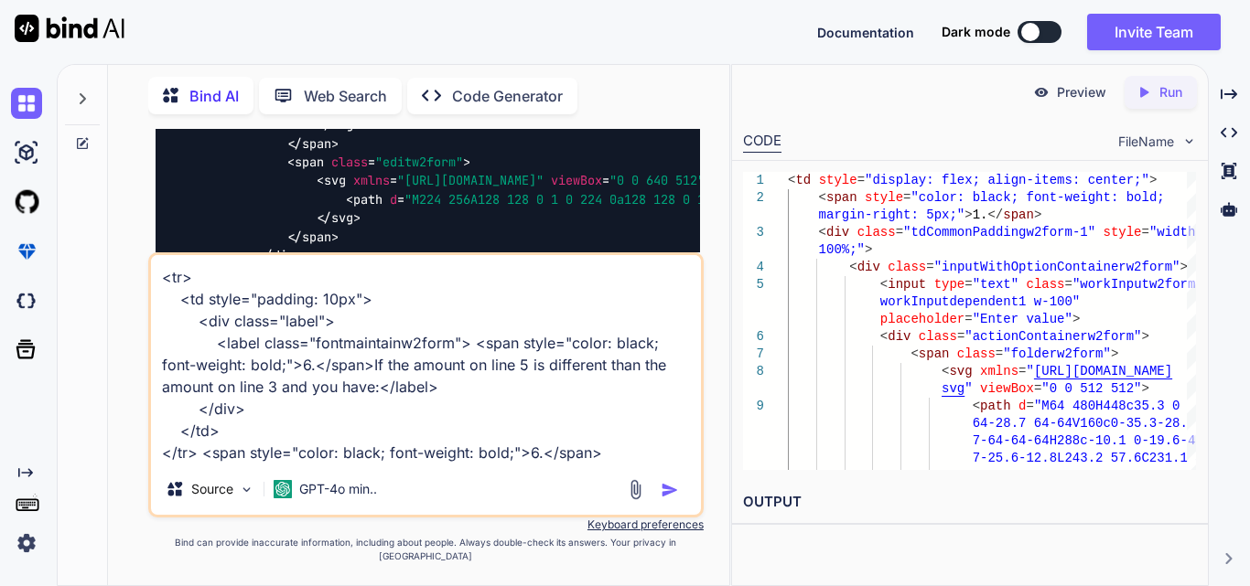
click at [614, 464] on textarea "<tr> <td style="padding: 10px"> <div class="label"> <label class="fontmaintainw…" at bounding box center [426, 359] width 550 height 209
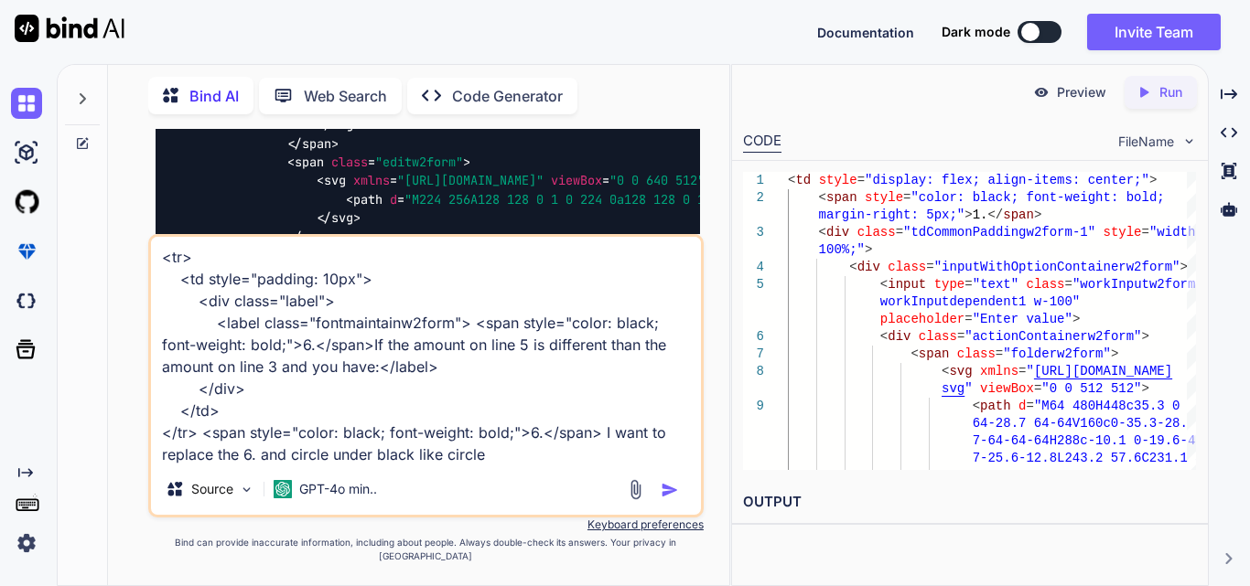
type textarea "<tr> <td style="padding: 10px"> <div class="label"> <label class="fontmaintainw…"
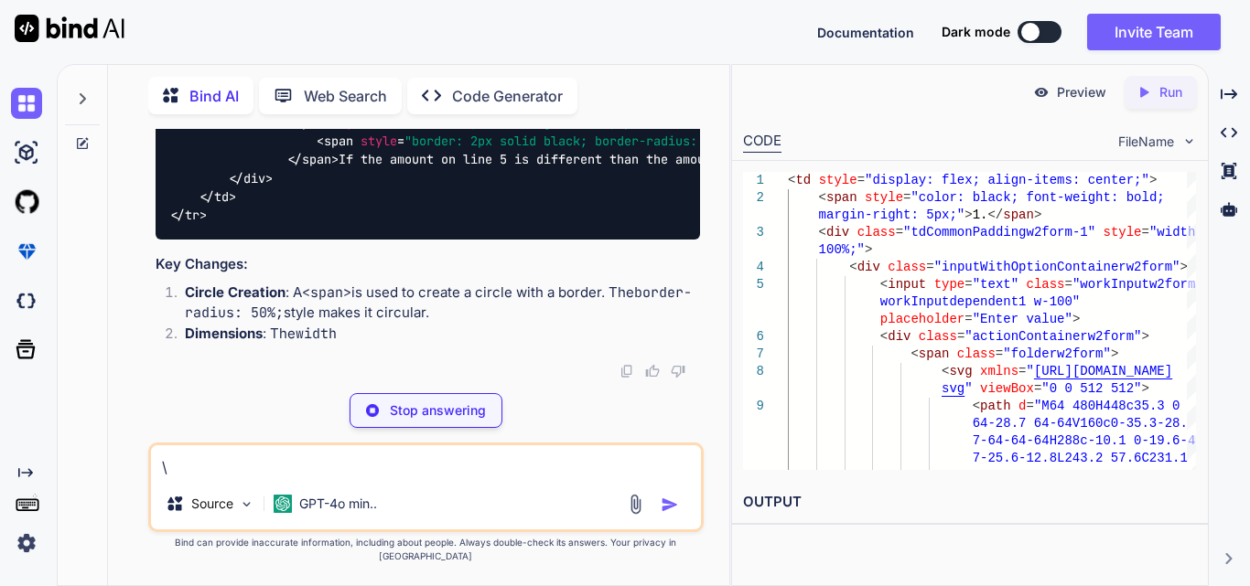
scroll to position [9403, 0]
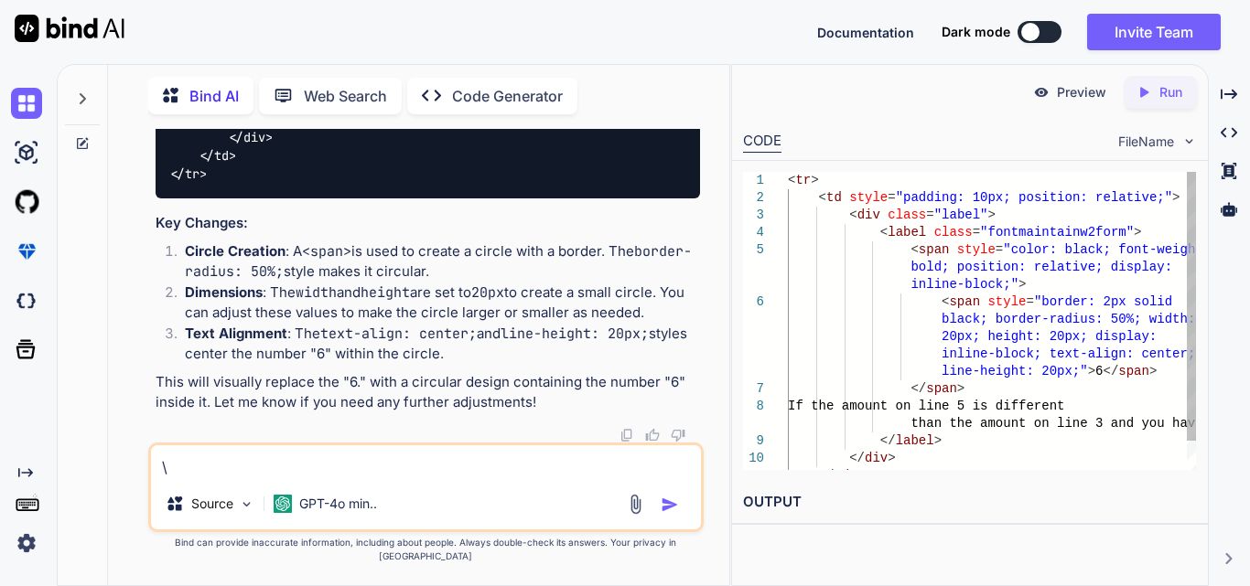
type textarea "\"
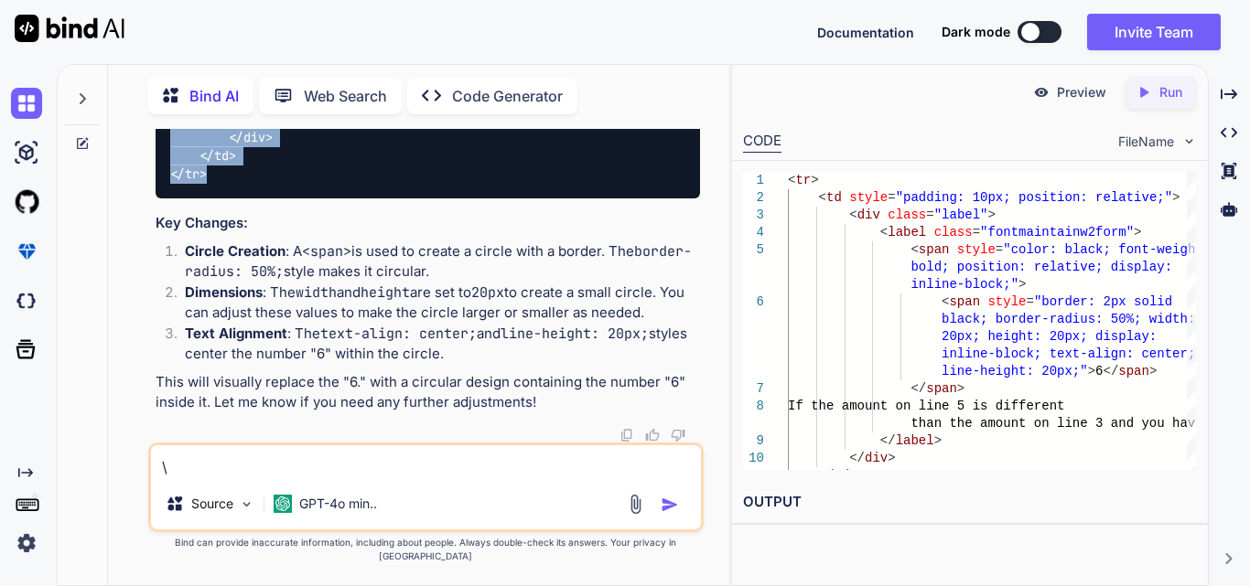
drag, startPoint x: 218, startPoint y: 342, endPoint x: 162, endPoint y: 137, distance: 212.4
click at [162, 137] on div "< tr > < td style = "padding: 10px; position: relative;" > < div class = "label…" at bounding box center [428, 91] width 544 height 216
copy code "< tr > < td style = "padding: 10px; position: relative;" > < div class = "label…"
click at [316, 478] on textarea "\" at bounding box center [426, 462] width 550 height 33
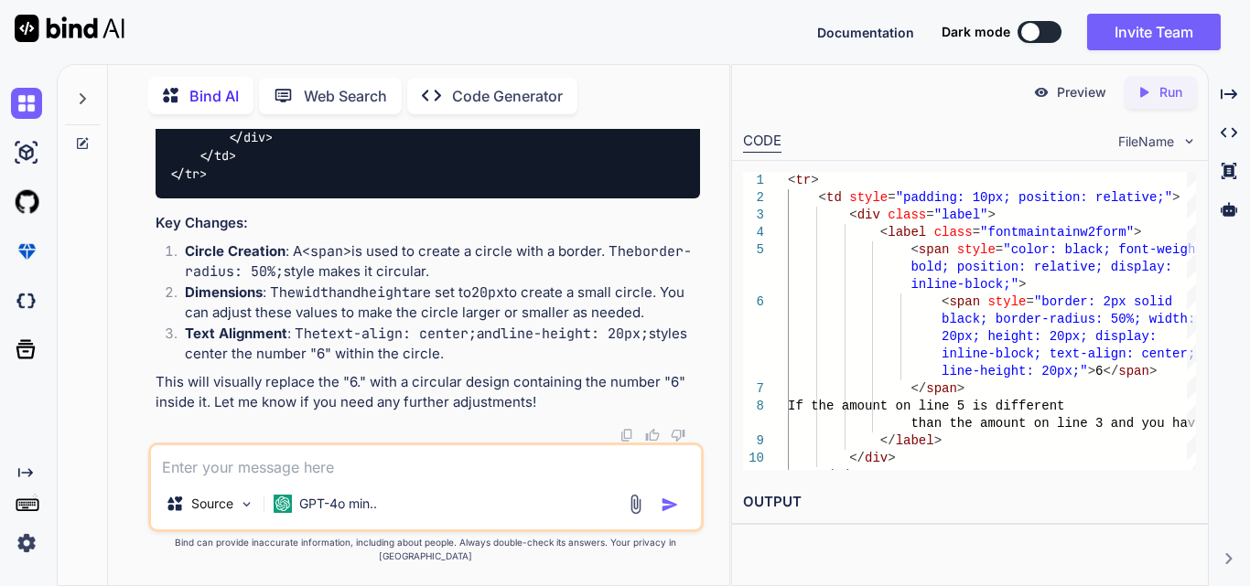
paste textarea "<span style="border: 2px solid black; border-radius: 50%; width: 20px; height: …"
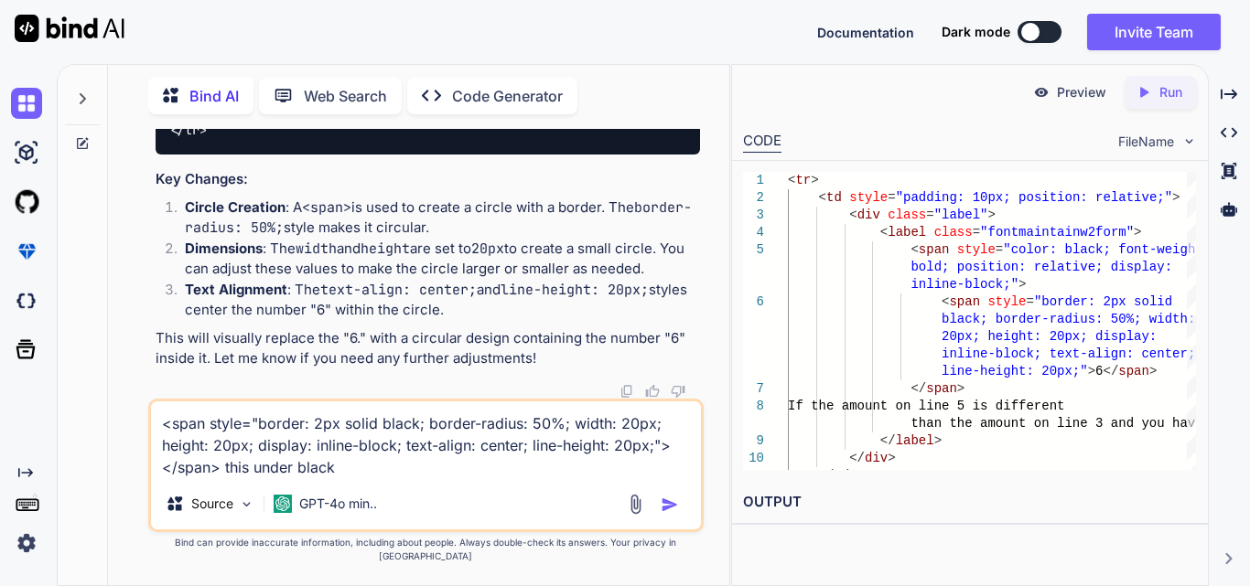
type textarea "<span style="border: 2px solid black; border-radius: 50%; width: 20px; height: …"
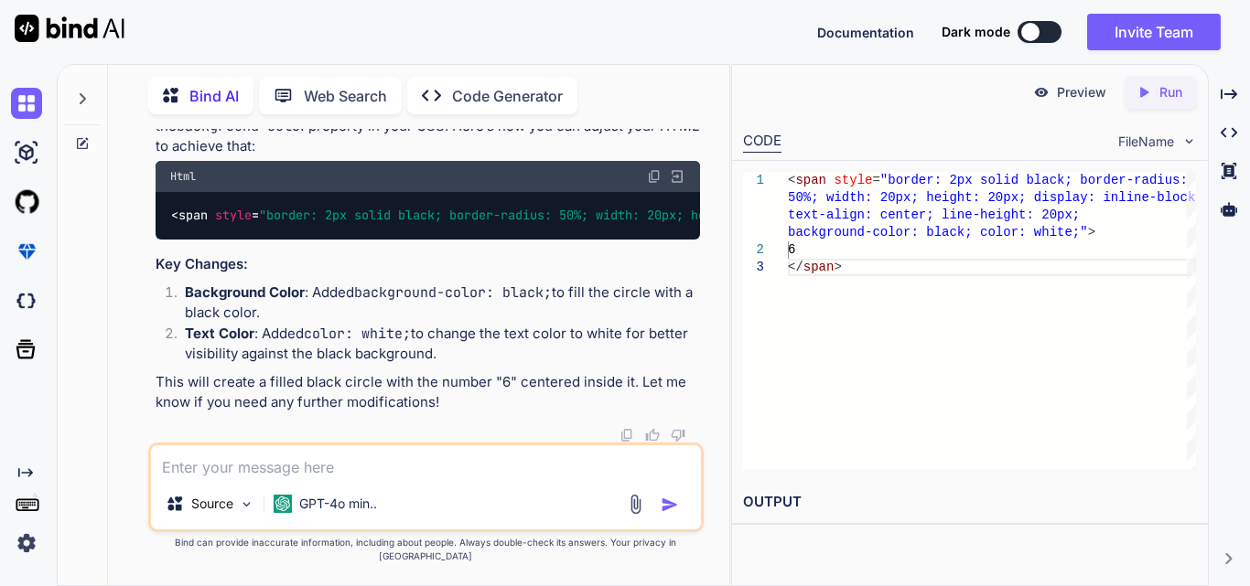
scroll to position [10080, 0]
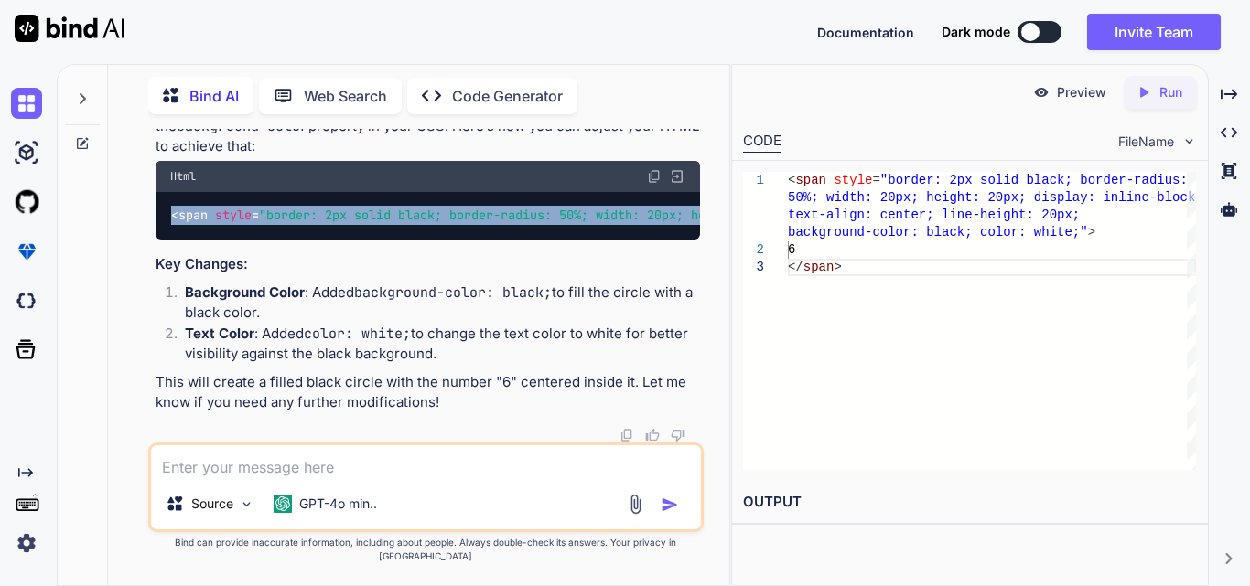
drag, startPoint x: 222, startPoint y: 255, endPoint x: 146, endPoint y: 220, distance: 83.9
click at [146, 220] on div "You <table class="formk2-table"> <tbody> <tr> <td> <label>Earned Income Credit …" at bounding box center [426, 357] width 607 height 457
copy code "< span style = "border: 2px solid black; border-radius: 50%; width: 20px; heigh…"
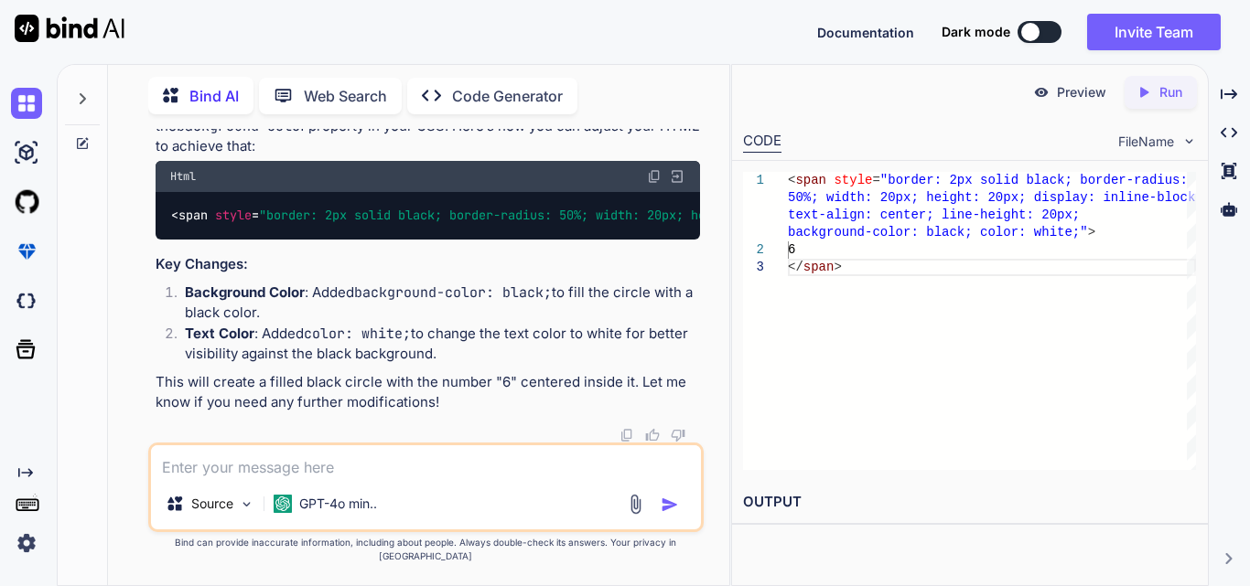
click at [300, 478] on textarea at bounding box center [426, 462] width 550 height 33
paste textarea "<tr> <td style="padding: 10px; position: relative;"> <div class="label" style="…"
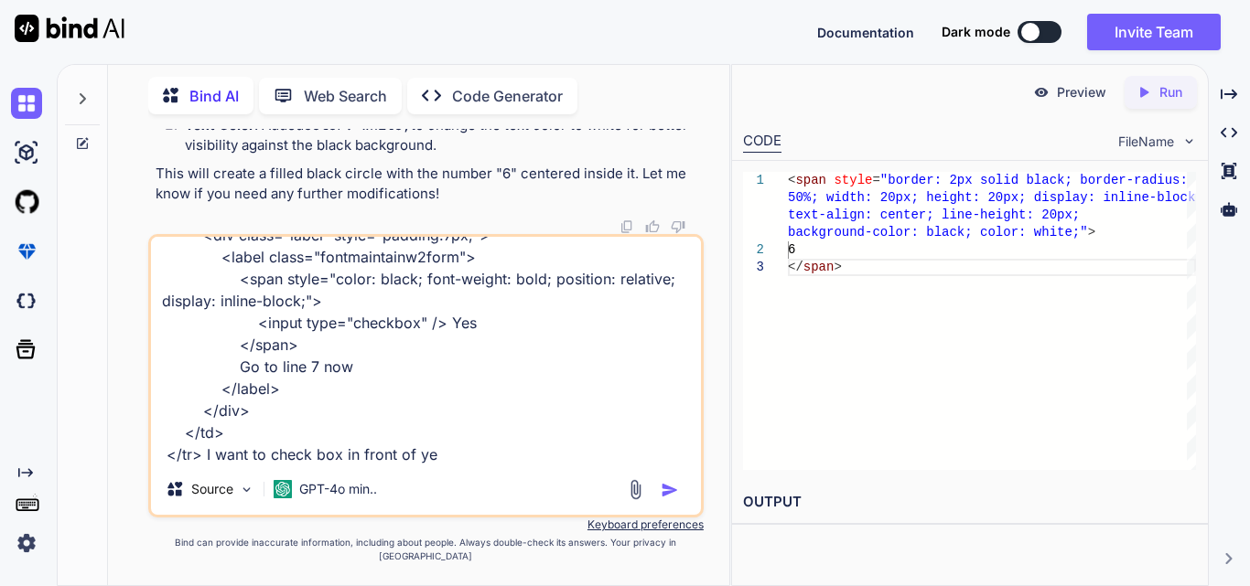
type textarea "<tr> <td style="padding: 10px; position: relative;"> <div class="label" style="…"
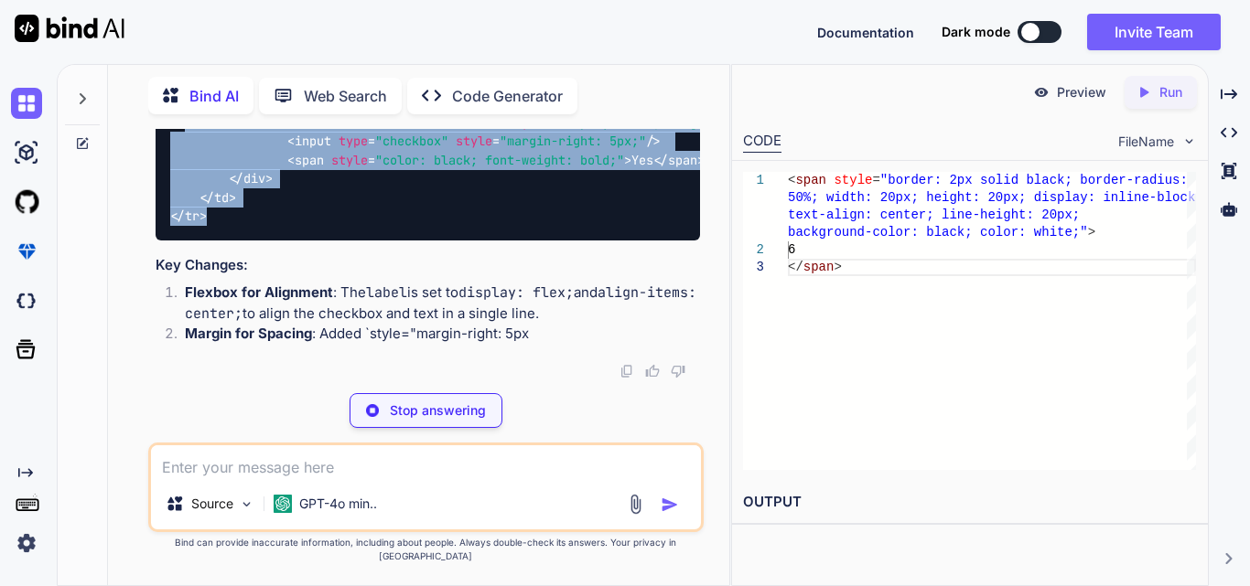
scroll to position [10570, 0]
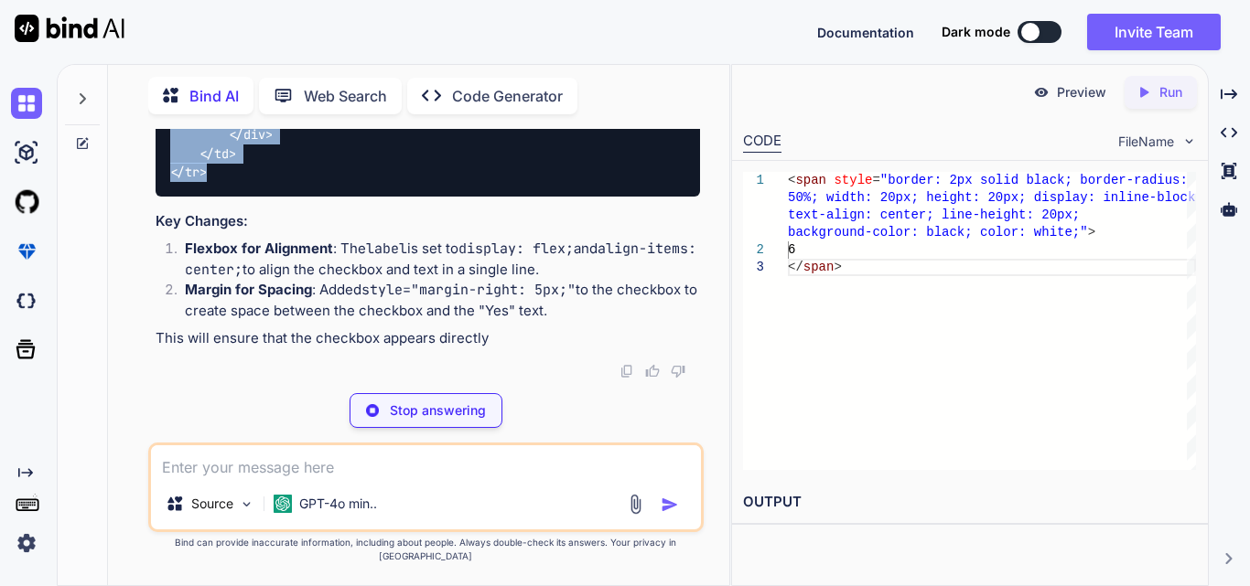
drag, startPoint x: 208, startPoint y: 310, endPoint x: 160, endPoint y: 296, distance: 49.8
click at [160, 197] on div "< tr > < td style = "padding: 10px; position: relative;" > < div class = "label…" at bounding box center [428, 98] width 544 height 198
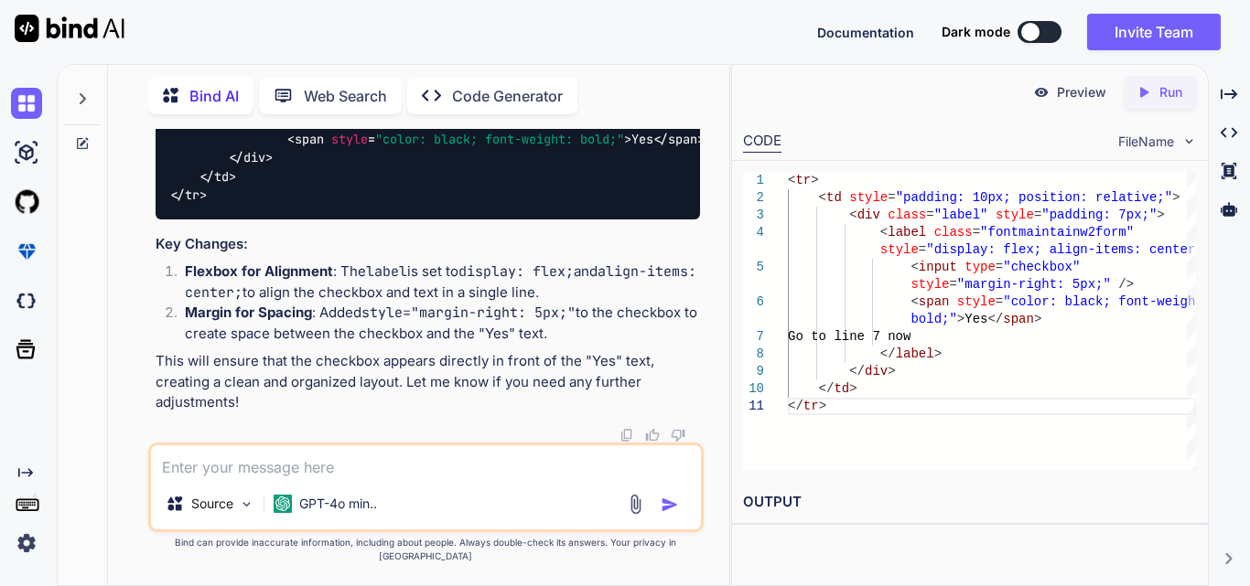
click at [323, 478] on textarea at bounding box center [426, 462] width 550 height 33
paste textarea "<tr> <td style="padding: 10px; position: relative;"> <div class="label" style="…"
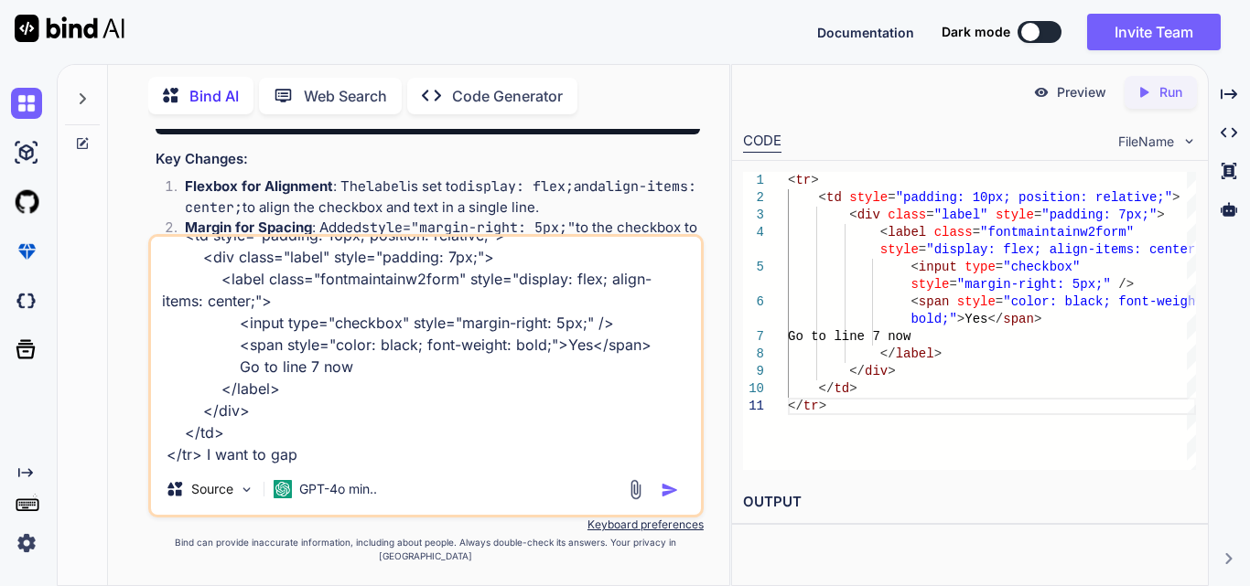
drag, startPoint x: 231, startPoint y: 384, endPoint x: 346, endPoint y: 382, distance: 115.3
click at [346, 382] on textarea "<tr> <td style="padding: 10px; position: relative;"> <div class="label" style="…" at bounding box center [426, 350] width 550 height 227
click at [332, 464] on textarea "<tr> <td style="padding: 10px; position: relative;"> <div class="label" style="…" at bounding box center [426, 350] width 550 height 227
paste textarea "Go to line 7 now"
type textarea "<tr> <td style="padding: 10px; position: relative;"> <div class="label" style="…"
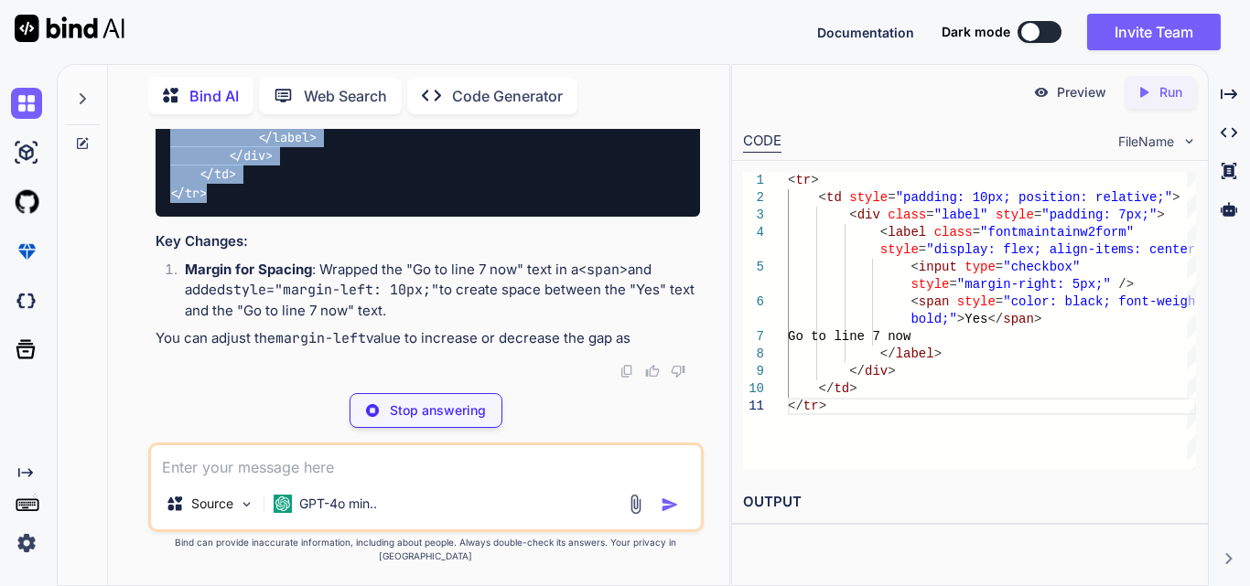
scroll to position [11438, 0]
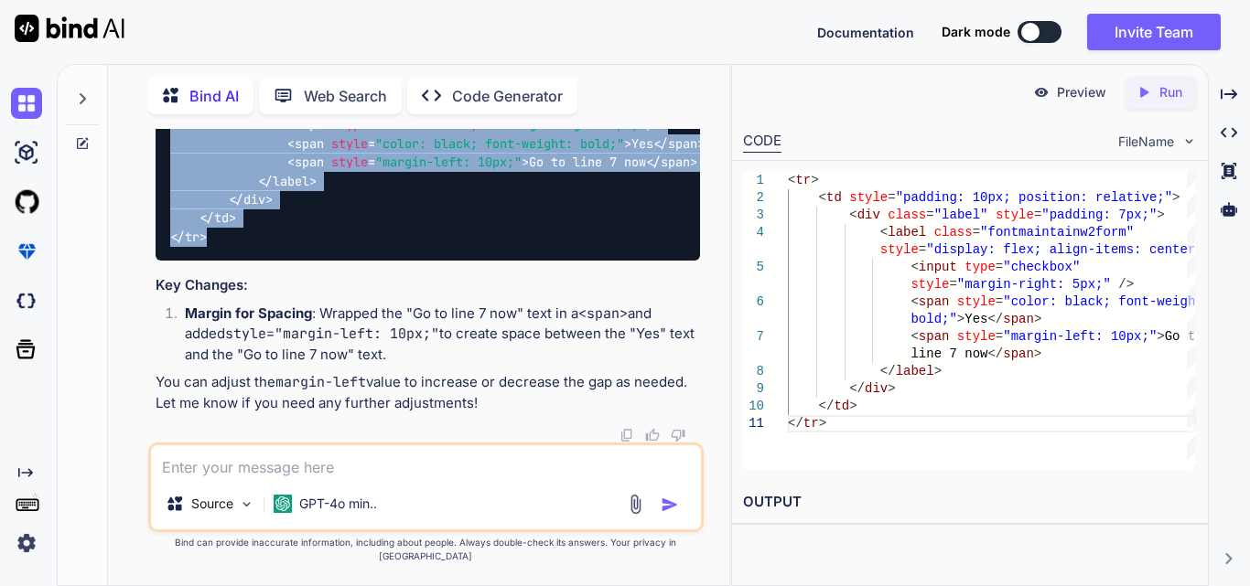
drag, startPoint x: 210, startPoint y: 274, endPoint x: 163, endPoint y: 174, distance: 111.3
click at [163, 174] on div "< tr > < td style = "padding: 10px; position: relative;" > < div class = "label…" at bounding box center [428, 144] width 544 height 234
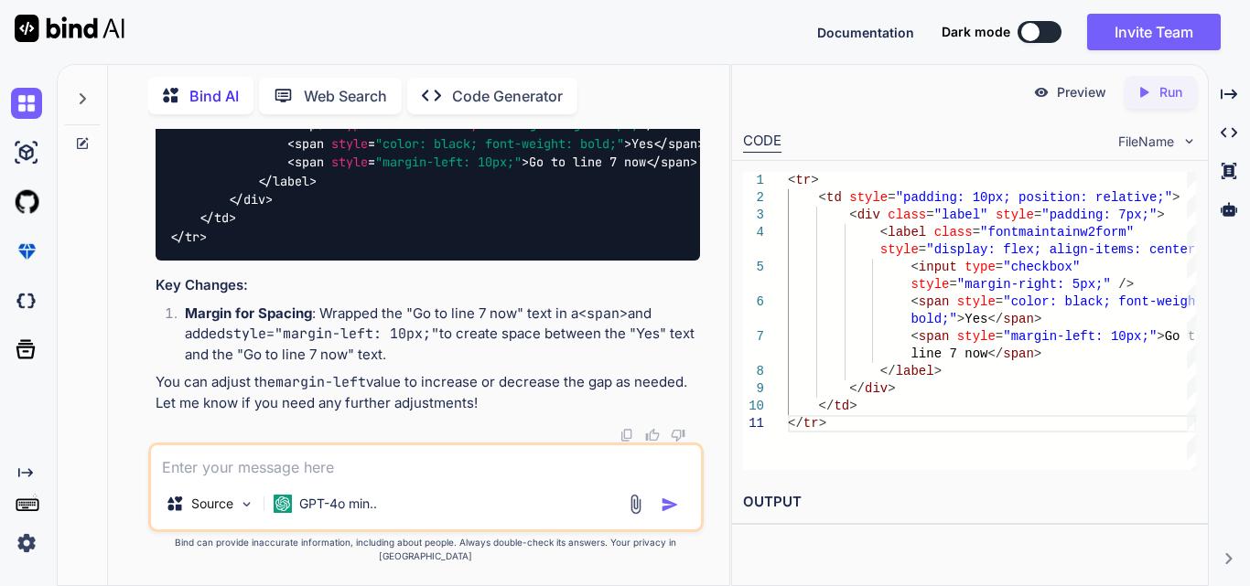
click at [288, 478] on textarea at bounding box center [426, 462] width 550 height 33
paste textarea "<tr> <td style="padding: 10px"> <div class="label"> <label class="fontmaintainw…"
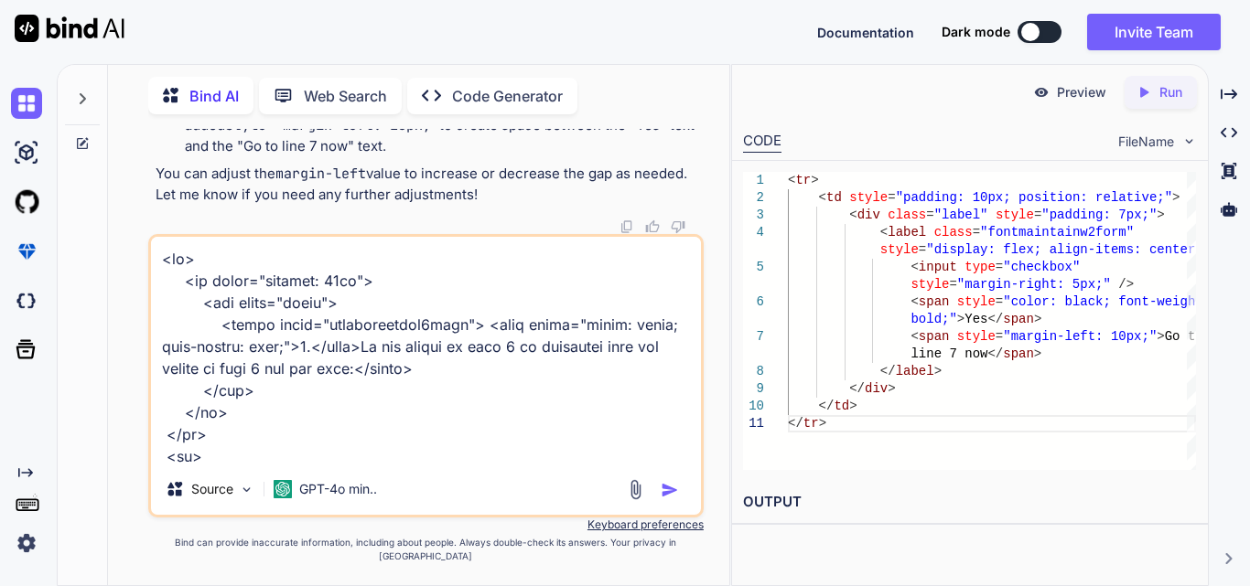
scroll to position [1978, 0]
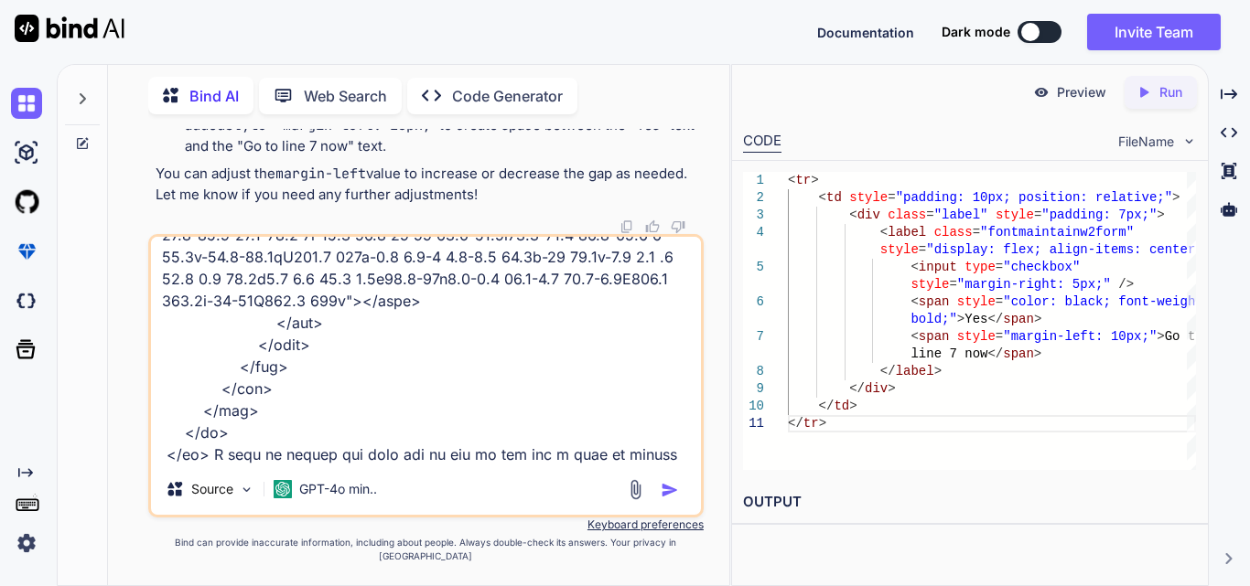
type textarea "<tr> <td style="padding: 10px"> <div class="label"> <label class="fontmaintainw…"
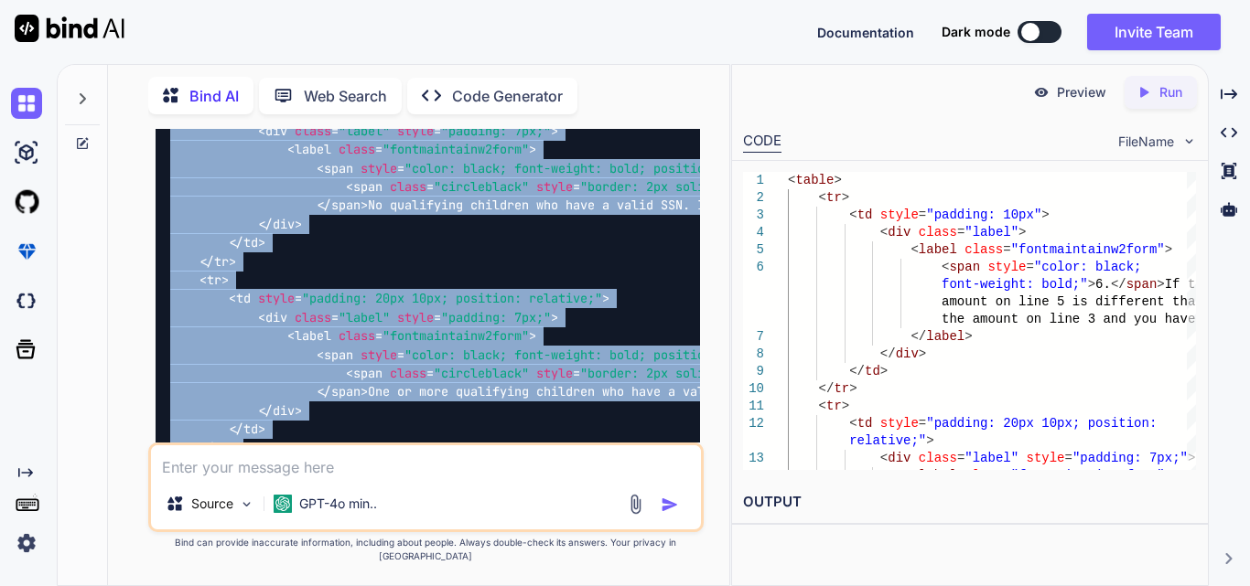
scroll to position [12786, 0]
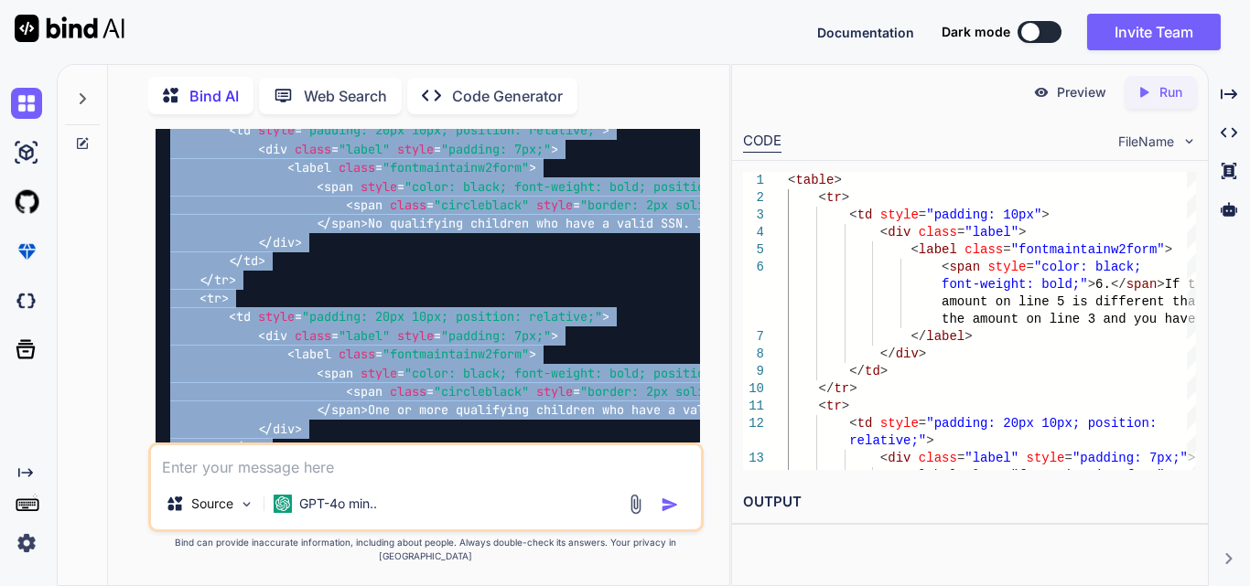
drag, startPoint x: 242, startPoint y: 336, endPoint x: 196, endPoint y: 345, distance: 47.5
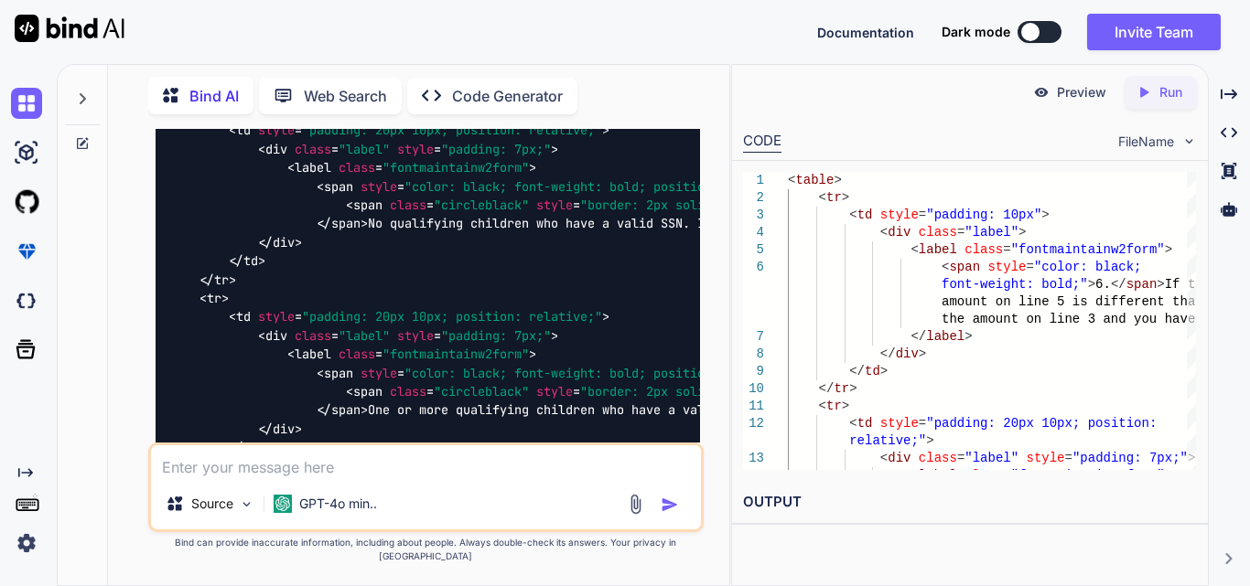
click at [246, 478] on textarea at bounding box center [426, 462] width 550 height 33
paste textarea "<tr> <td style="padding: 10px"> <div class="label"> <label class="fontmaintainw…"
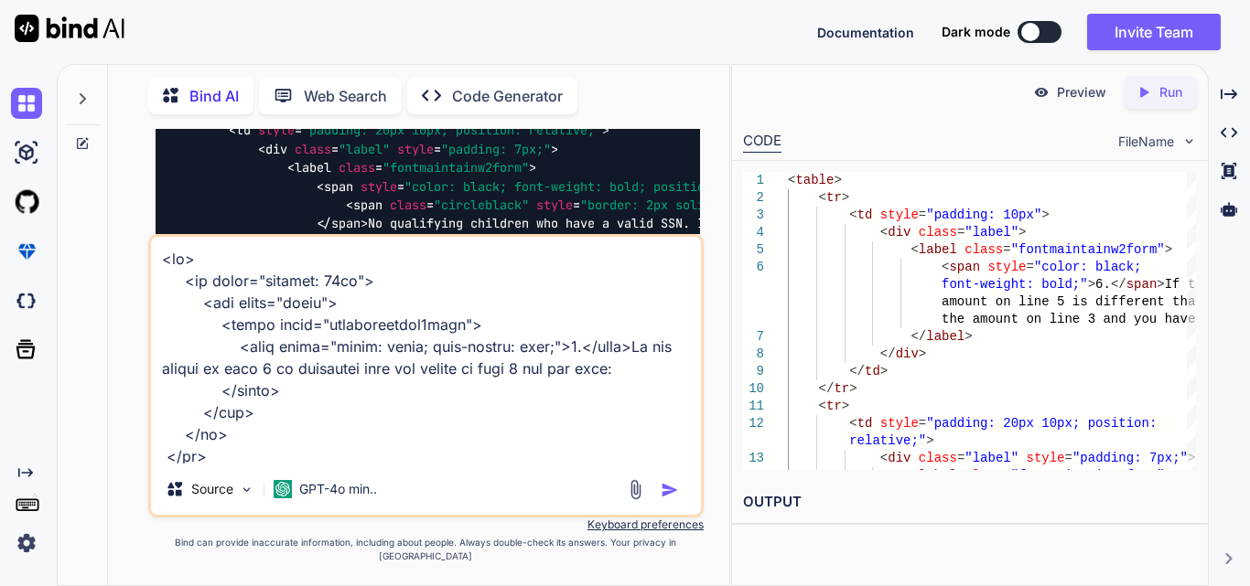
scroll to position [2154, 0]
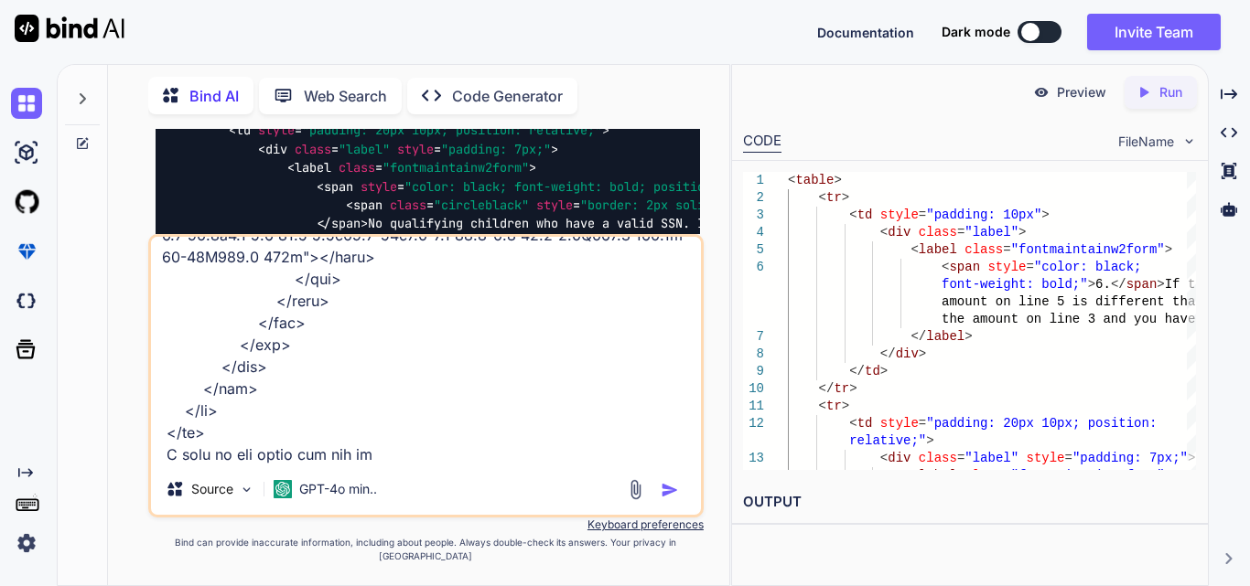
type textarea "<tr> <td style="padding: 10px"> <div class="label"> <label class="fontmaintainw…"
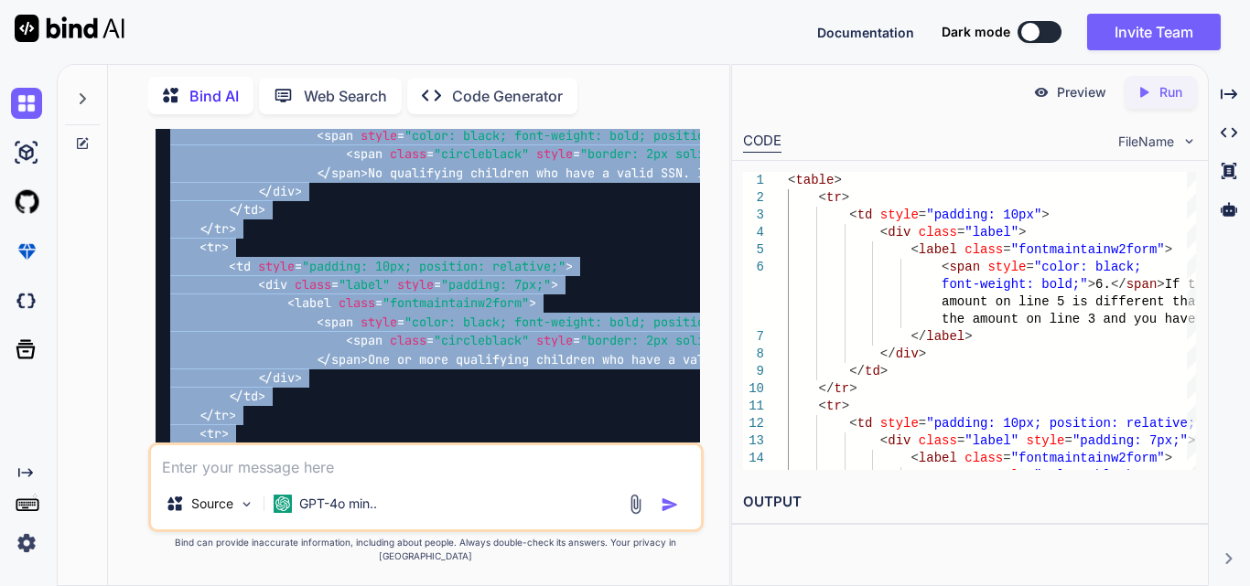
scroll to position [15827, 0]
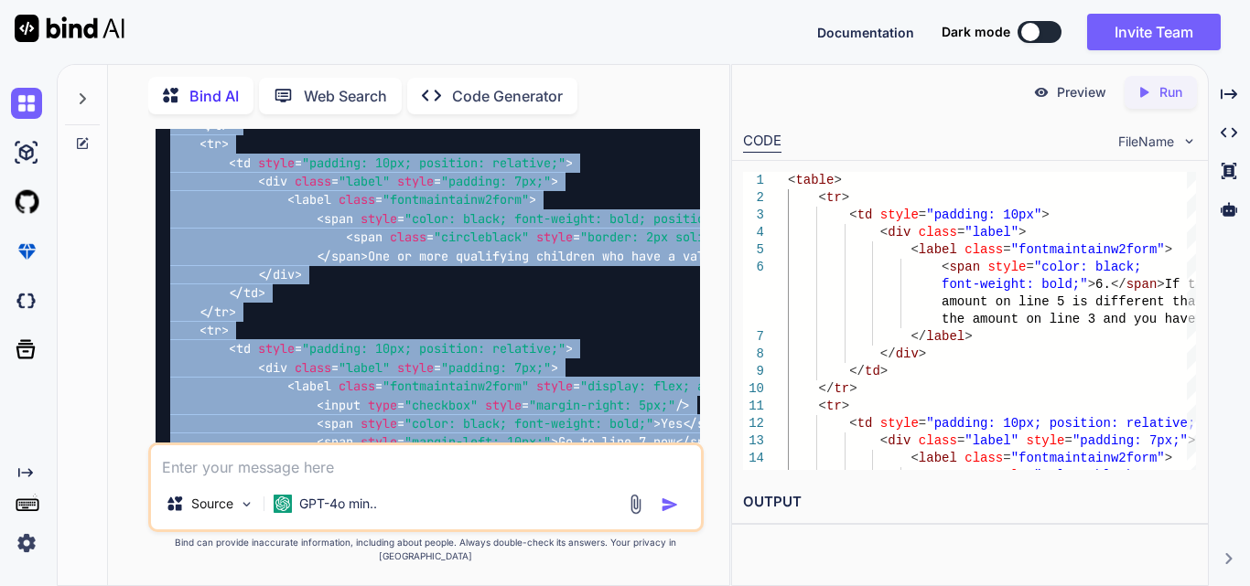
drag, startPoint x: 245, startPoint y: 341, endPoint x: 180, endPoint y: 283, distance: 87.5
click at [180, 283] on div "< table > < tr > < td style = "padding: 10px" > < div class = "label" > < label…" at bounding box center [428, 489] width 544 height 1447
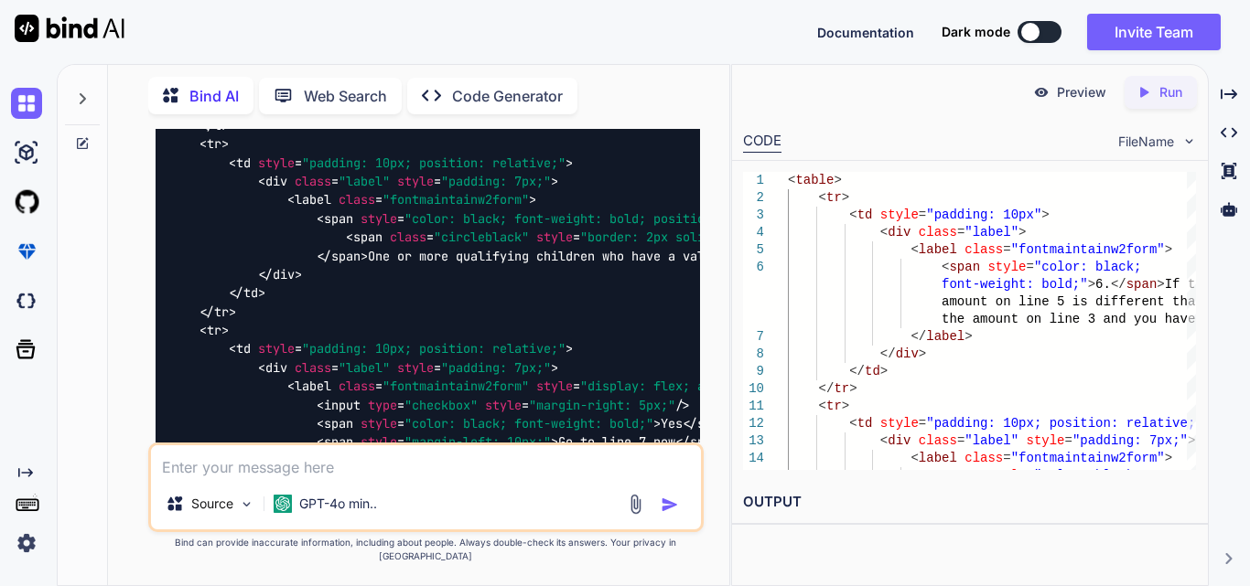
click at [224, 478] on textarea at bounding box center [426, 462] width 550 height 33
paste textarea "<tr> <td style="padding: 10px"> <div class="label"> <label class="fontmaintainw…"
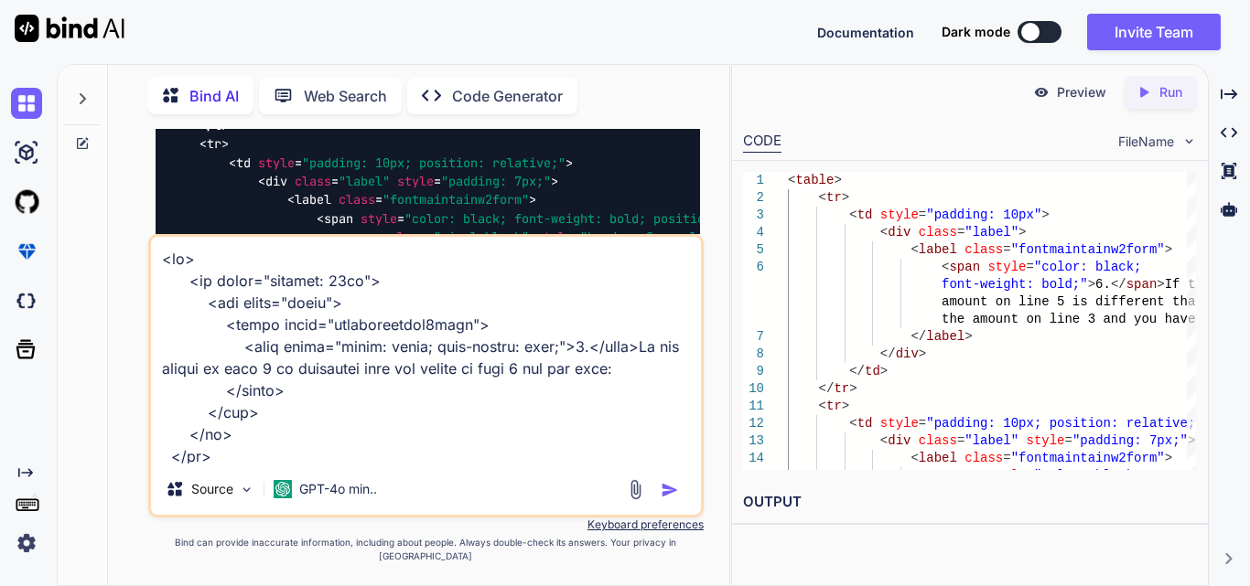
scroll to position [2088, 0]
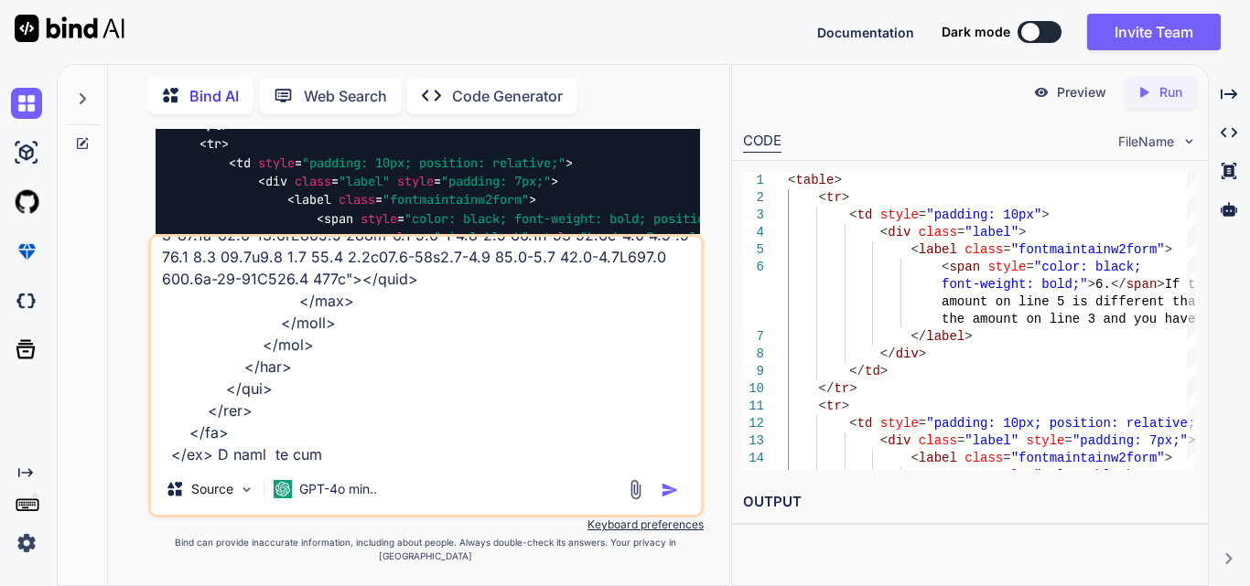
drag, startPoint x: 227, startPoint y: 483, endPoint x: 335, endPoint y: 458, distance: 110.7
click at [335, 458] on textarea at bounding box center [426, 350] width 550 height 227
type textarea "<tr> <td style="padding: 10px"> <div class="label"> <label class="fontmaintainw…"
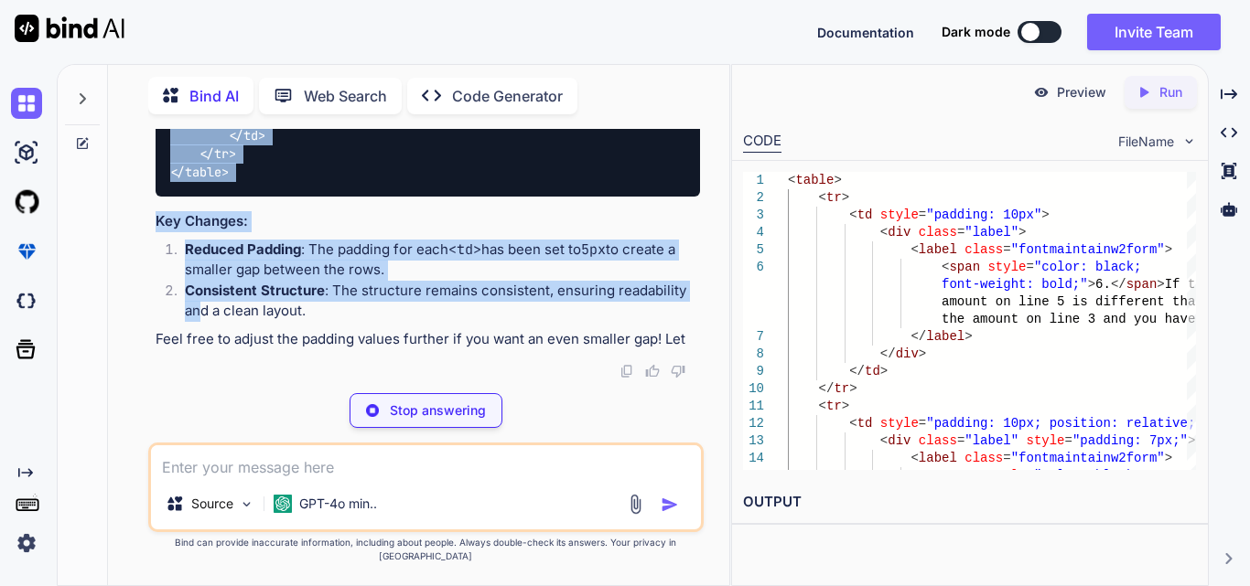
scroll to position [20227, 0]
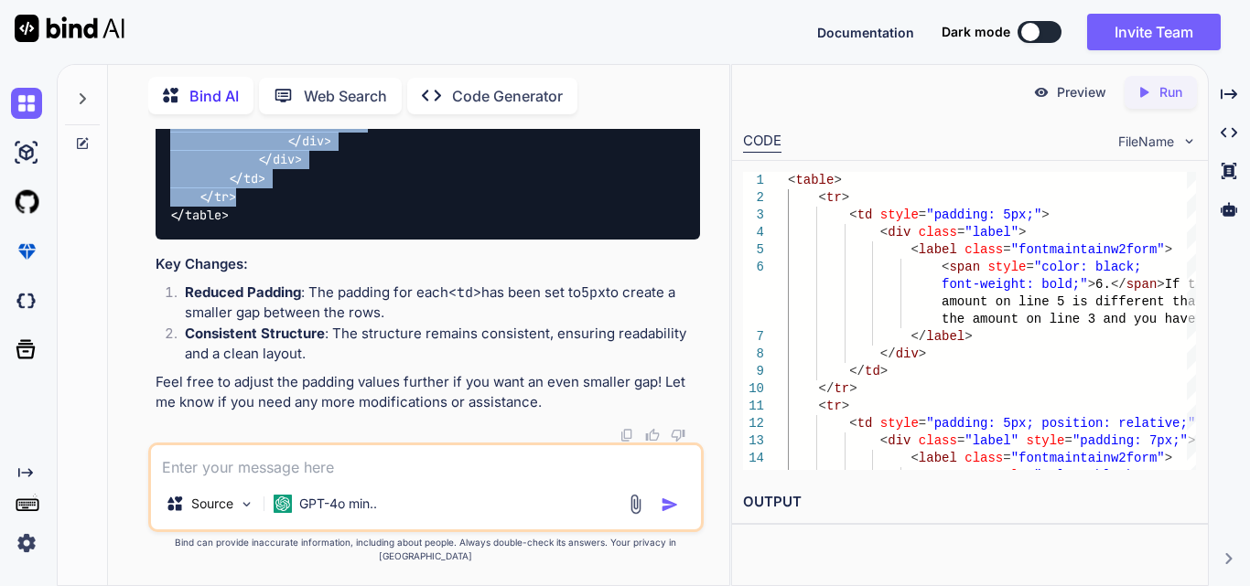
drag, startPoint x: 197, startPoint y: 247, endPoint x: 255, endPoint y: 205, distance: 72.1
